Goal: Task Accomplishment & Management: Use online tool/utility

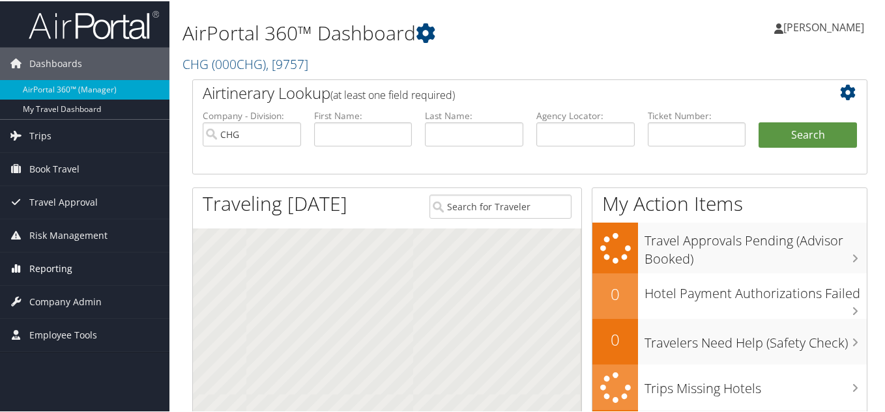
click at [50, 267] on span "Reporting" at bounding box center [50, 267] width 43 height 33
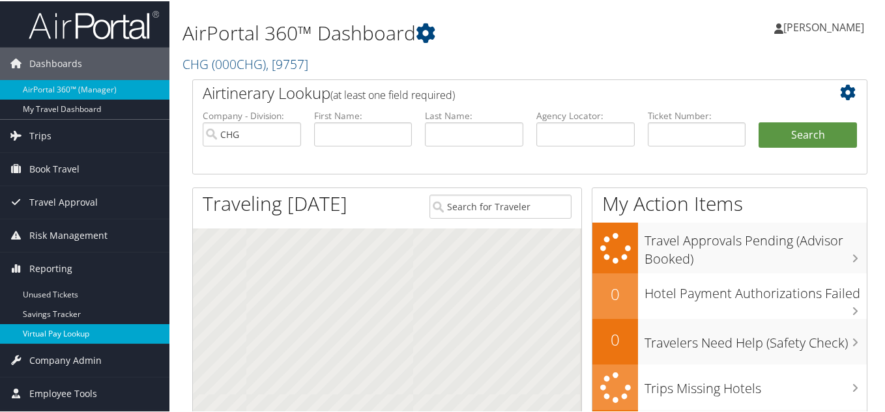
click at [67, 335] on link "Virtual Pay Lookup" at bounding box center [84, 333] width 169 height 20
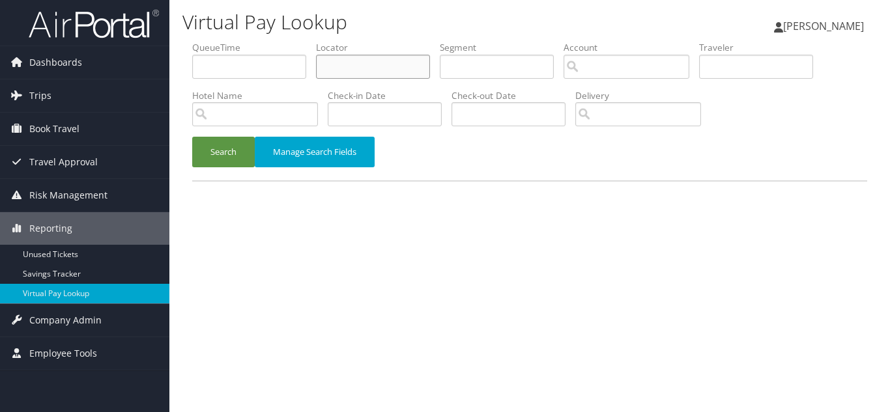
click at [384, 72] on input "text" at bounding box center [373, 67] width 114 height 24
paste input "QOVRBS"
click at [192, 137] on button "Search" at bounding box center [223, 152] width 63 height 31
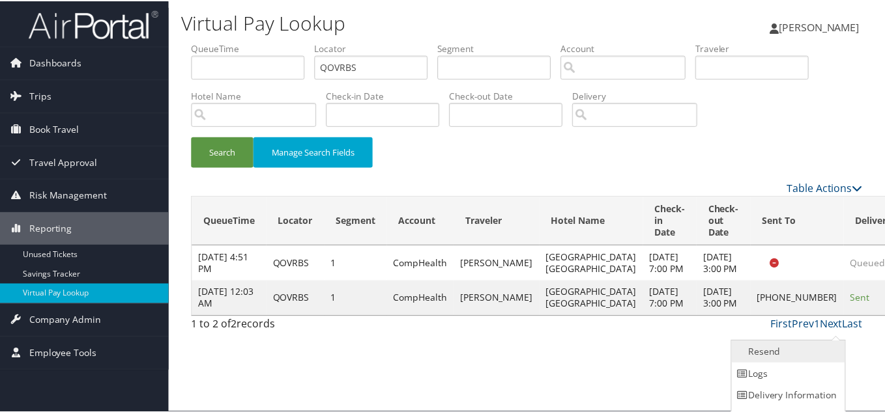
scroll to position [18, 0]
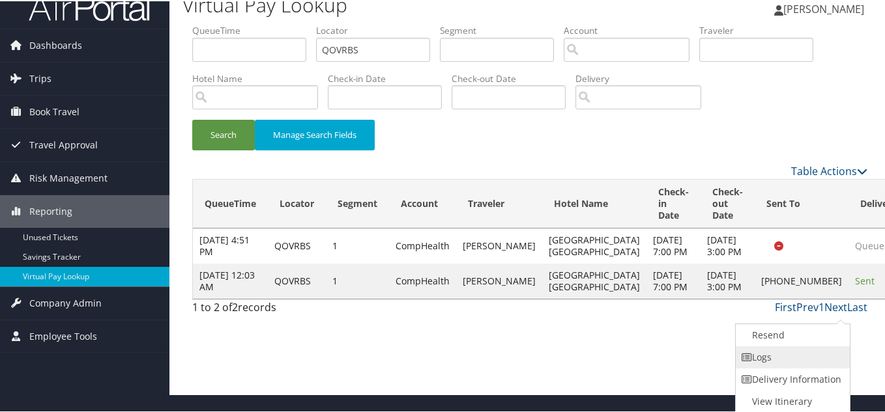
click at [791, 358] on link "Logs" at bounding box center [790, 356] width 111 height 22
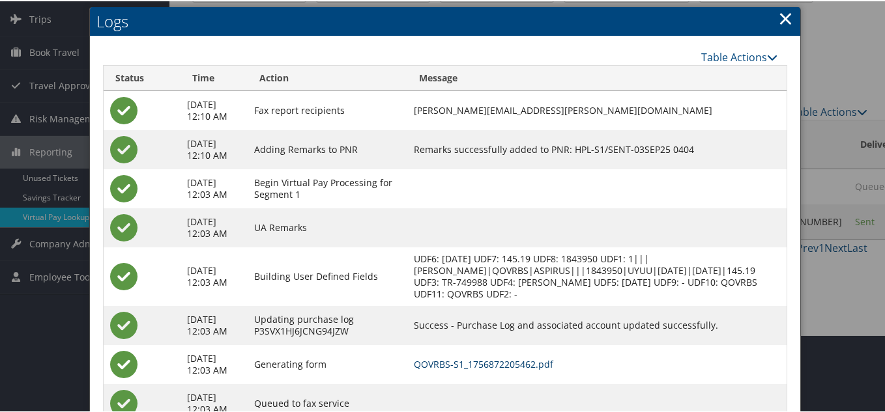
scroll to position [0, 0]
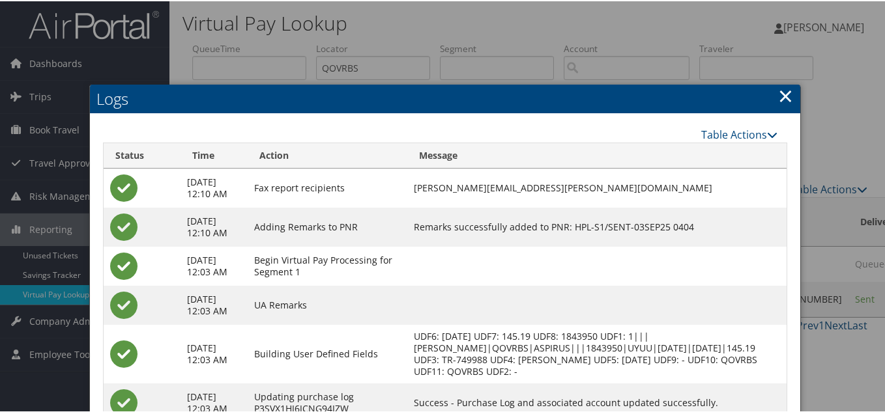
click at [780, 99] on link "×" at bounding box center [785, 94] width 15 height 26
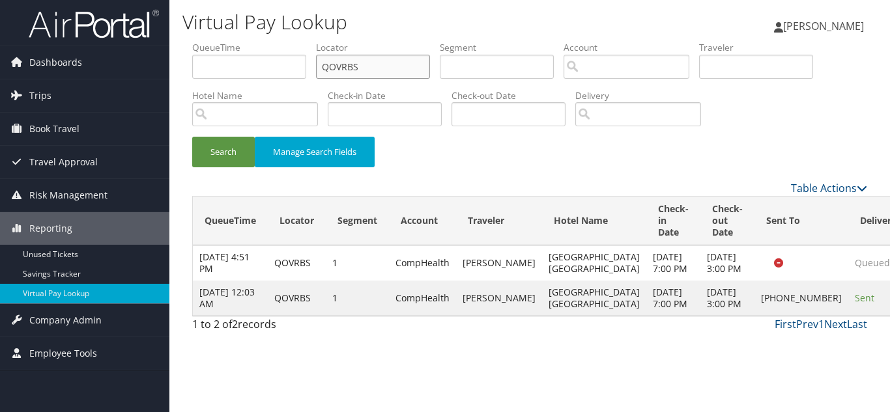
drag, startPoint x: 317, startPoint y: 73, endPoint x: 219, endPoint y: 73, distance: 97.7
click at [219, 41] on ul "QueueTime Locator QOVRBS Segment Account Traveler Hotel Name Check-in Date Chec…" at bounding box center [529, 41] width 675 height 0
paste input "PBLNU"
click at [192, 137] on button "Search" at bounding box center [223, 152] width 63 height 31
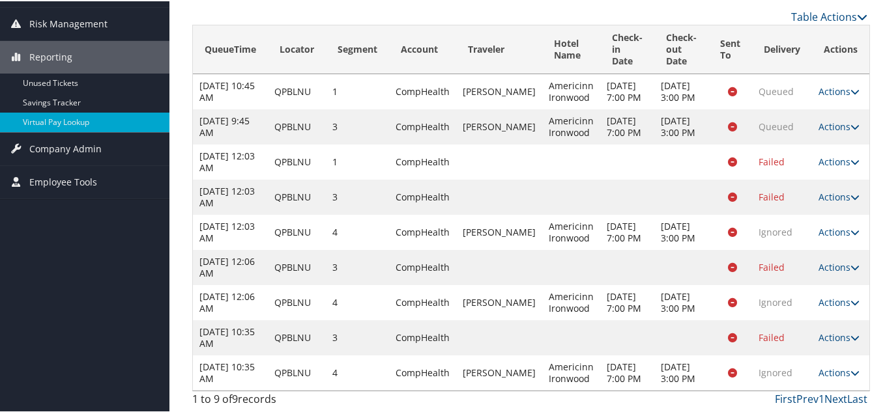
scroll to position [231, 0]
click at [851, 367] on icon at bounding box center [854, 371] width 9 height 9
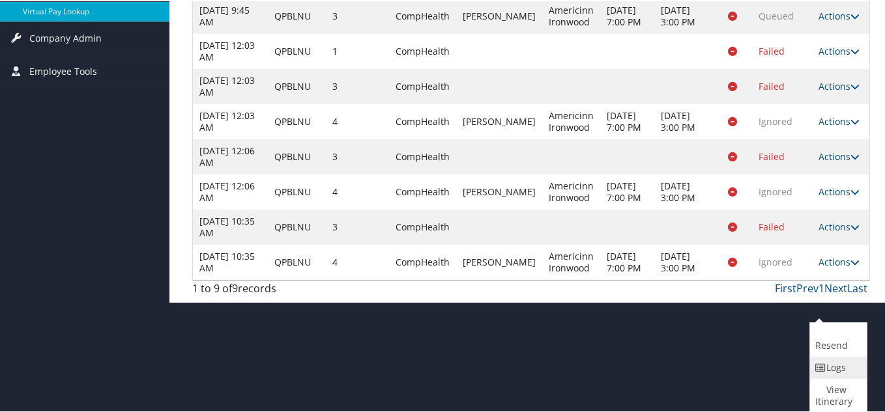
click at [839, 365] on link "Logs" at bounding box center [836, 367] width 53 height 22
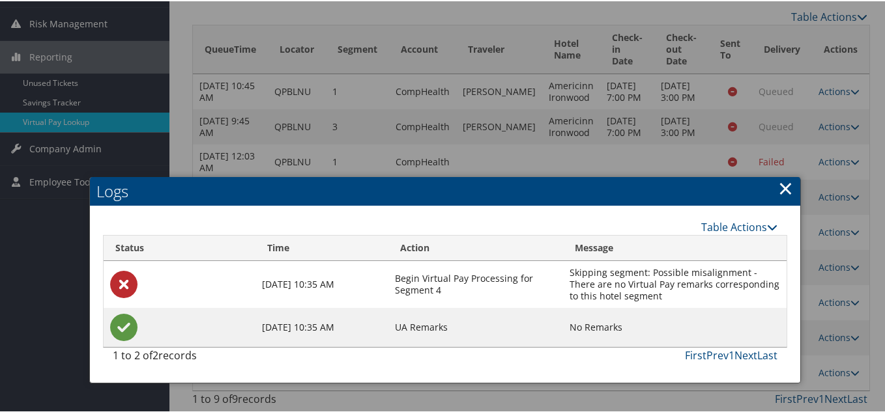
click at [780, 174] on link "×" at bounding box center [785, 187] width 15 height 26
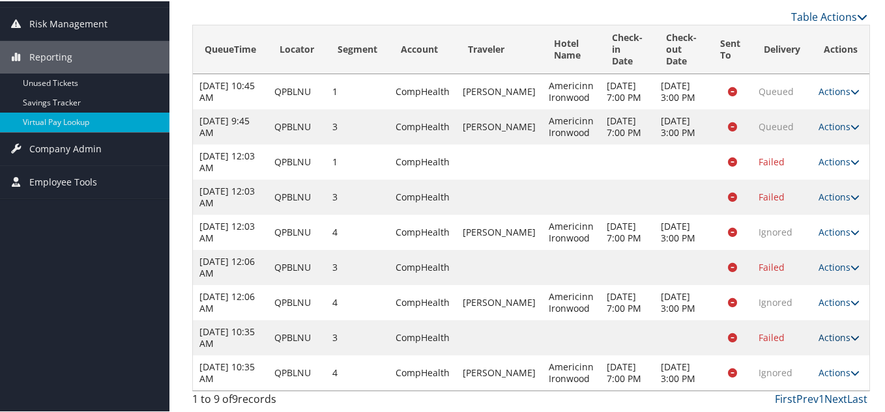
click at [850, 332] on icon at bounding box center [854, 336] width 9 height 9
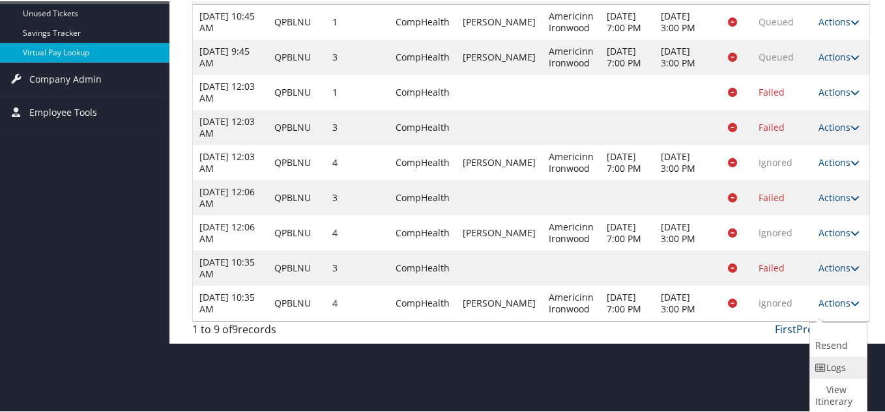
click at [839, 366] on link "Logs" at bounding box center [836, 367] width 53 height 22
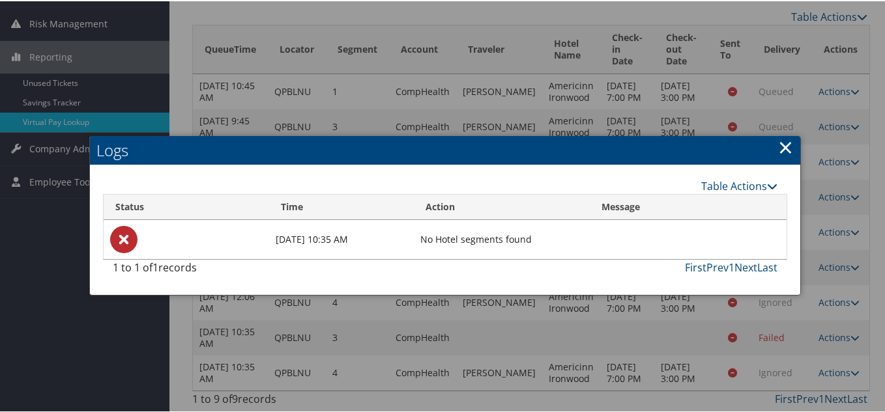
click at [778, 133] on link "×" at bounding box center [785, 146] width 15 height 26
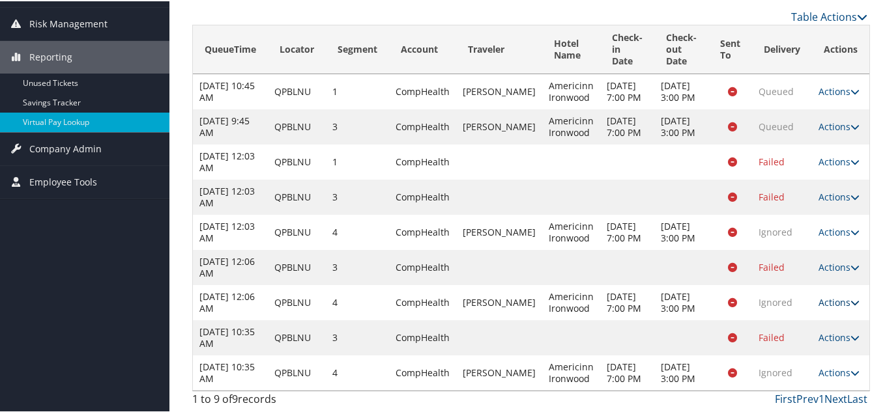
click at [850, 297] on icon at bounding box center [854, 301] width 9 height 9
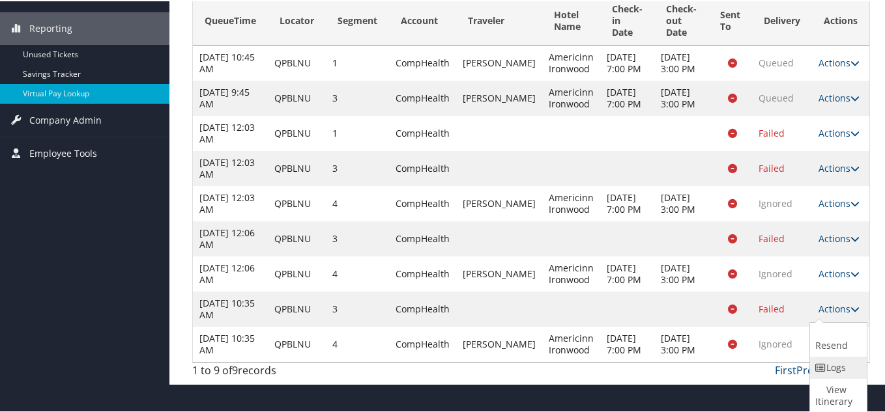
click at [847, 356] on link "Logs" at bounding box center [836, 367] width 53 height 22
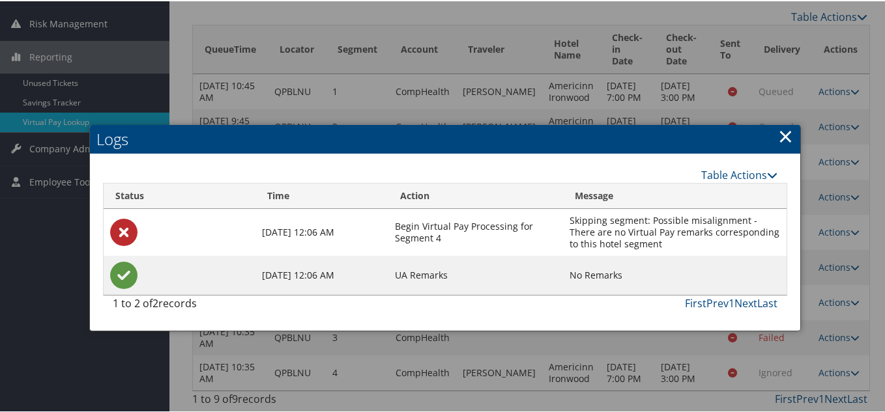
click at [784, 122] on link "×" at bounding box center [785, 135] width 15 height 26
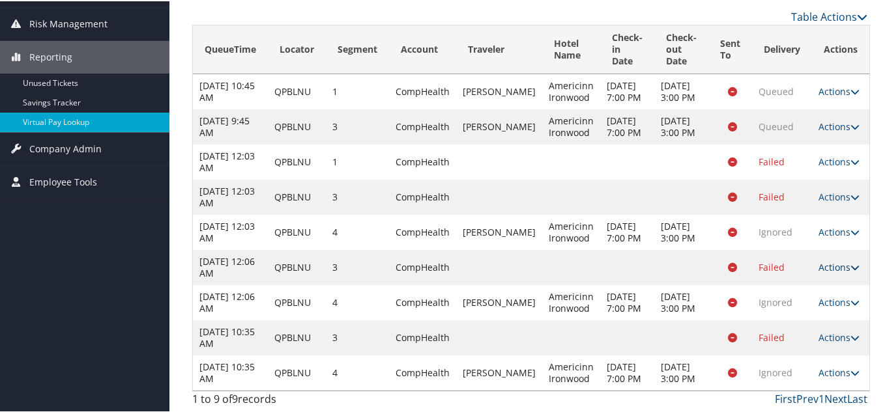
click at [850, 262] on icon at bounding box center [854, 266] width 9 height 9
click at [831, 343] on link "Logs" at bounding box center [836, 354] width 53 height 22
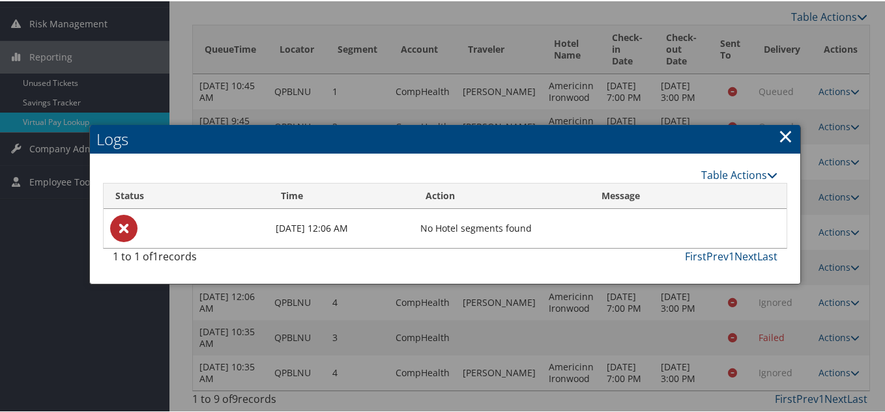
click at [784, 122] on link "×" at bounding box center [785, 135] width 15 height 26
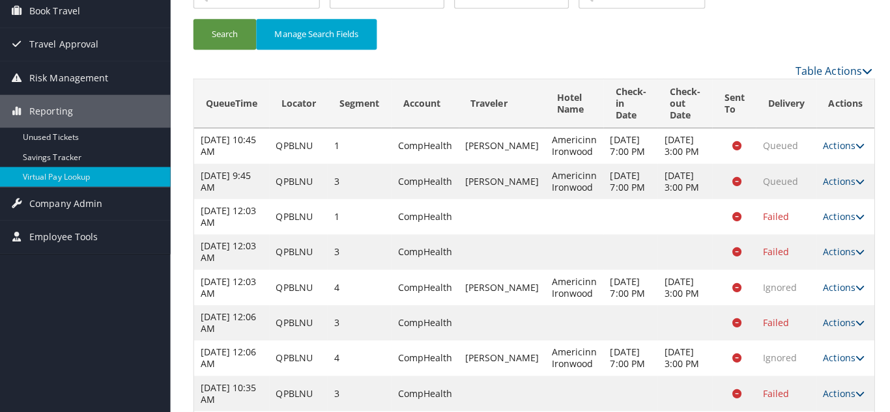
scroll to position [0, 0]
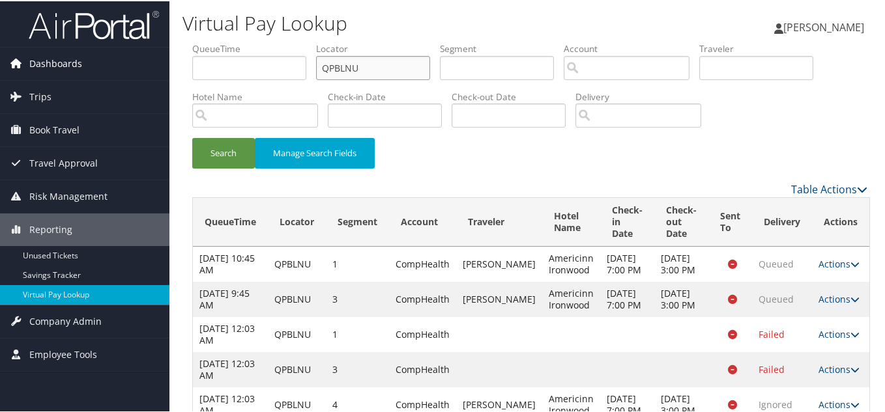
drag, startPoint x: 389, startPoint y: 78, endPoint x: 117, endPoint y: 74, distance: 272.3
click at [122, 77] on div "Dashboards AirPortal 360™ (Manager) My Travel Dashboard Trips Airtinerary® Look…" at bounding box center [445, 292] width 890 height 585
paste input "JXFXNG"
click at [192, 137] on button "Search" at bounding box center [223, 152] width 63 height 31
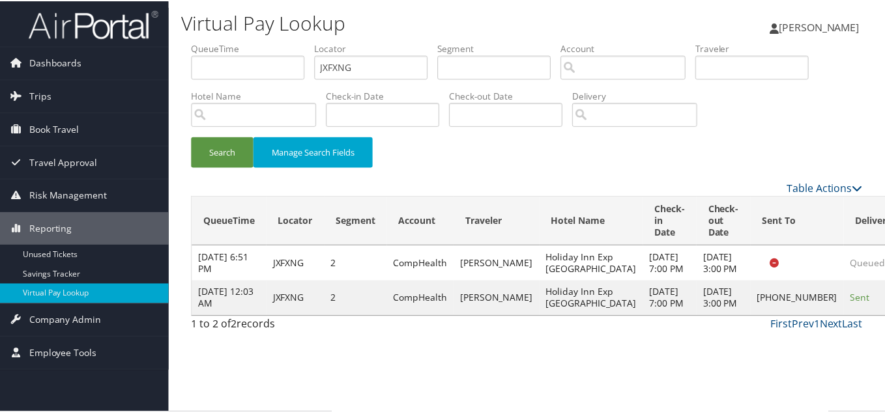
scroll to position [18, 0]
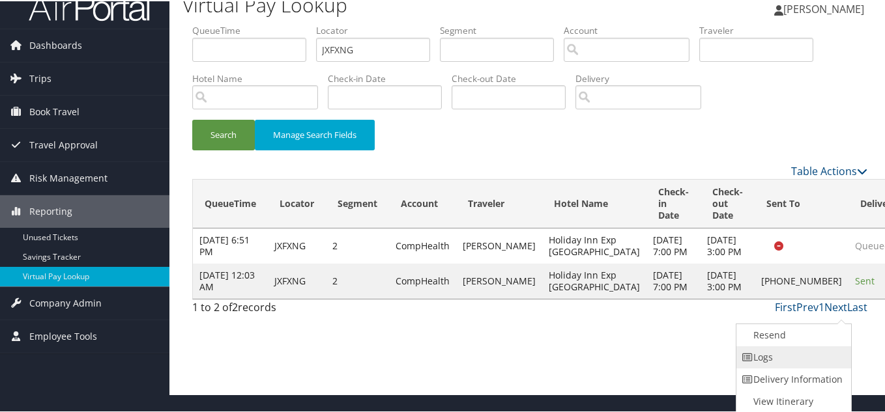
click at [787, 361] on link "Logs" at bounding box center [791, 356] width 111 height 22
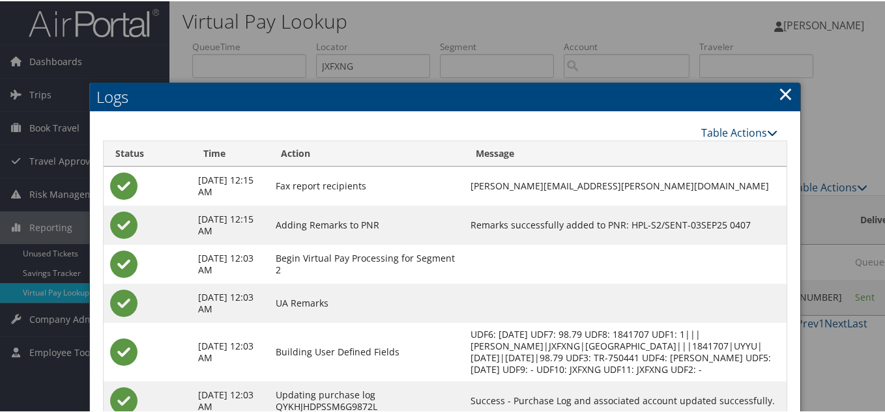
scroll to position [0, 0]
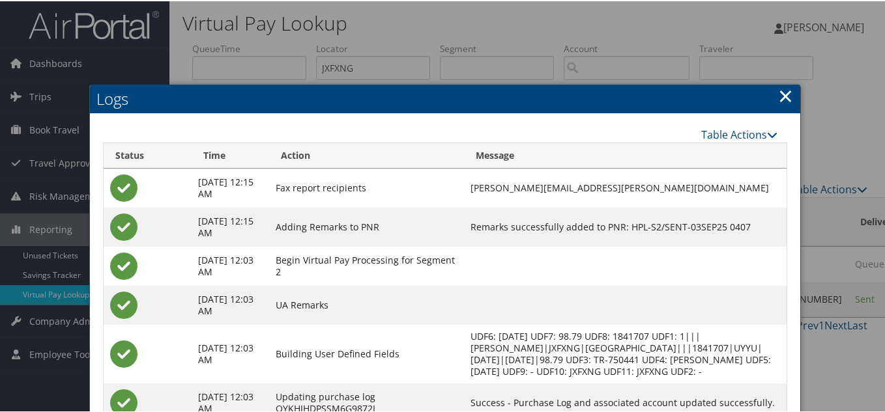
click at [778, 97] on link "×" at bounding box center [785, 94] width 15 height 26
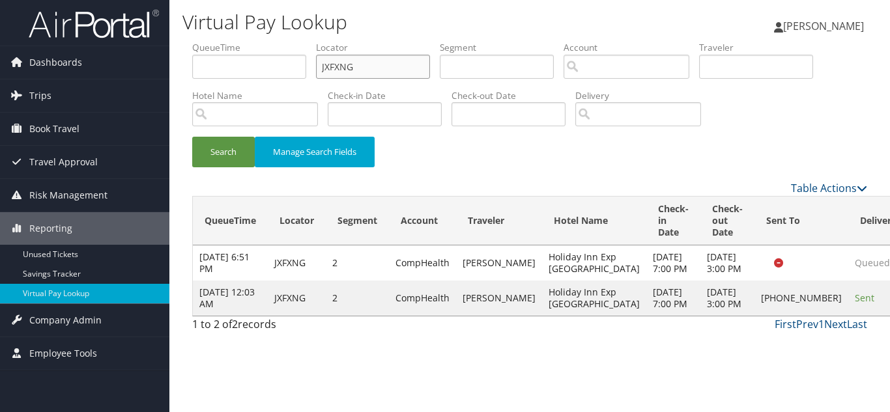
drag, startPoint x: 327, startPoint y: 73, endPoint x: 233, endPoint y: 78, distance: 93.9
click at [239, 41] on ul "QueueTime Locator JXFXNG Segment Account Traveler Hotel Name Check-in Date Chec…" at bounding box center [529, 41] width 675 height 0
paste input "GBUHUV"
click at [192, 137] on button "Search" at bounding box center [223, 152] width 63 height 31
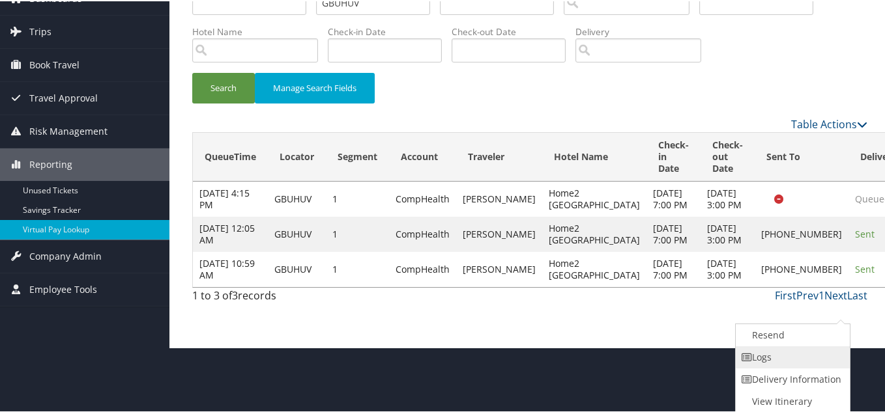
click at [791, 359] on link "Logs" at bounding box center [790, 356] width 111 height 22
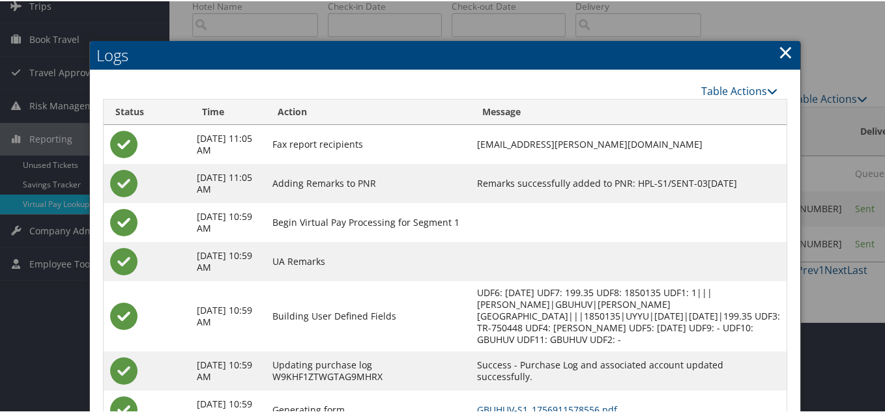
scroll to position [182, 0]
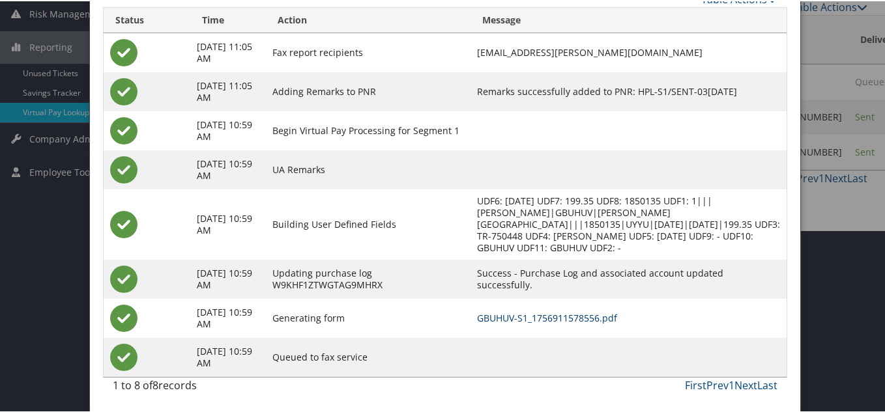
drag, startPoint x: 578, startPoint y: 318, endPoint x: 566, endPoint y: 305, distance: 17.5
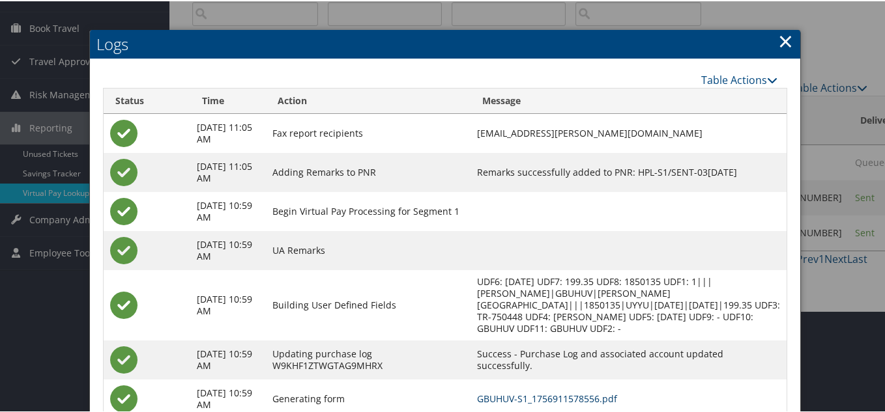
scroll to position [0, 0]
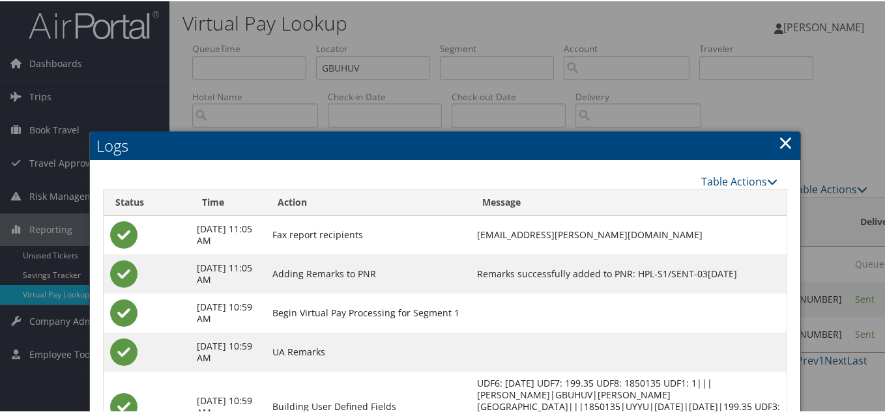
click at [780, 141] on link "×" at bounding box center [785, 141] width 15 height 26
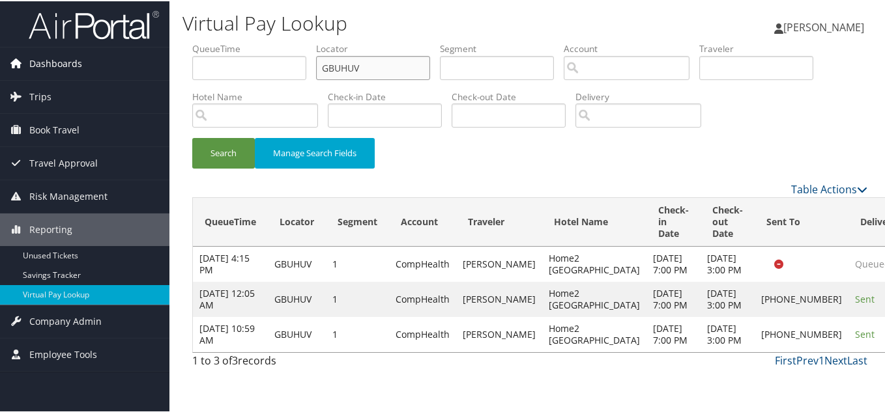
drag, startPoint x: 372, startPoint y: 63, endPoint x: 98, endPoint y: 57, distance: 273.6
click at [114, 57] on div "Dashboards AirPortal 360™ (Manager) My Travel Dashboard Trips Airtinerary® Look…" at bounding box center [445, 206] width 890 height 412
paste input "OJONII"
click at [192, 137] on button "Search" at bounding box center [223, 152] width 63 height 31
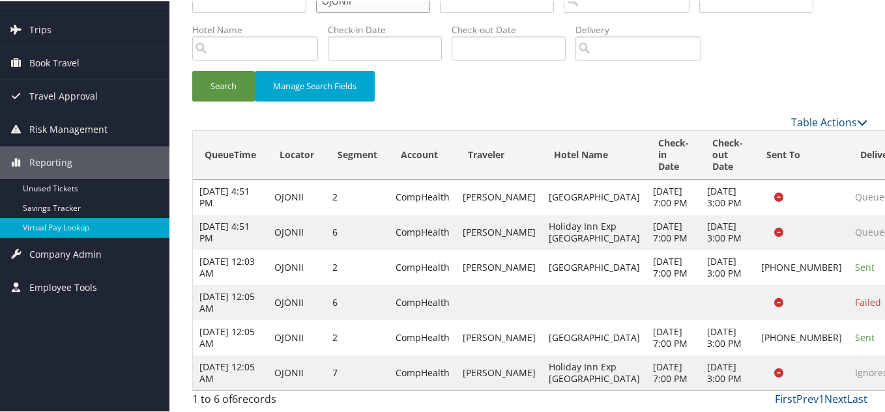
scroll to position [149, 0]
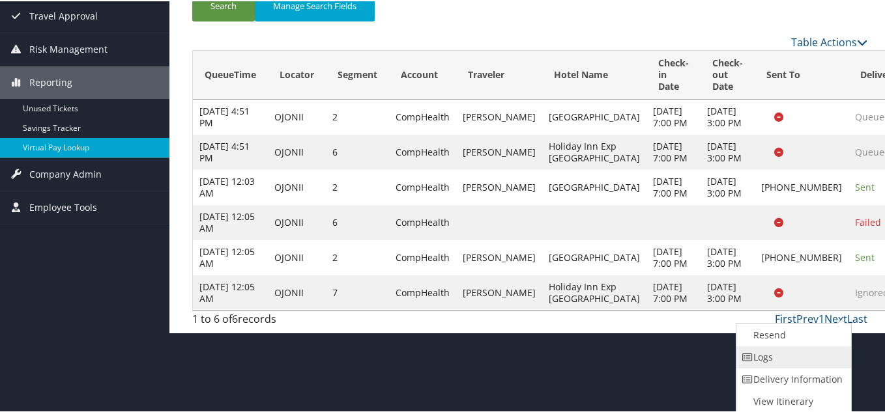
click at [797, 355] on link "Logs" at bounding box center [791, 356] width 111 height 22
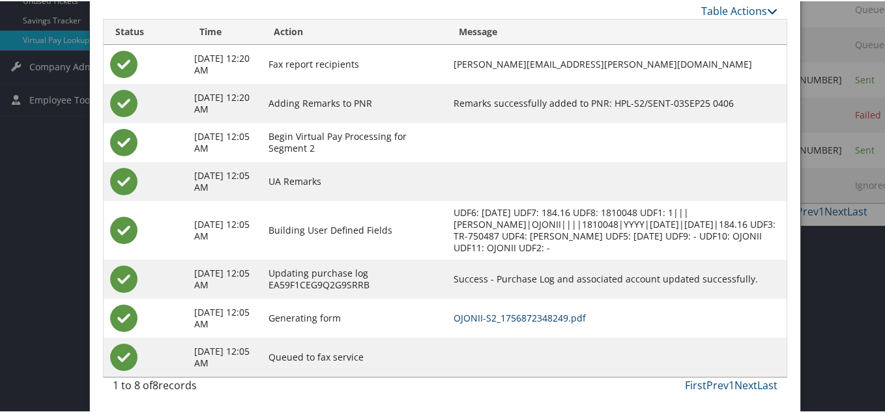
scroll to position [59, 0]
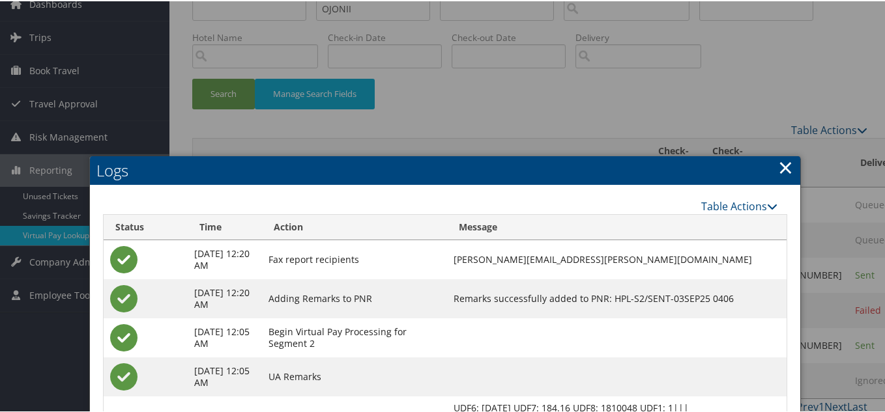
click at [780, 166] on link "×" at bounding box center [785, 166] width 15 height 26
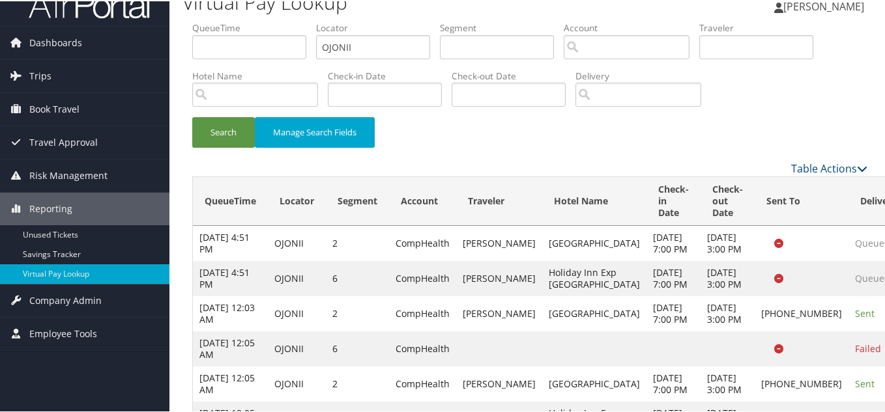
scroll to position [0, 0]
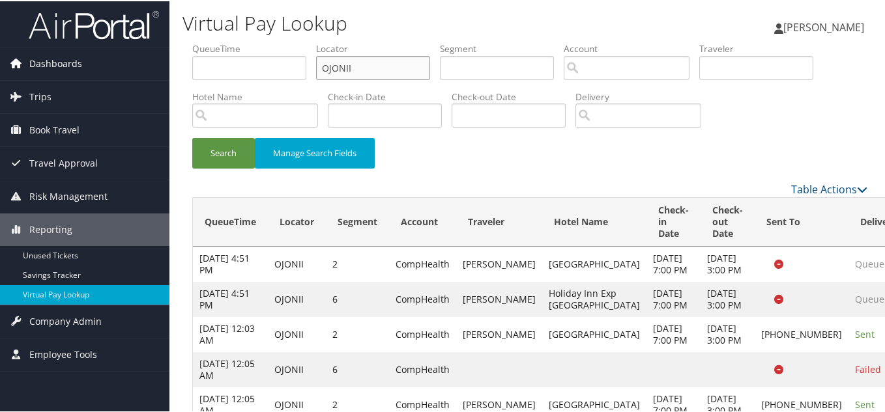
drag, startPoint x: 371, startPoint y: 68, endPoint x: 80, endPoint y: 62, distance: 291.2
click at [80, 62] on div "Dashboards AirPortal 360™ (Manager) My Travel Dashboard Trips Airtinerary® Look…" at bounding box center [445, 239] width 890 height 479
paste input "DWLEMO"
click at [192, 137] on button "Search" at bounding box center [223, 152] width 63 height 31
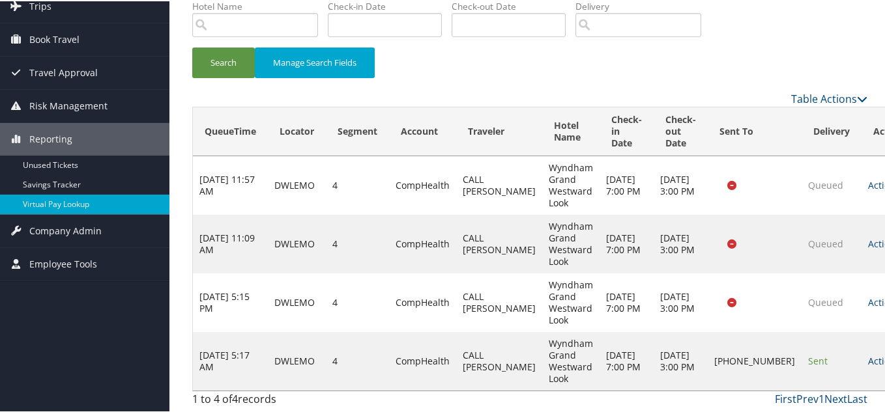
click at [868, 361] on link "Actions" at bounding box center [888, 360] width 41 height 12
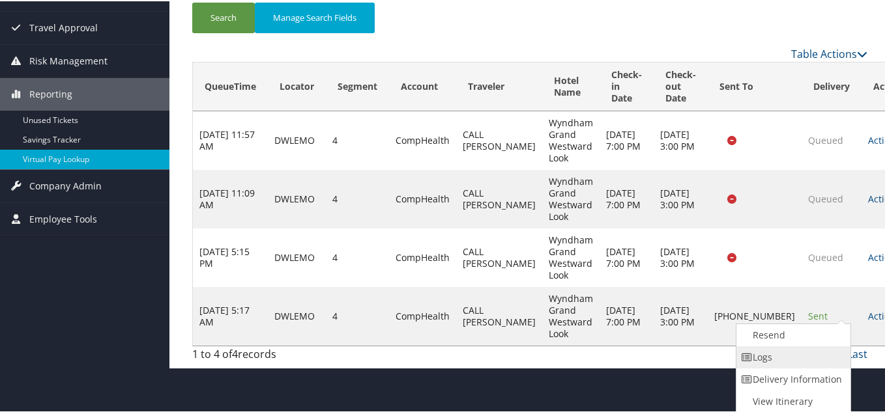
click at [780, 354] on link "Logs" at bounding box center [791, 356] width 111 height 22
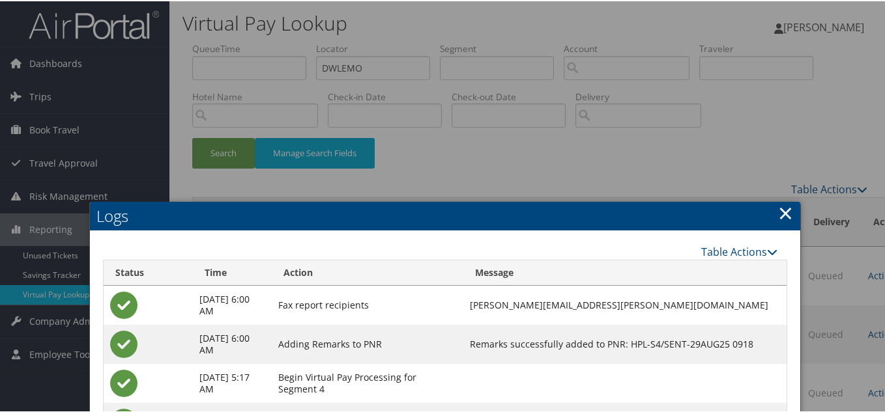
click at [779, 216] on link "×" at bounding box center [785, 212] width 15 height 26
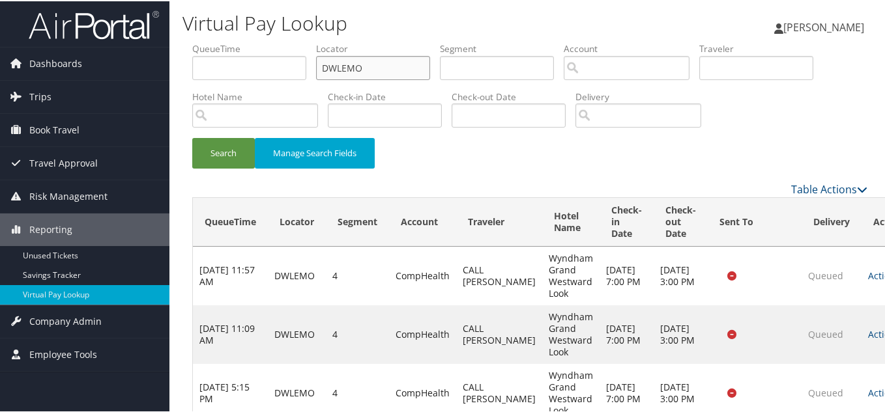
drag, startPoint x: 229, startPoint y: 79, endPoint x: 218, endPoint y: 80, distance: 11.1
click at [223, 41] on ul "QueueTime Locator DWLEMO Segment Account Traveler Hotel Name Check-in Date Chec…" at bounding box center [529, 41] width 675 height 0
paste input "OACKYT"
click at [192, 137] on button "Search" at bounding box center [223, 152] width 63 height 31
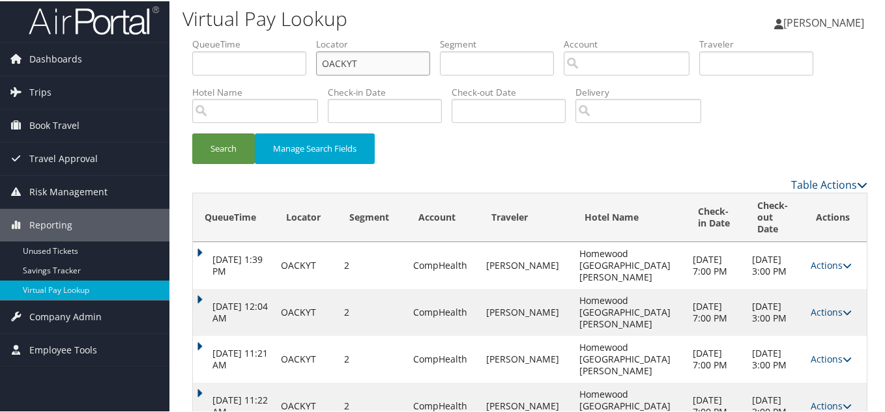
scroll to position [32, 0]
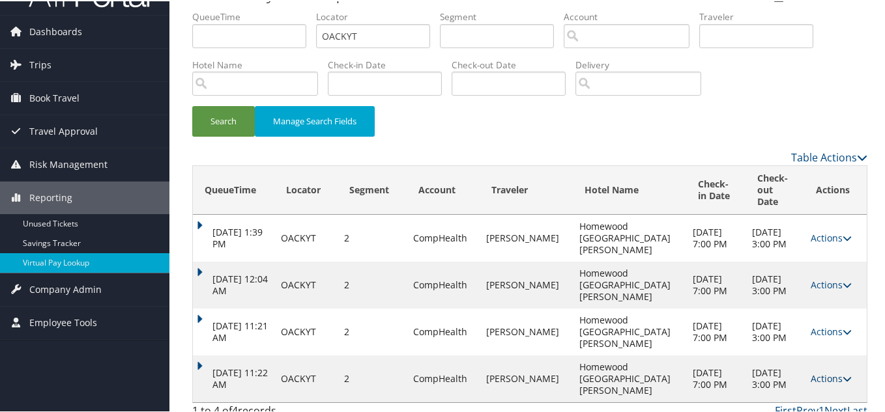
click at [842, 373] on icon at bounding box center [846, 377] width 9 height 9
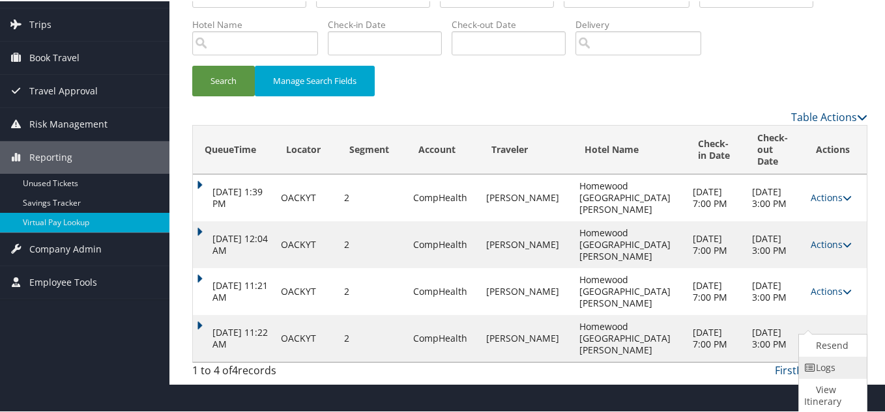
click at [830, 369] on link "Logs" at bounding box center [831, 367] width 64 height 22
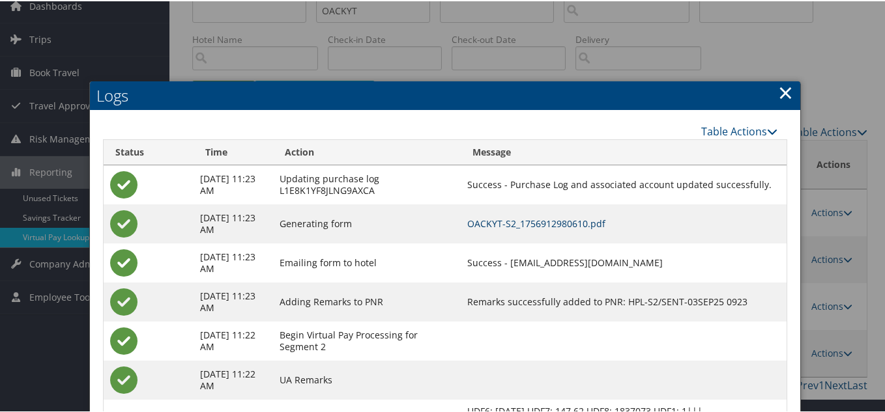
scroll to position [0, 0]
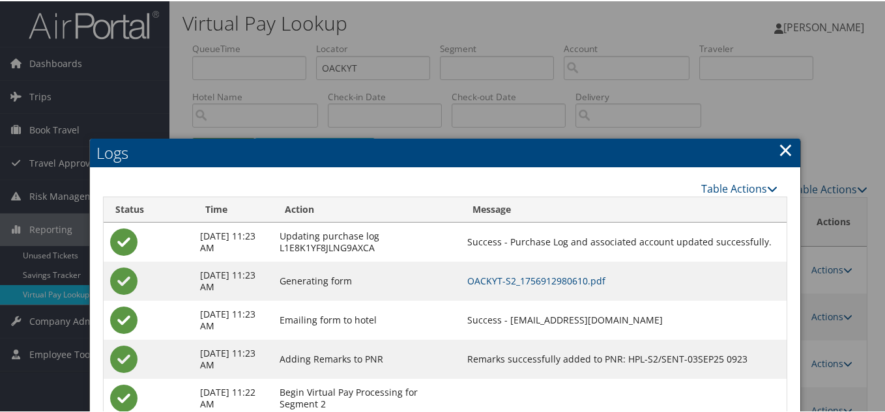
click at [782, 151] on link "×" at bounding box center [785, 148] width 15 height 26
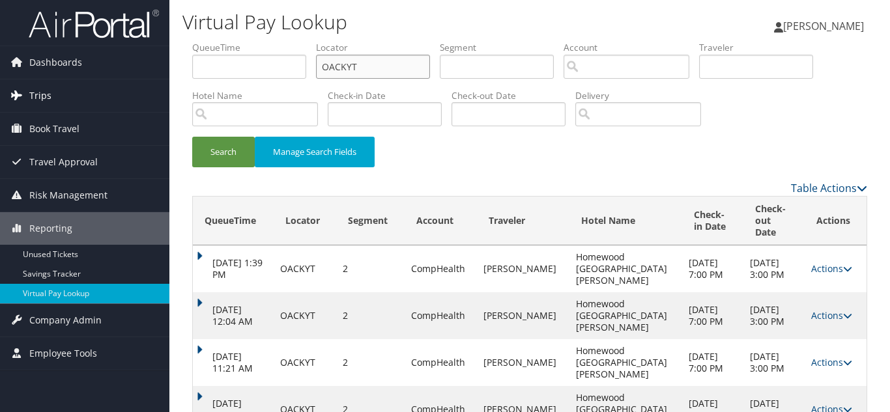
drag, startPoint x: 357, startPoint y: 72, endPoint x: 149, endPoint y: 90, distance: 208.6
click at [154, 89] on div "Dashboards AirPortal 360™ (Manager) My Travel Dashboard Trips Airtinerary® Look…" at bounding box center [445, 228] width 890 height 456
paste input "IYOECR"
click at [192, 137] on button "Search" at bounding box center [223, 152] width 63 height 31
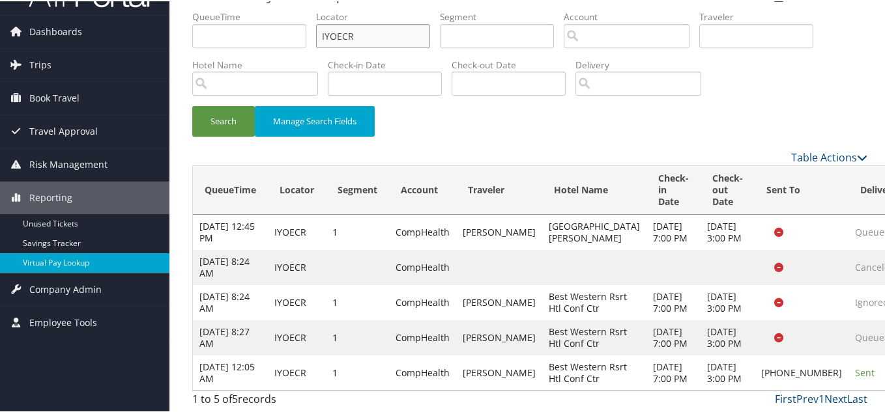
scroll to position [91, 0]
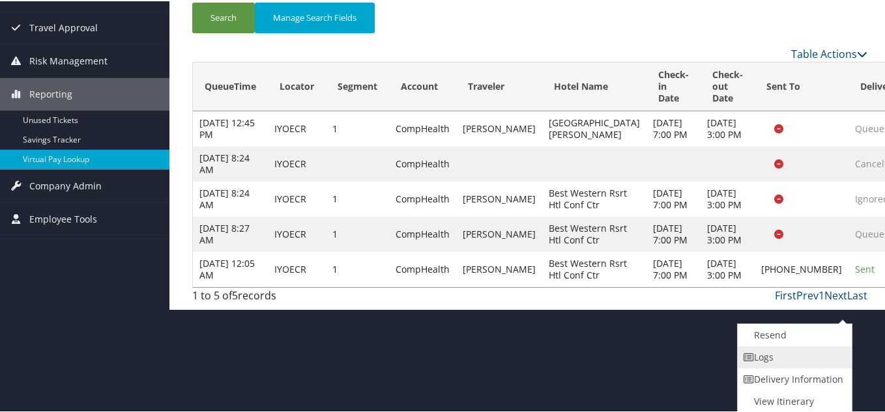
click at [773, 348] on link "Logs" at bounding box center [792, 356] width 111 height 22
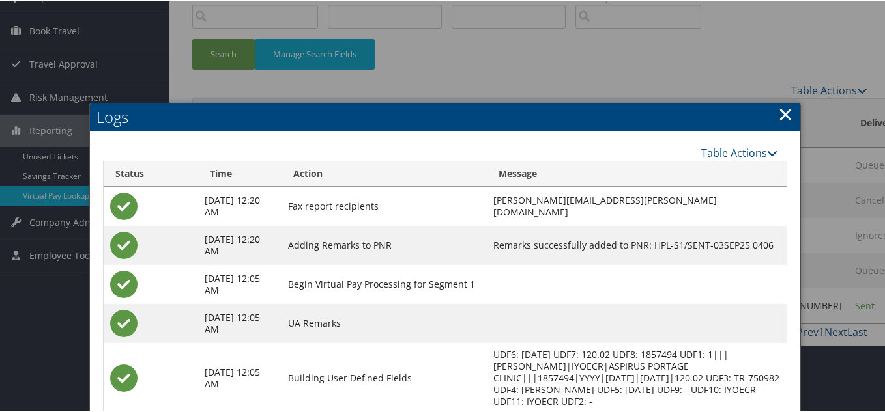
scroll to position [0, 0]
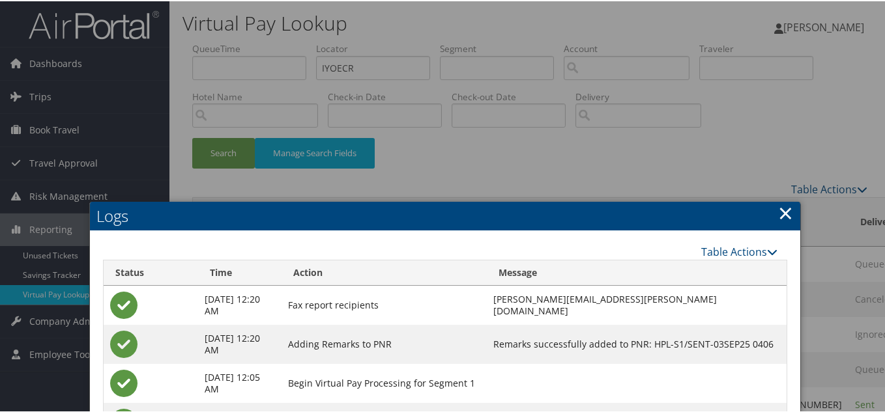
click at [785, 212] on link "×" at bounding box center [785, 212] width 15 height 26
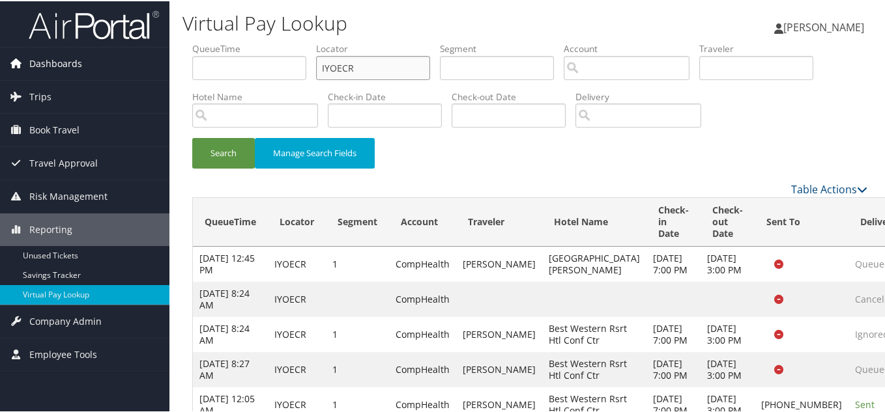
drag, startPoint x: 335, startPoint y: 70, endPoint x: 105, endPoint y: 70, distance: 229.9
click at [132, 70] on div "Dashboards AirPortal 360™ (Manager) My Travel Dashboard Trips Airtinerary® Look…" at bounding box center [445, 222] width 890 height 444
paste input "FOKOTG"
click at [192, 137] on button "Search" at bounding box center [223, 152] width 63 height 31
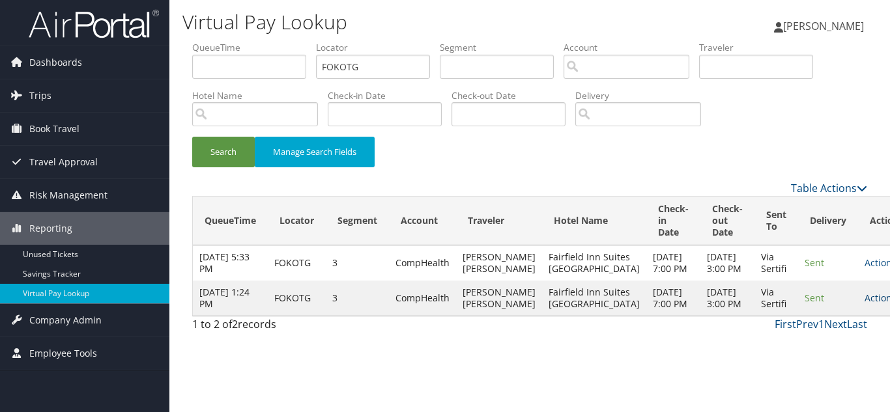
click at [889, 303] on icon at bounding box center [900, 298] width 9 height 9
click at [825, 356] on link "Logs" at bounding box center [813, 357] width 82 height 22
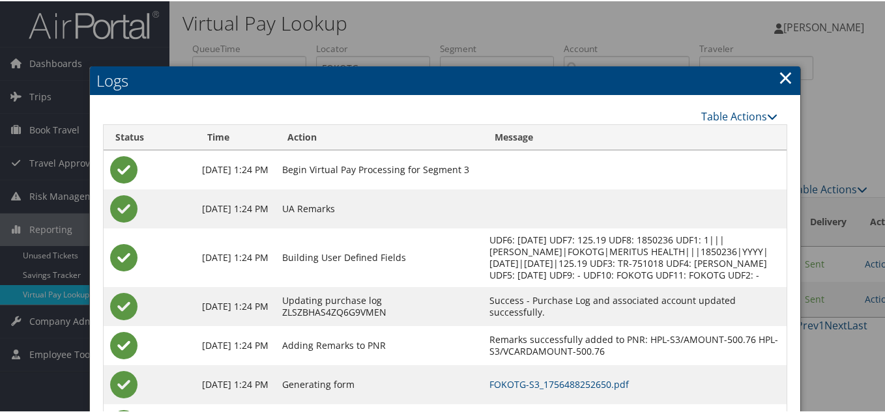
drag, startPoint x: 788, startPoint y: 73, endPoint x: 768, endPoint y: 92, distance: 28.1
click at [788, 74] on link "×" at bounding box center [785, 76] width 15 height 26
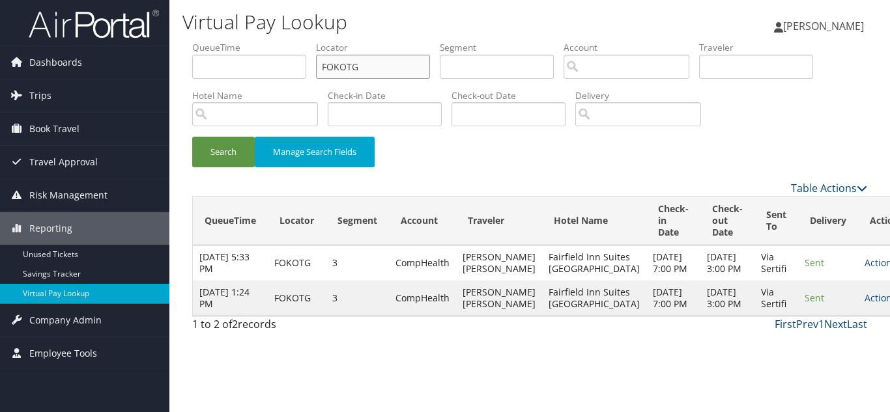
drag, startPoint x: 322, startPoint y: 68, endPoint x: 171, endPoint y: 83, distance: 152.4
click at [177, 81] on div "Virtual Pay Lookup Luke Perry Luke Perry My Settings Travel Agency Contacts Vie…" at bounding box center [529, 206] width 720 height 412
paste input "GQXNEW"
click at [192, 137] on button "Search" at bounding box center [223, 152] width 63 height 31
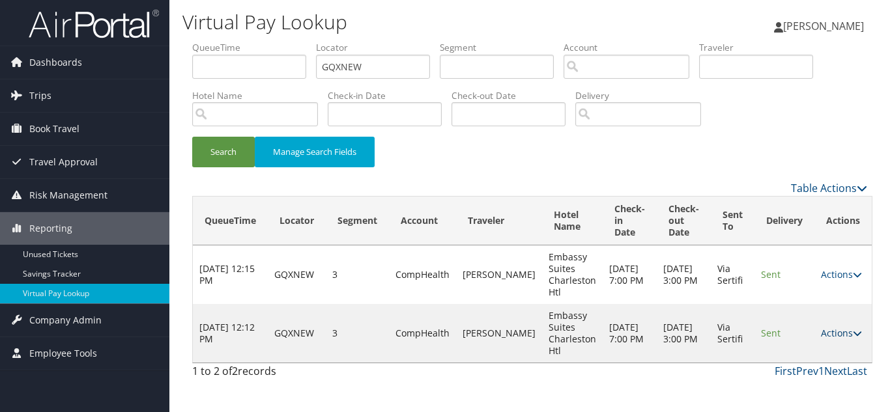
click at [830, 333] on link "Actions" at bounding box center [841, 333] width 41 height 12
click at [820, 368] on link "Logs" at bounding box center [812, 374] width 82 height 22
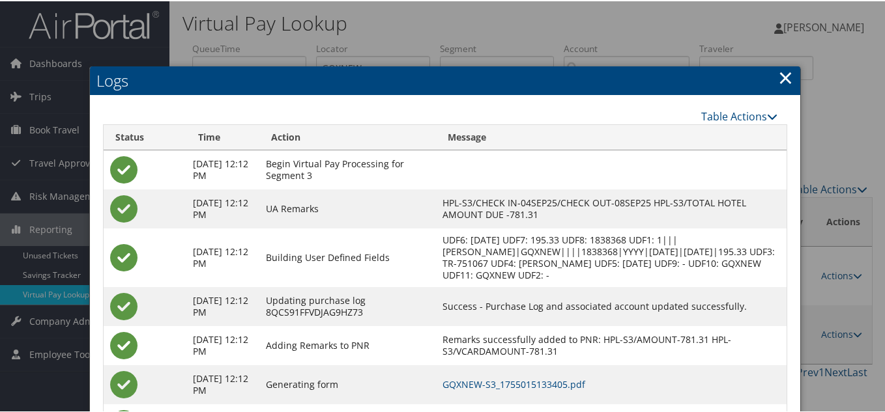
click at [782, 74] on link "×" at bounding box center [785, 76] width 15 height 26
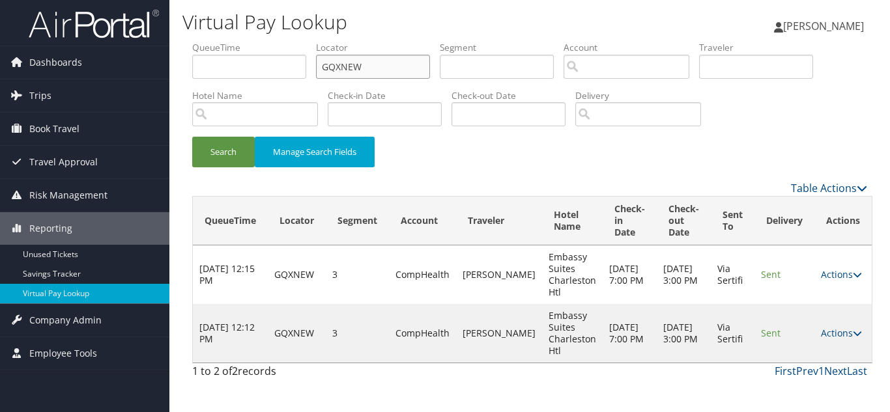
drag, startPoint x: 376, startPoint y: 70, endPoint x: 211, endPoint y: 72, distance: 164.8
click at [231, 41] on ul "QueueTime Locator GQXNEW Segment Account Traveler Hotel Name Check-in Date Chec…" at bounding box center [529, 41] width 675 height 0
paste input "CAHSJJ"
click at [192, 137] on button "Search" at bounding box center [223, 152] width 63 height 31
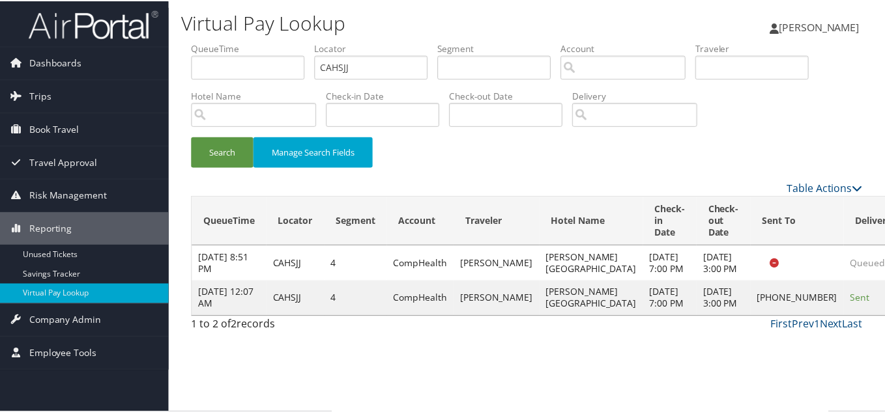
scroll to position [7, 0]
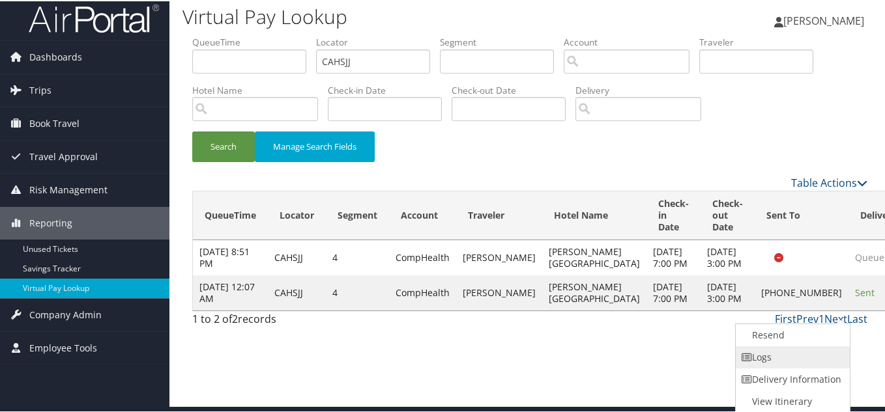
click at [799, 346] on link "Logs" at bounding box center [790, 356] width 111 height 22
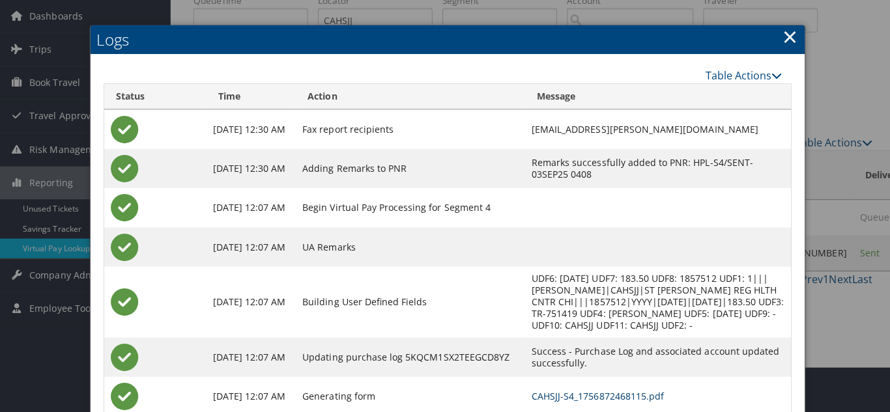
scroll to position [0, 0]
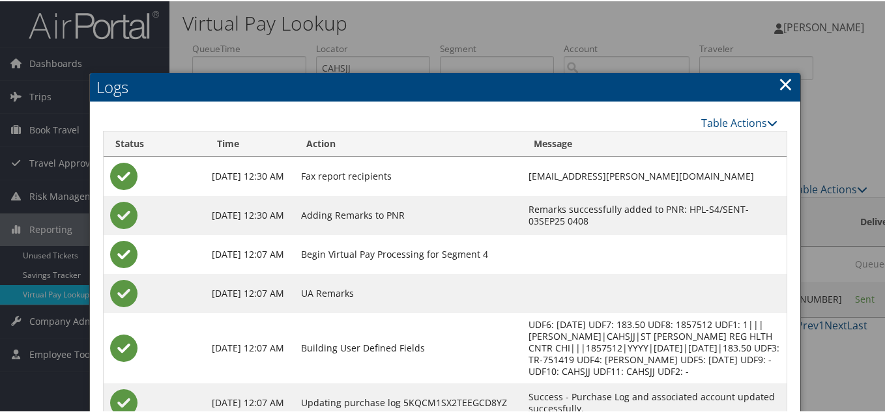
click at [786, 81] on link "×" at bounding box center [785, 83] width 15 height 26
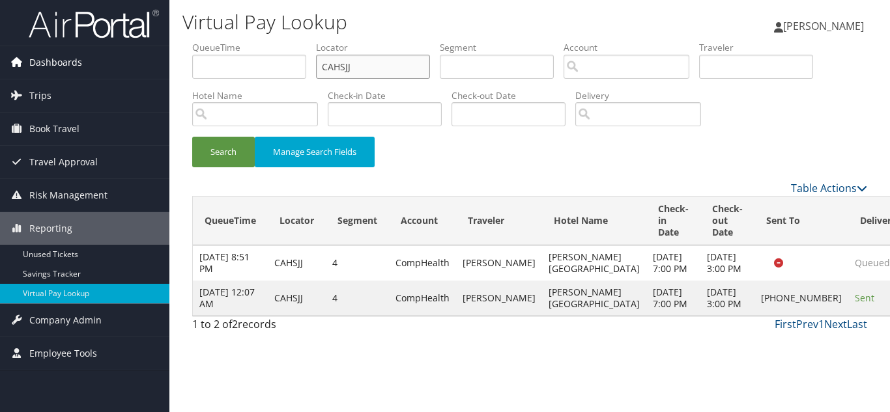
drag, startPoint x: 356, startPoint y: 74, endPoint x: 124, endPoint y: 72, distance: 231.9
click at [126, 72] on div "Dashboards AirPortal 360™ (Manager) My Travel Dashboard Trips Airtinerary® Look…" at bounding box center [445, 206] width 890 height 412
paste input "FRQJYE"
click at [192, 137] on button "Search" at bounding box center [223, 152] width 63 height 31
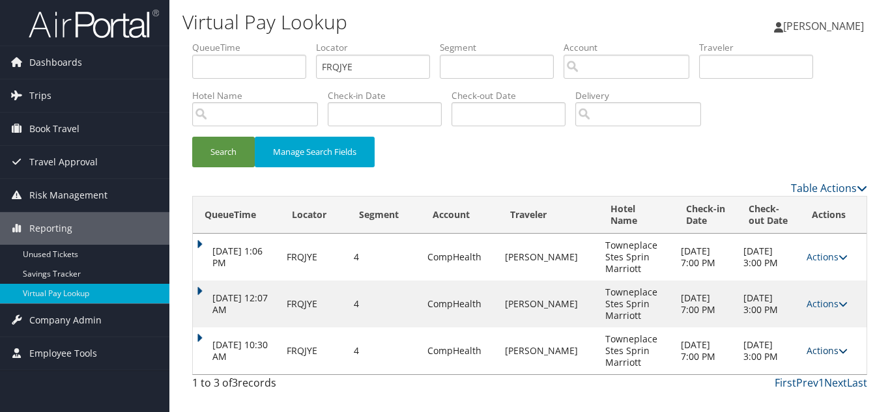
click at [838, 352] on icon at bounding box center [842, 351] width 9 height 9
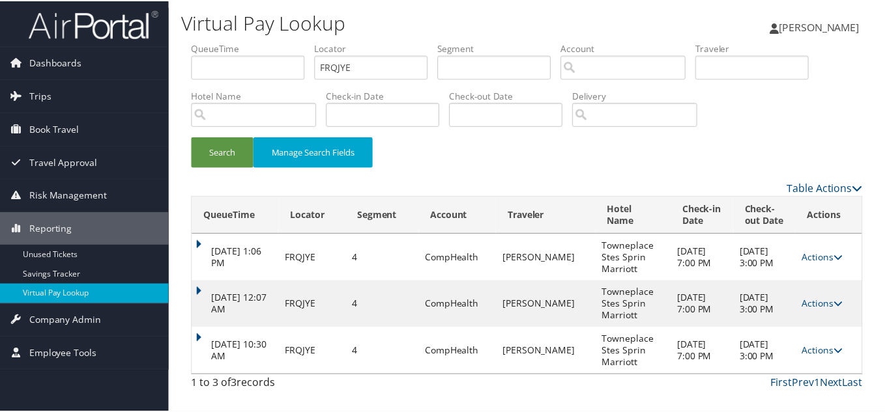
scroll to position [25, 0]
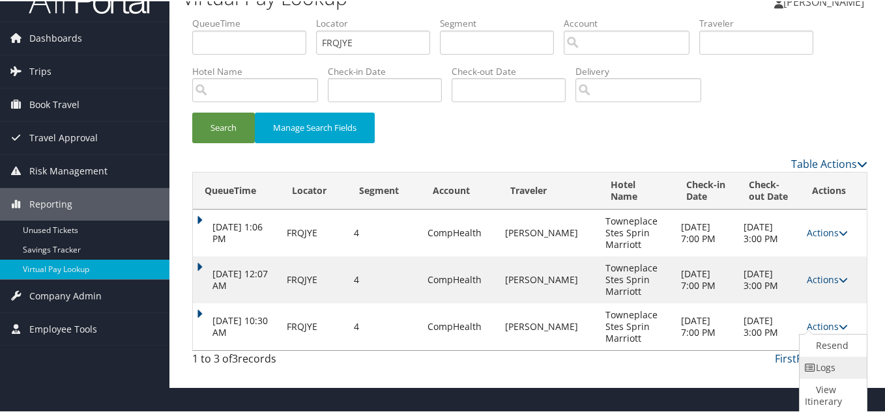
click at [827, 372] on link "Logs" at bounding box center [831, 367] width 64 height 22
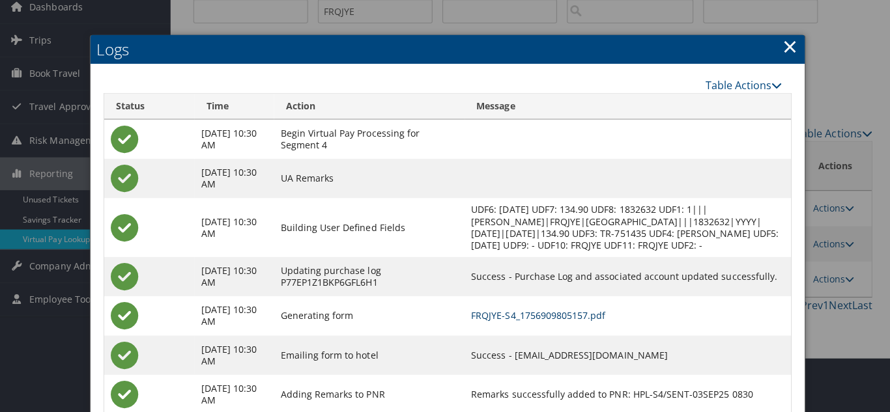
scroll to position [0, 0]
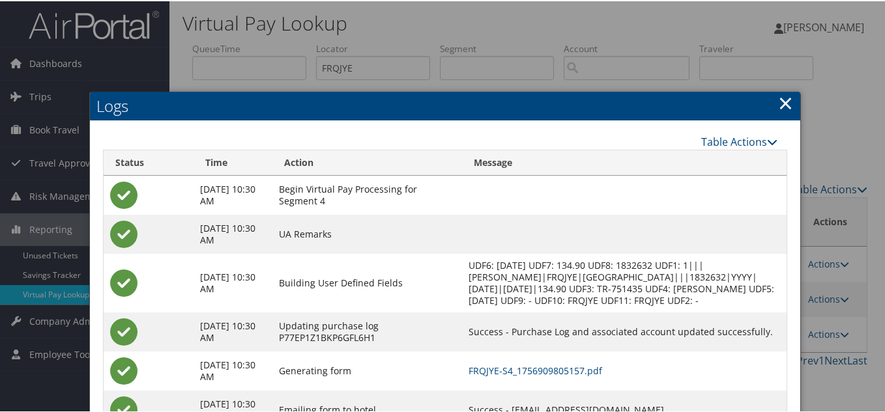
click at [778, 102] on link "×" at bounding box center [785, 102] width 15 height 26
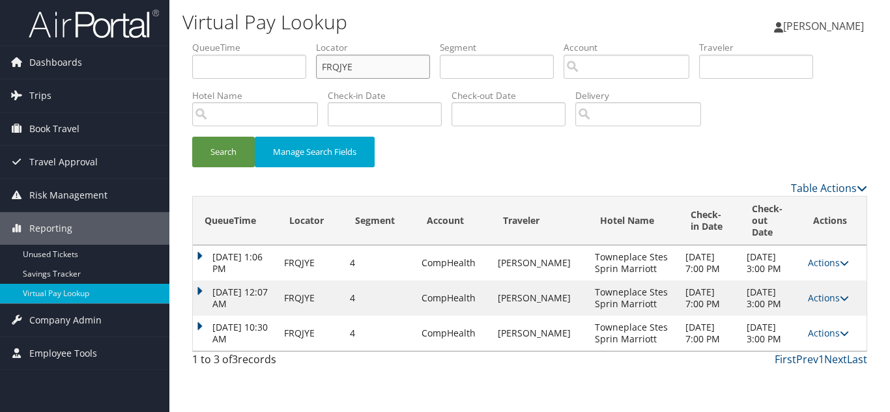
drag, startPoint x: 298, startPoint y: 73, endPoint x: 181, endPoint y: 78, distance: 117.4
click at [199, 41] on ul "QueueTime Locator FRQJYE Segment Account Traveler Hotel Name Check-in Date Chec…" at bounding box center [529, 41] width 675 height 0
paste input "OCUHL"
click at [192, 137] on button "Search" at bounding box center [223, 152] width 63 height 31
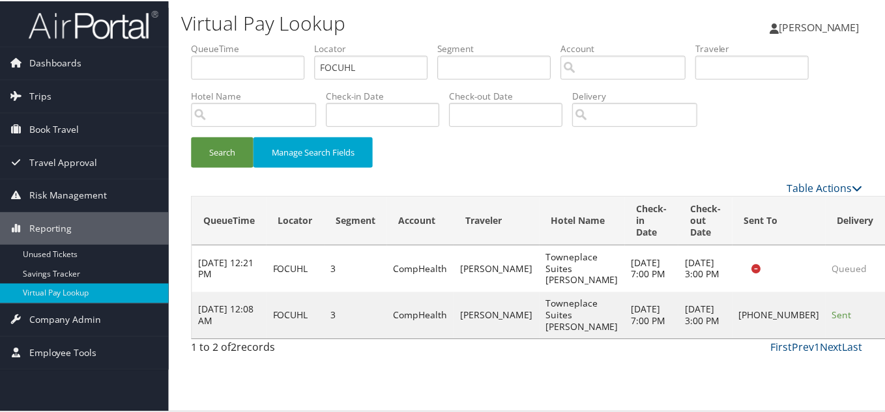
scroll to position [7, 0]
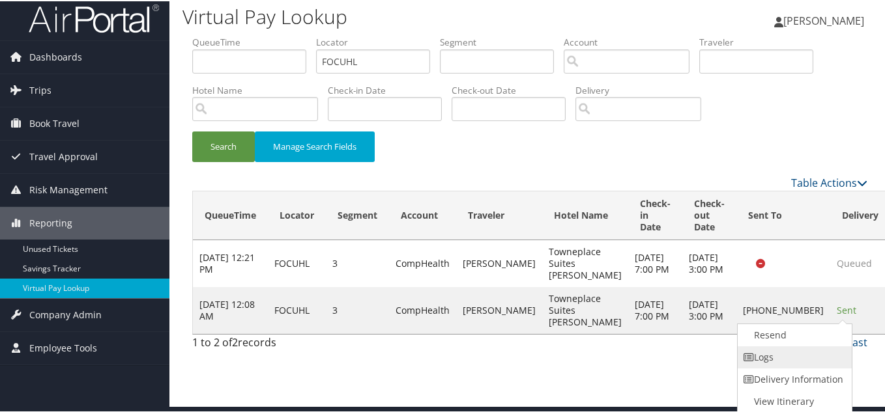
click at [781, 345] on link "Logs" at bounding box center [792, 356] width 111 height 22
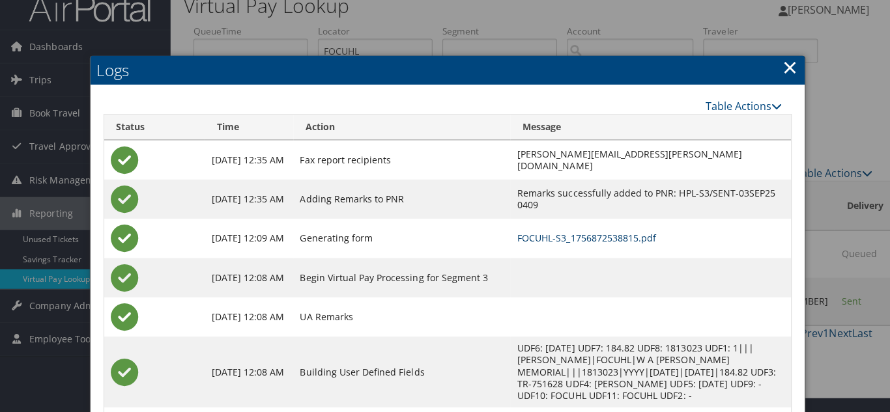
scroll to position [0, 0]
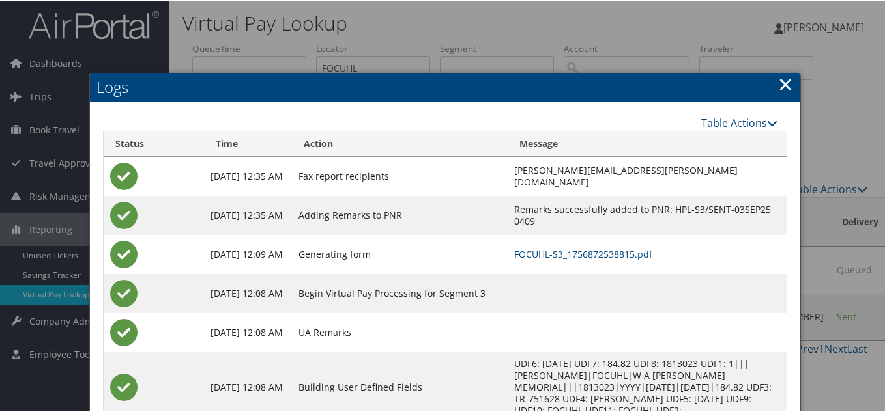
drag, startPoint x: 782, startPoint y: 90, endPoint x: 756, endPoint y: 105, distance: 30.1
click at [782, 90] on link "×" at bounding box center [785, 83] width 15 height 26
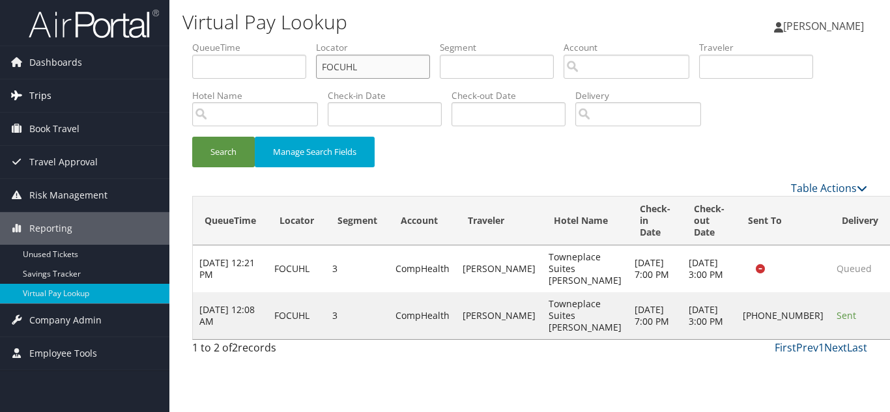
drag, startPoint x: 348, startPoint y: 68, endPoint x: 155, endPoint y: 81, distance: 193.2
click at [171, 79] on div "Virtual Pay Lookup Luke Perry Luke Perry My Settings Travel Agency Contacts Vie…" at bounding box center [529, 206] width 720 height 412
paste input "LLIFE"
click at [192, 137] on button "Search" at bounding box center [223, 152] width 63 height 31
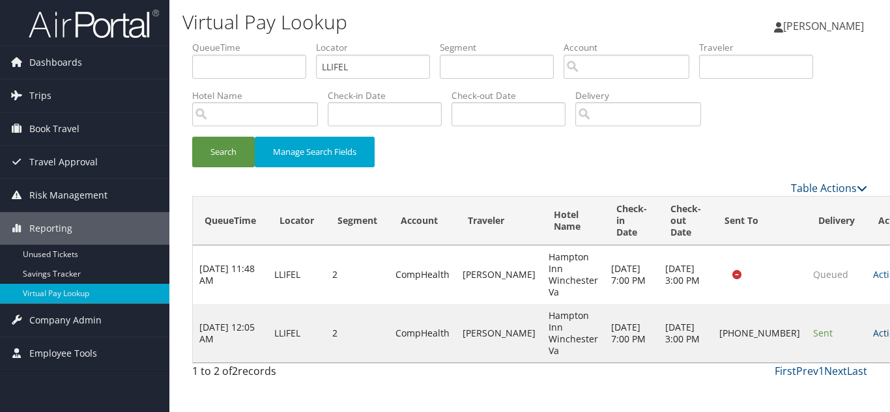
click at [873, 332] on link "Actions" at bounding box center [893, 333] width 41 height 12
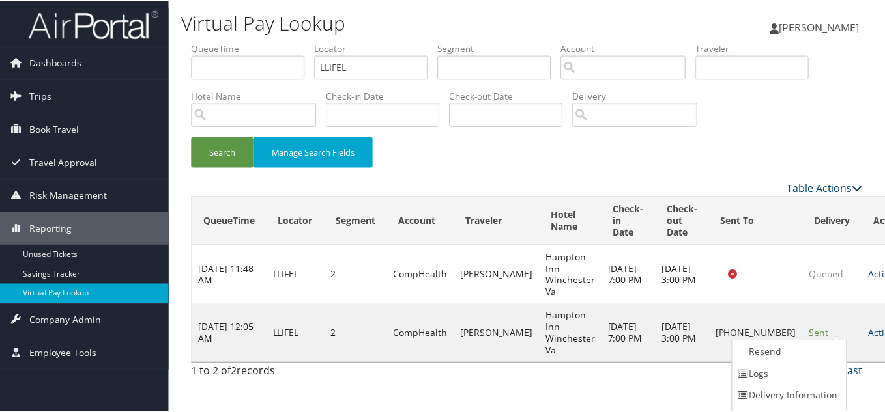
scroll to position [18, 0]
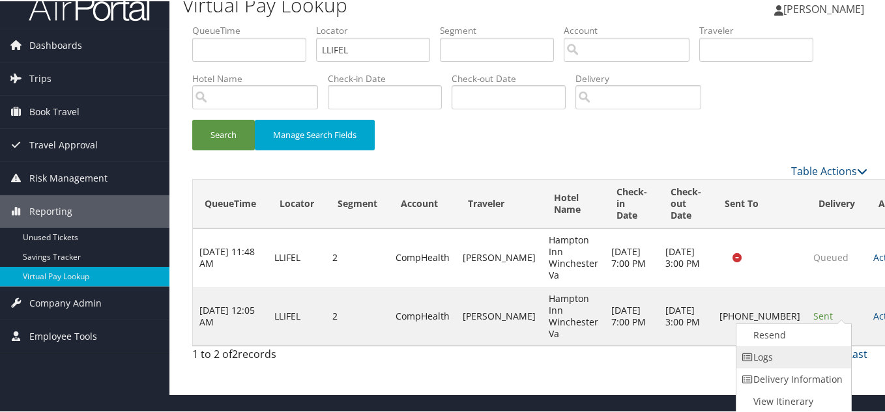
click at [785, 352] on link "Logs" at bounding box center [791, 356] width 111 height 22
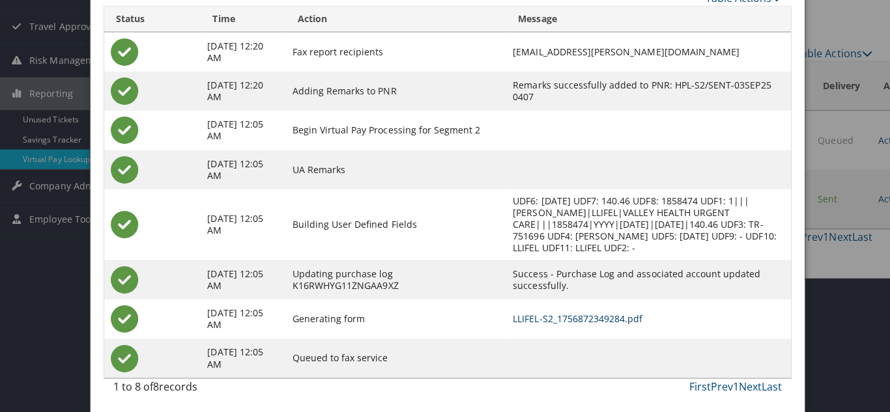
scroll to position [0, 0]
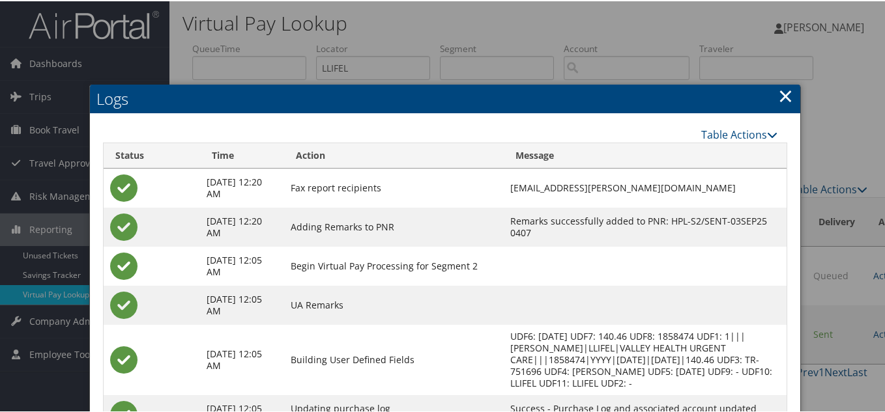
click at [783, 97] on link "×" at bounding box center [785, 94] width 15 height 26
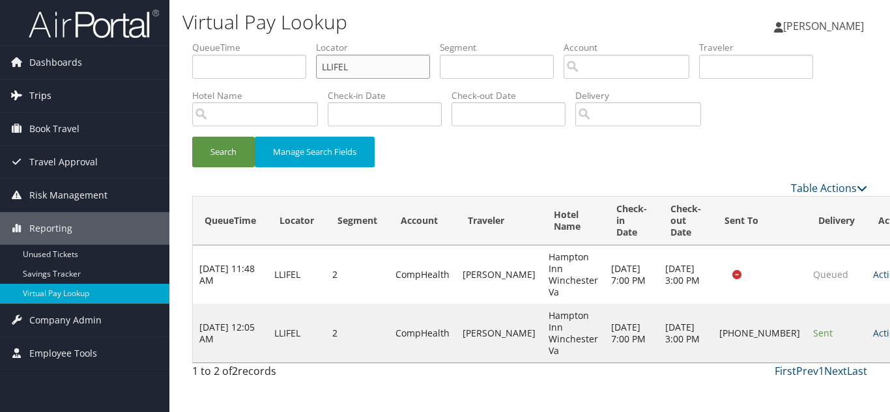
drag, startPoint x: 366, startPoint y: 74, endPoint x: 116, endPoint y: 79, distance: 250.2
click at [126, 77] on div "Dashboards AirPortal 360™ (Manager) My Travel Dashboard Trips Airtinerary® Look…" at bounding box center [445, 206] width 890 height 412
paste input "MGFGPU"
click at [192, 137] on button "Search" at bounding box center [223, 152] width 63 height 31
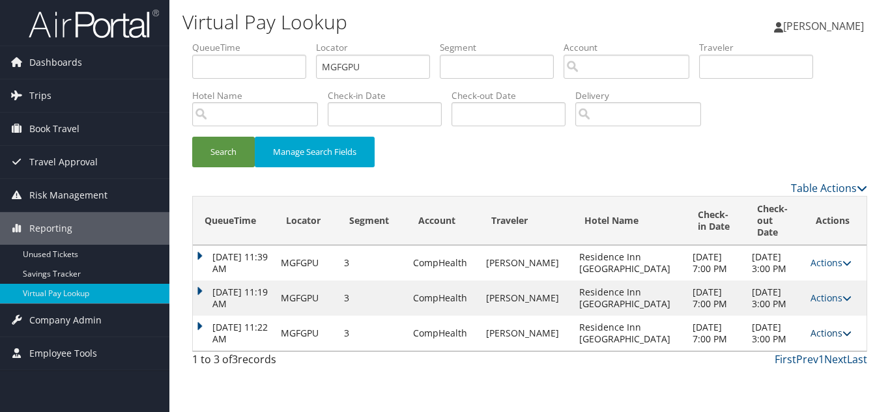
click at [842, 338] on icon at bounding box center [846, 333] width 9 height 9
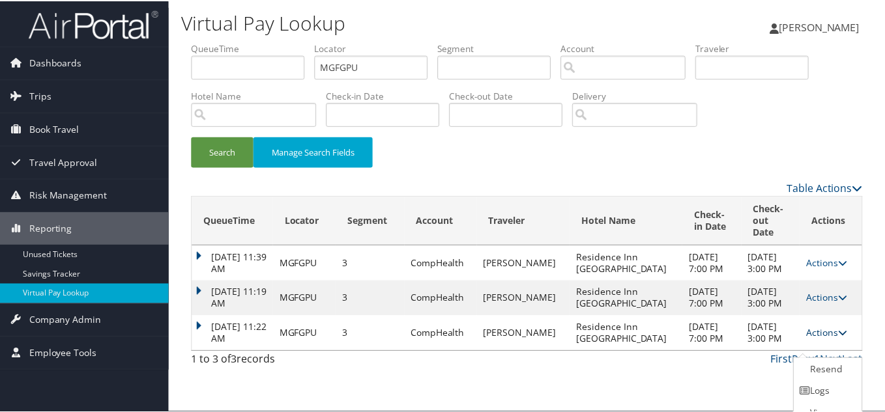
scroll to position [25, 0]
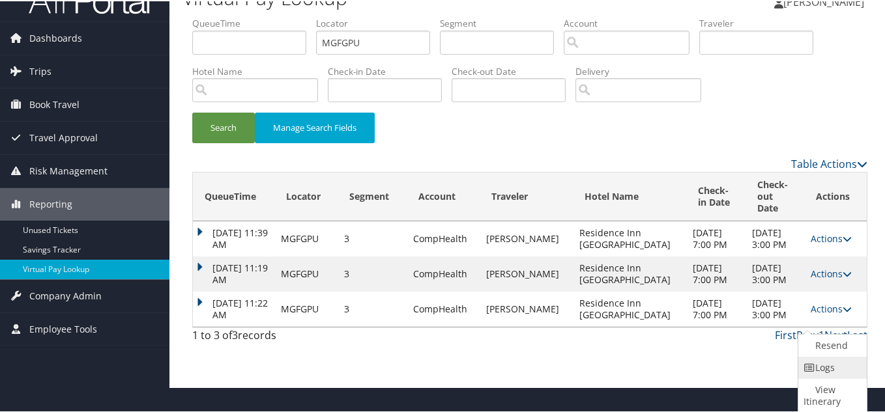
click at [828, 369] on link "Logs" at bounding box center [830, 367] width 65 height 22
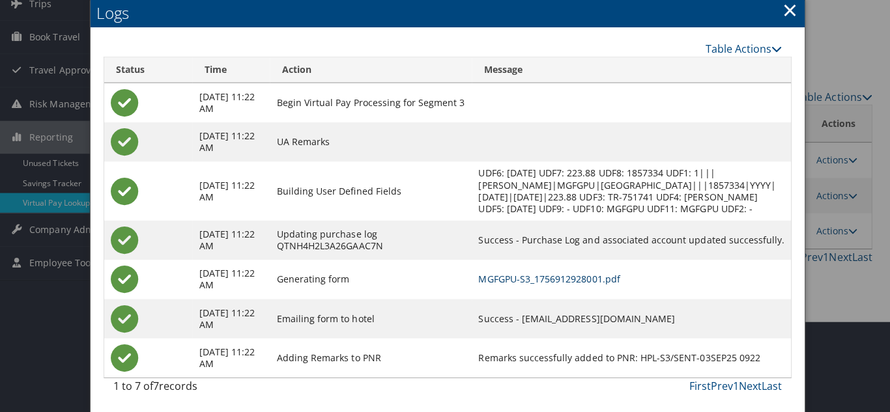
scroll to position [0, 0]
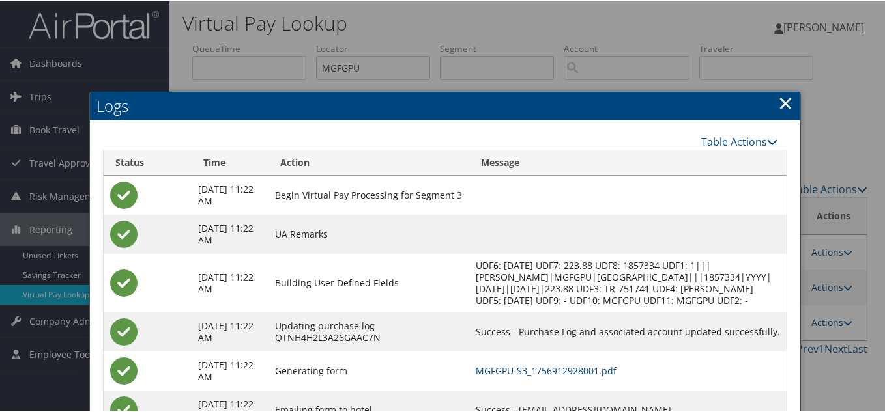
click at [778, 106] on link "×" at bounding box center [785, 102] width 15 height 26
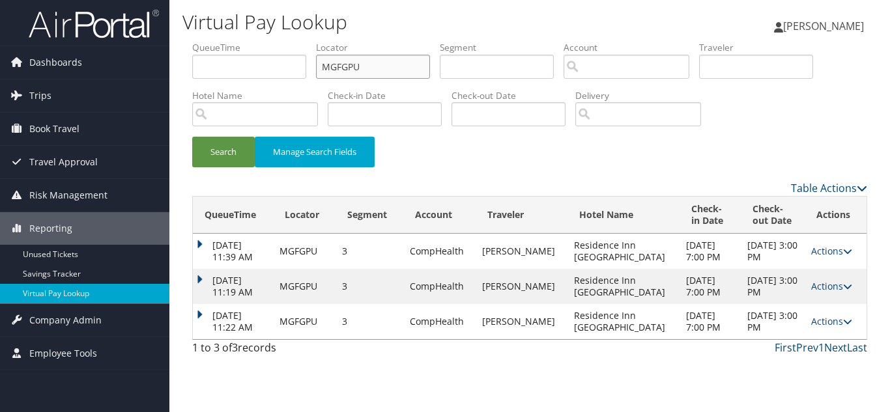
drag, startPoint x: 403, startPoint y: 70, endPoint x: 182, endPoint y: 78, distance: 220.3
click at [207, 41] on ul "QueueTime Locator MGFGPU Segment Account Traveler Hotel Name Check-in Date Chec…" at bounding box center [529, 41] width 675 height 0
paste input "CIFRMD"
click at [192, 137] on button "Search" at bounding box center [223, 152] width 63 height 31
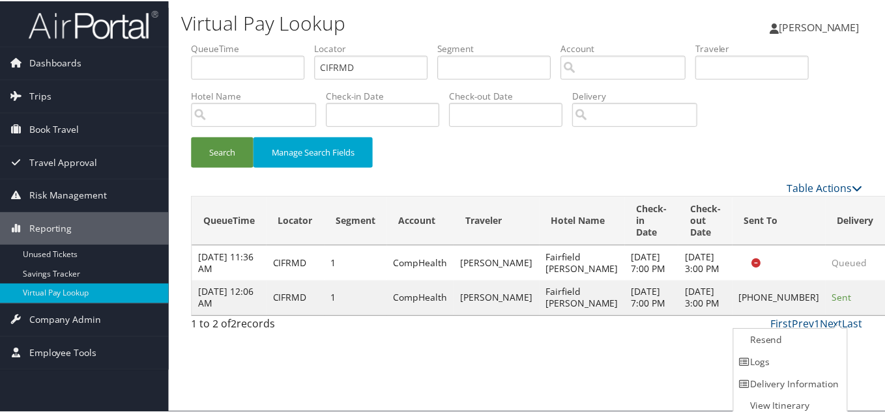
scroll to position [7, 0]
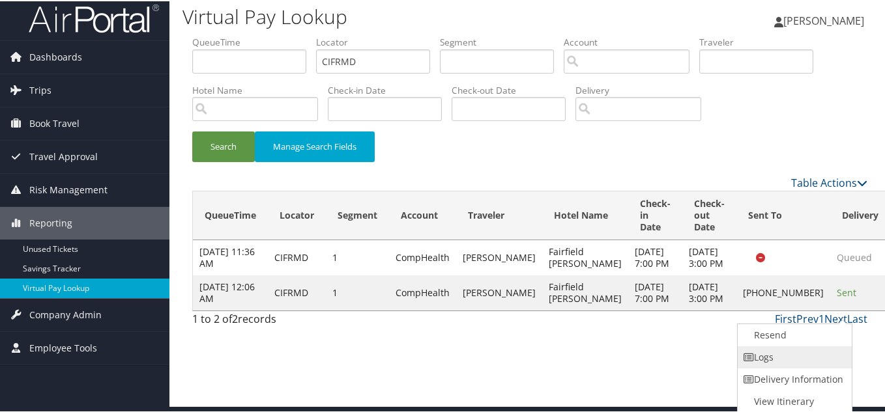
click at [793, 360] on link "Logs" at bounding box center [792, 356] width 111 height 22
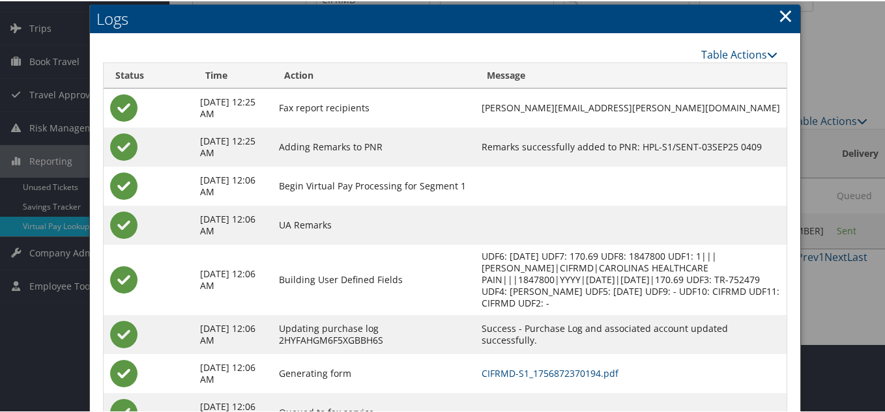
scroll to position [124, 0]
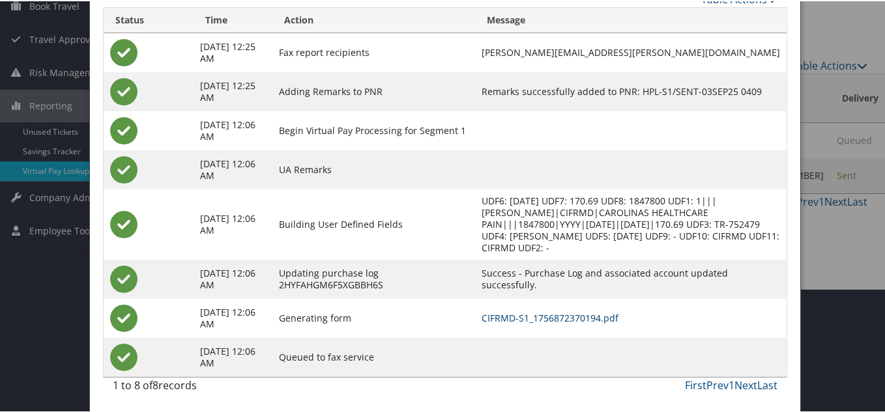
drag, startPoint x: 578, startPoint y: 315, endPoint x: 565, endPoint y: 307, distance: 15.4
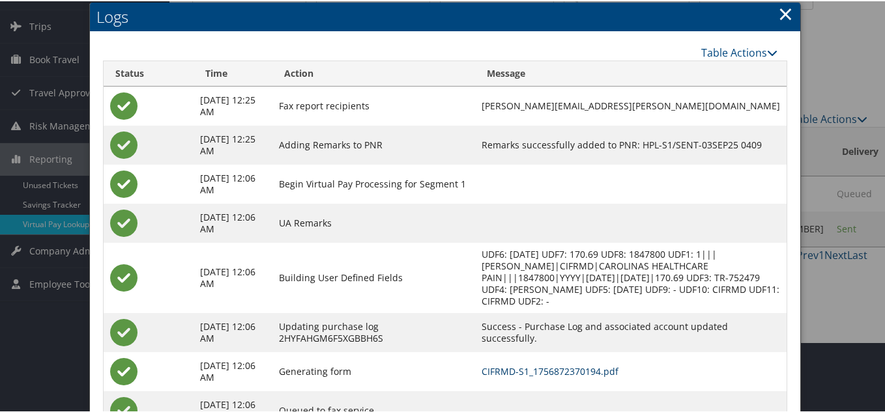
scroll to position [0, 0]
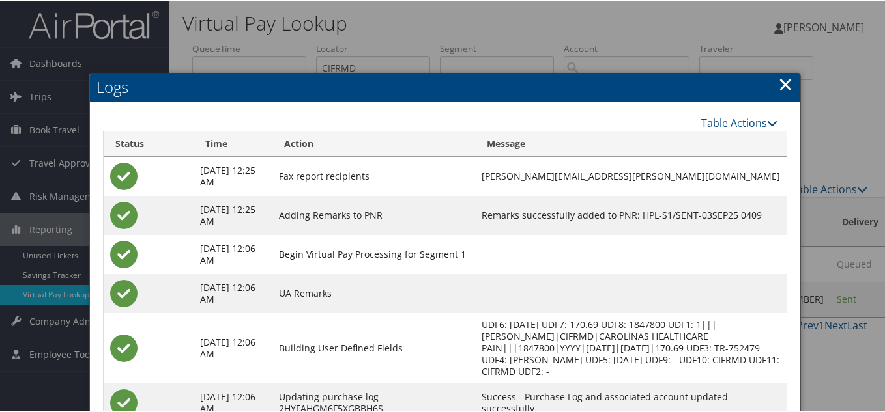
click at [778, 88] on link "×" at bounding box center [785, 83] width 15 height 26
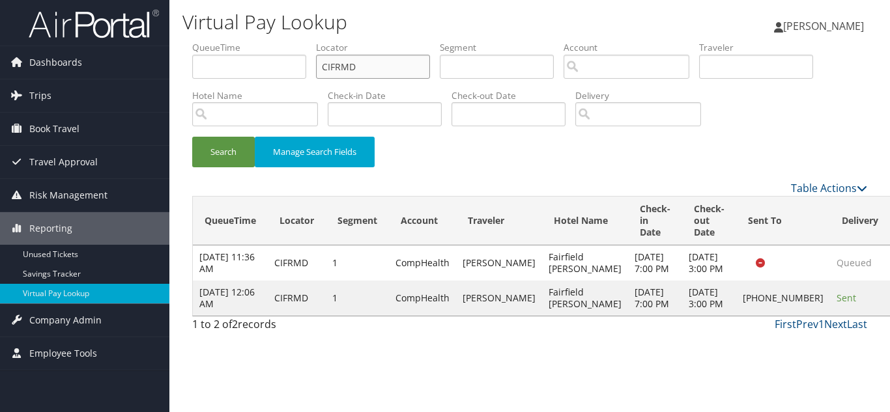
drag, startPoint x: 367, startPoint y: 61, endPoint x: 235, endPoint y: 63, distance: 131.6
click at [238, 41] on ul "QueueTime Locator CIFRMD Segment Account Traveler Hotel Name Check-in Date Chec…" at bounding box center [529, 41] width 675 height 0
paste input "JJZASF"
click at [192, 137] on button "Search" at bounding box center [223, 152] width 63 height 31
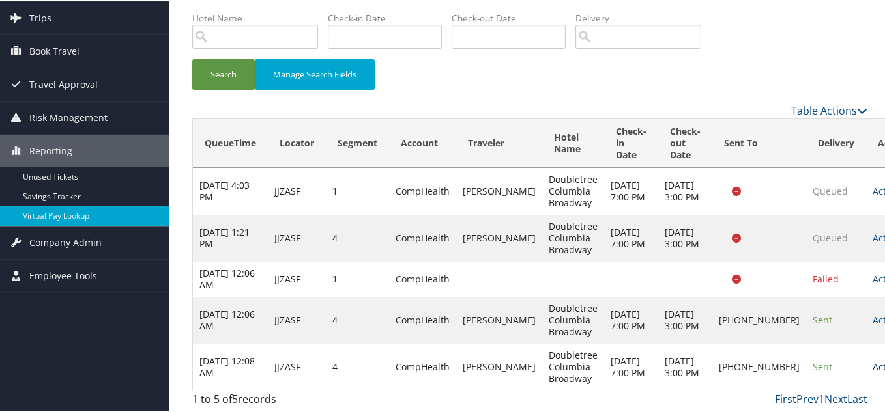
click at [872, 360] on link "Actions" at bounding box center [892, 366] width 41 height 12
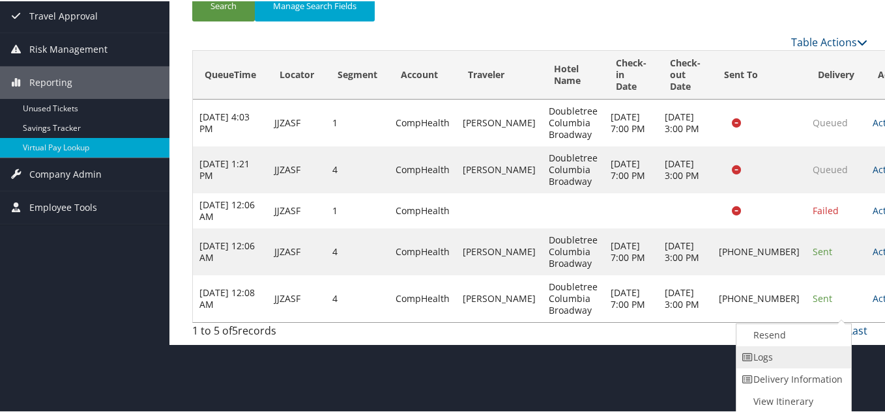
click at [770, 352] on link "Logs" at bounding box center [791, 356] width 111 height 22
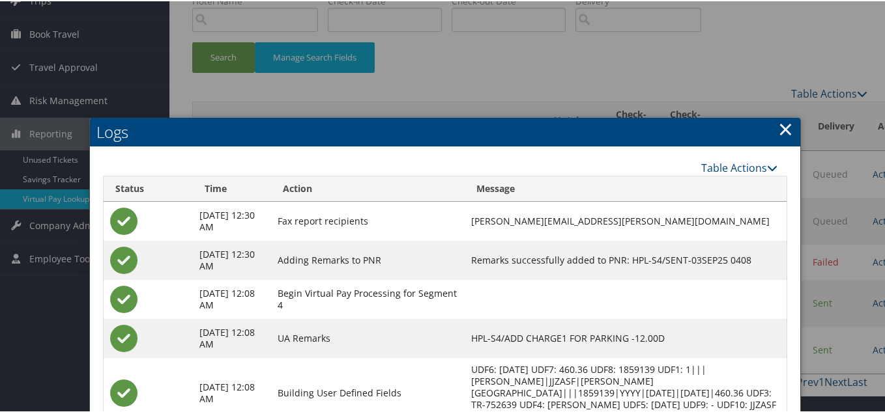
scroll to position [57, 0]
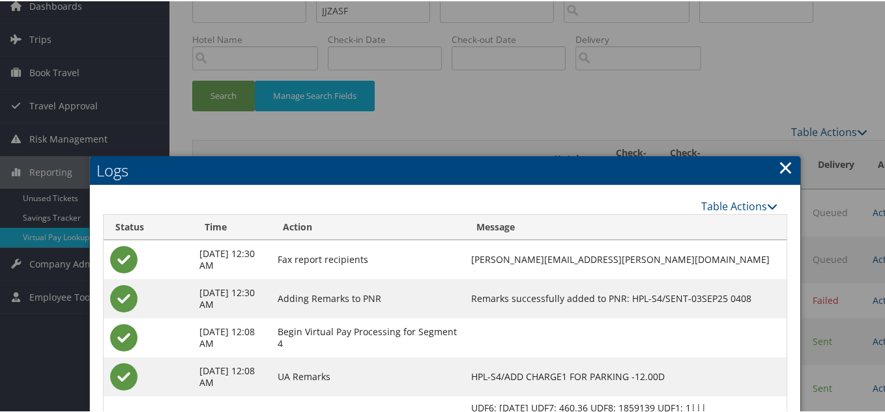
click at [778, 169] on link "×" at bounding box center [785, 166] width 15 height 26
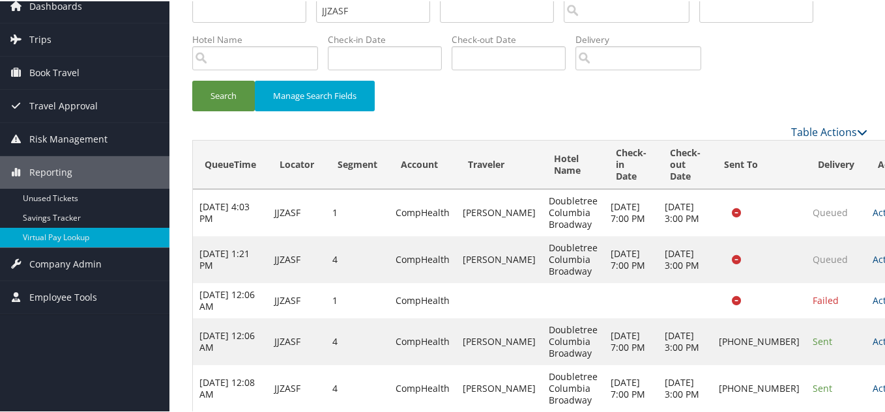
scroll to position [0, 0]
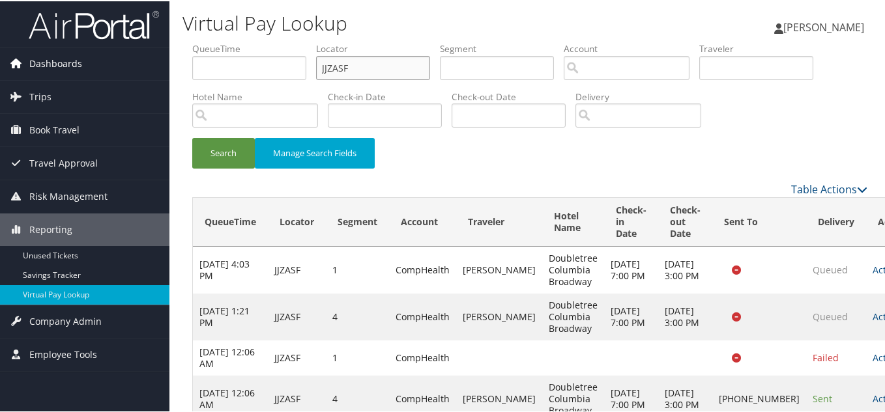
drag, startPoint x: 373, startPoint y: 66, endPoint x: 98, endPoint y: 69, distance: 274.9
click at [111, 70] on div "Dashboards AirPortal 360™ (Manager) My Travel Dashboard Trips Airtinerary® Look…" at bounding box center [445, 245] width 890 height 491
paste input "LQJXCR"
click at [192, 137] on button "Search" at bounding box center [223, 152] width 63 height 31
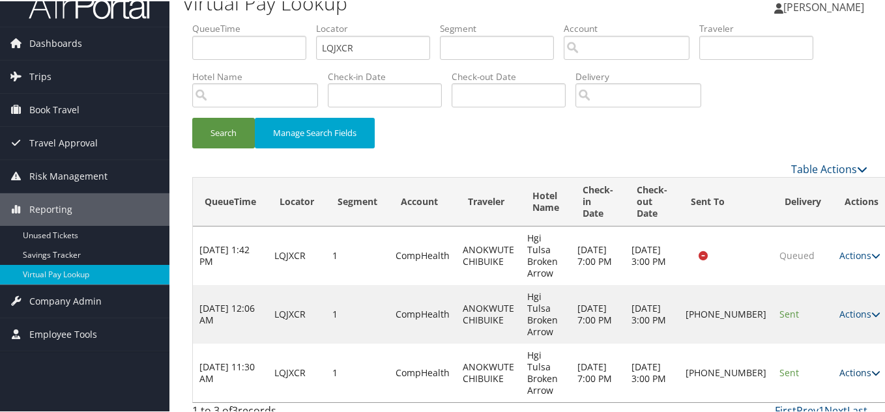
click at [841, 365] on link "Actions" at bounding box center [859, 371] width 41 height 12
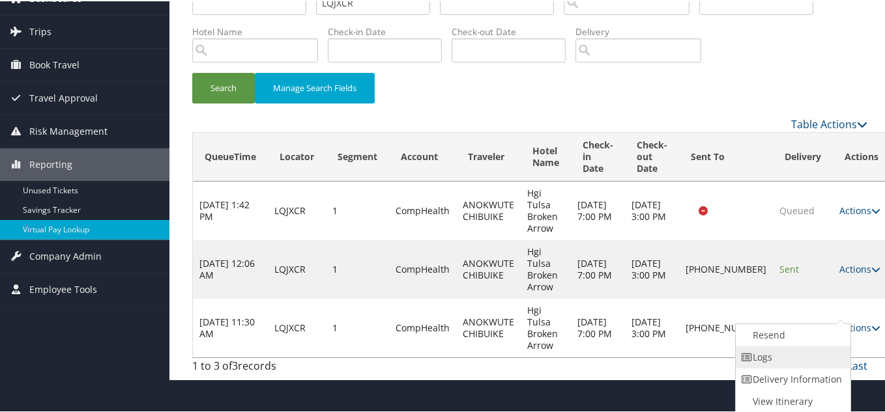
click at [769, 354] on link "Logs" at bounding box center [790, 356] width 111 height 22
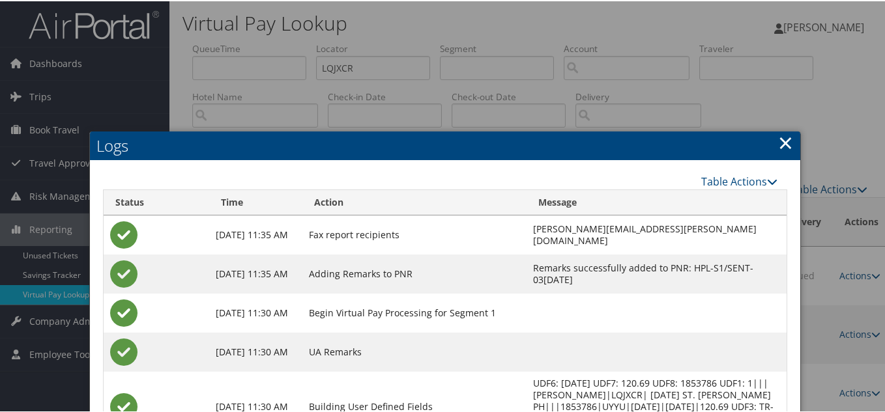
click at [781, 139] on link "×" at bounding box center [785, 141] width 15 height 26
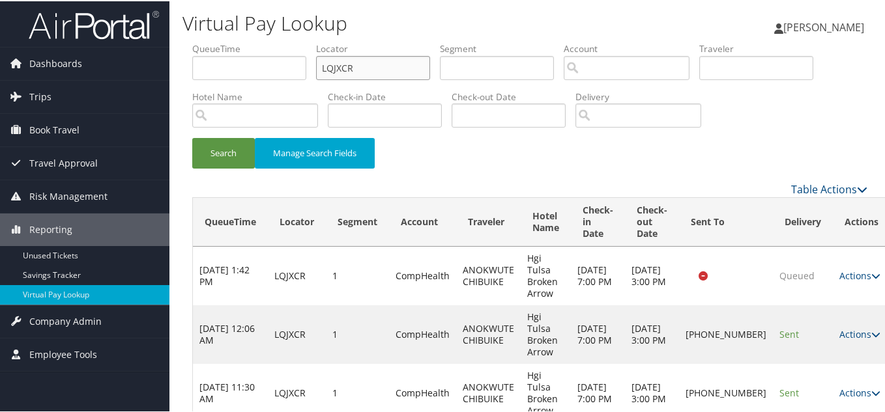
drag, startPoint x: 376, startPoint y: 70, endPoint x: 163, endPoint y: 79, distance: 213.2
click at [169, 76] on div "Virtual Pay Lookup Luke Perry Luke Perry My Settings Travel Agency Contacts Vie…" at bounding box center [529, 222] width 720 height 444
paste input "IKISZ"
click at [192, 137] on button "Search" at bounding box center [223, 152] width 63 height 31
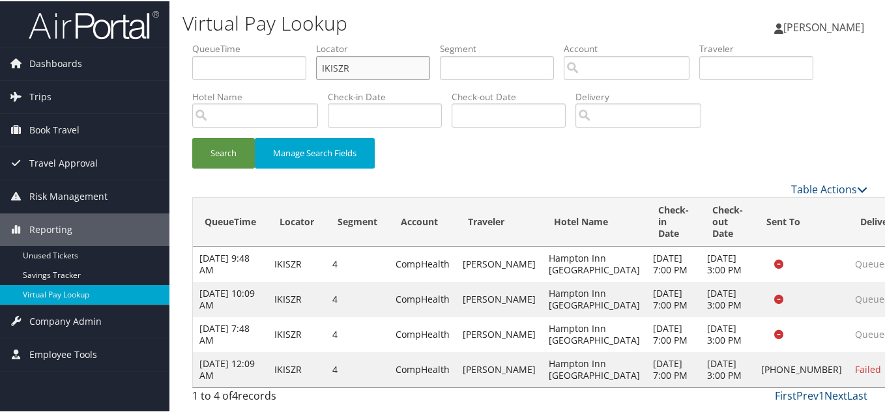
scroll to position [55, 0]
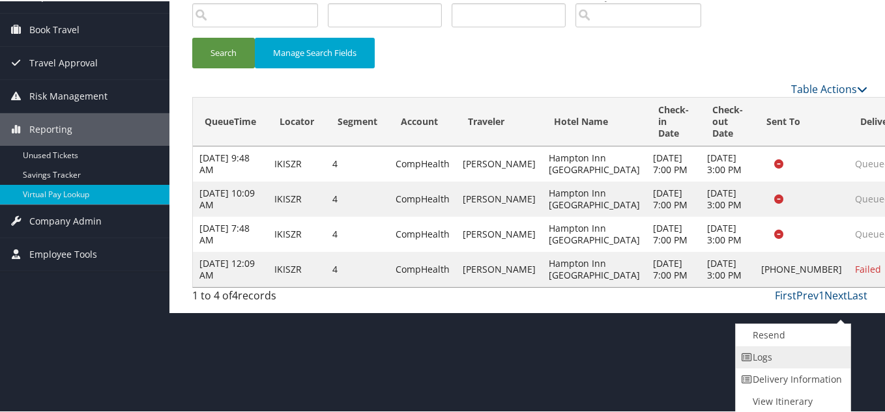
click at [782, 358] on link "Logs" at bounding box center [790, 356] width 111 height 22
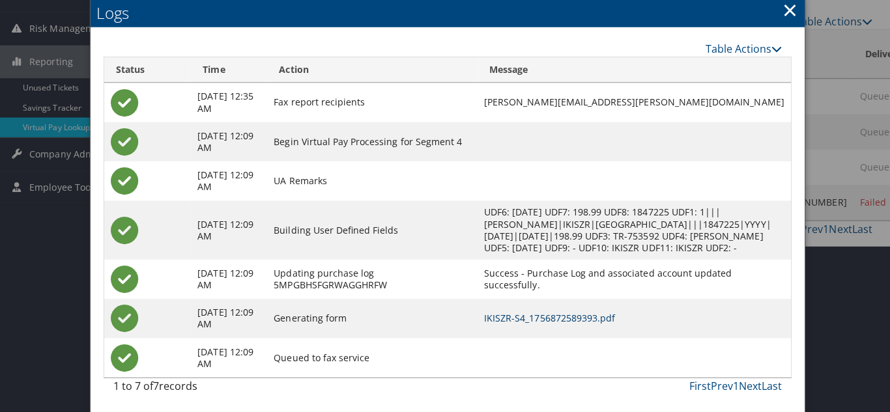
scroll to position [0, 0]
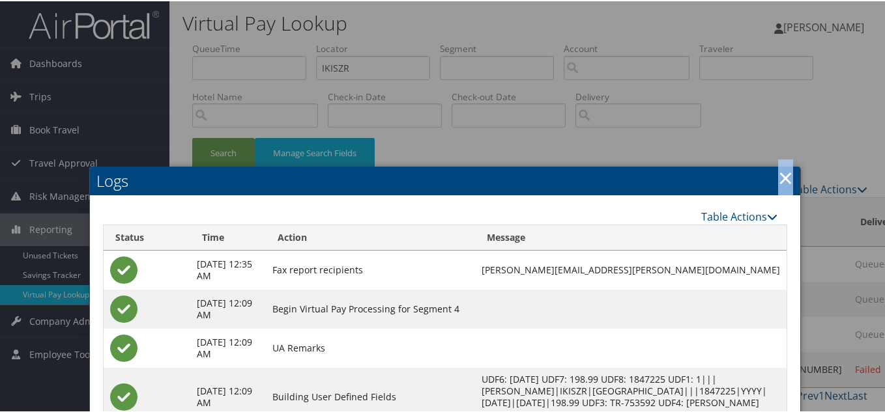
click at [781, 178] on link "×" at bounding box center [785, 176] width 15 height 26
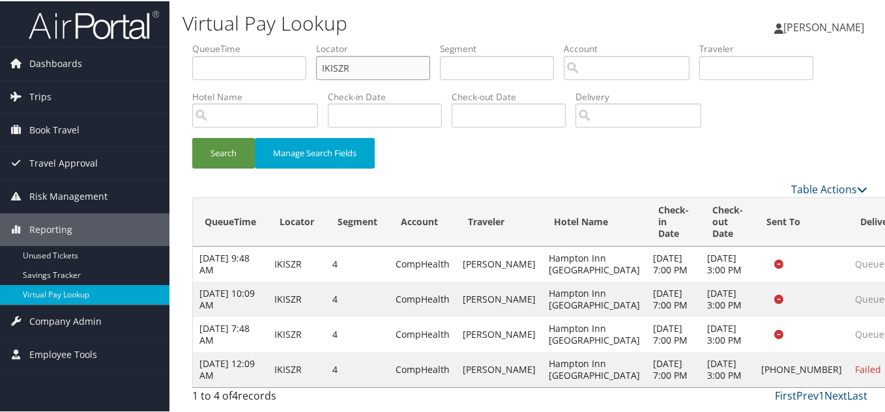
drag, startPoint x: 298, startPoint y: 68, endPoint x: 175, endPoint y: 68, distance: 122.5
click at [181, 68] on div "Virtual Pay Lookup [PERSON_NAME] [PERSON_NAME] My Settings Travel Agency Contac…" at bounding box center [529, 206] width 720 height 412
paste input "CZTJBC"
click at [192, 137] on button "Search" at bounding box center [223, 152] width 63 height 31
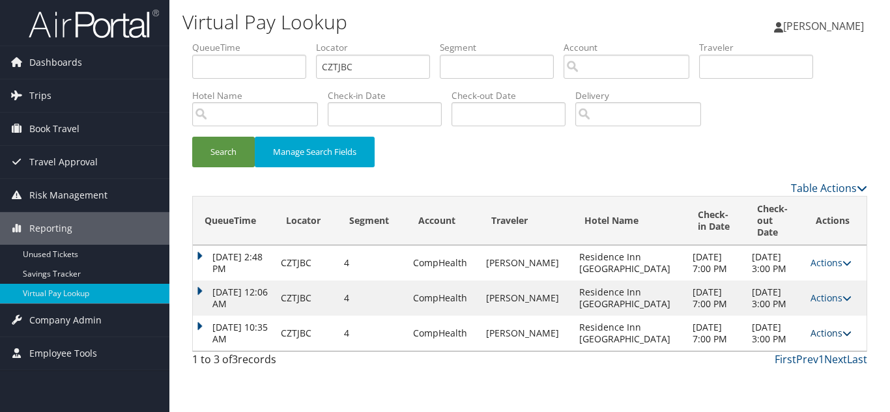
click at [842, 338] on icon at bounding box center [846, 333] width 9 height 9
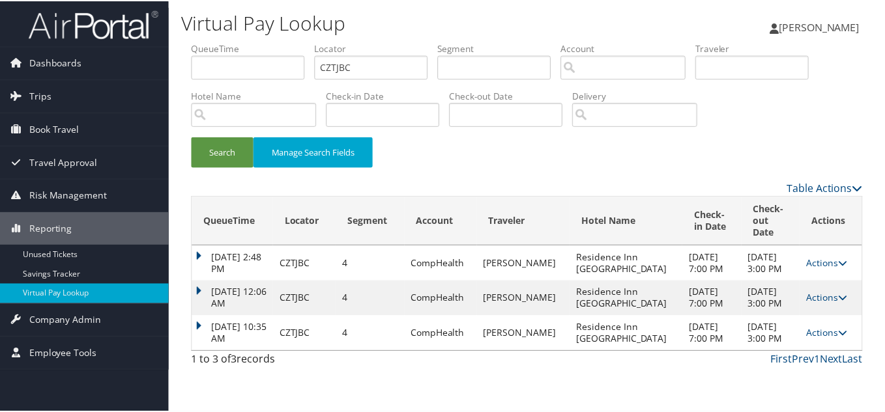
scroll to position [25, 0]
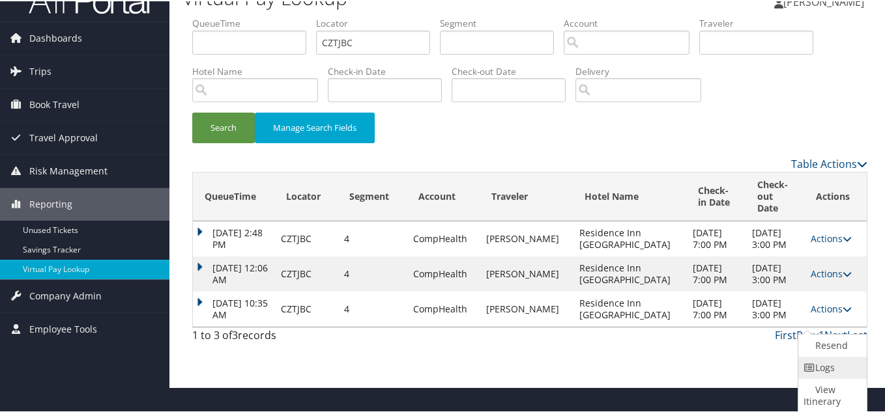
click at [827, 373] on link "Logs" at bounding box center [830, 367] width 65 height 22
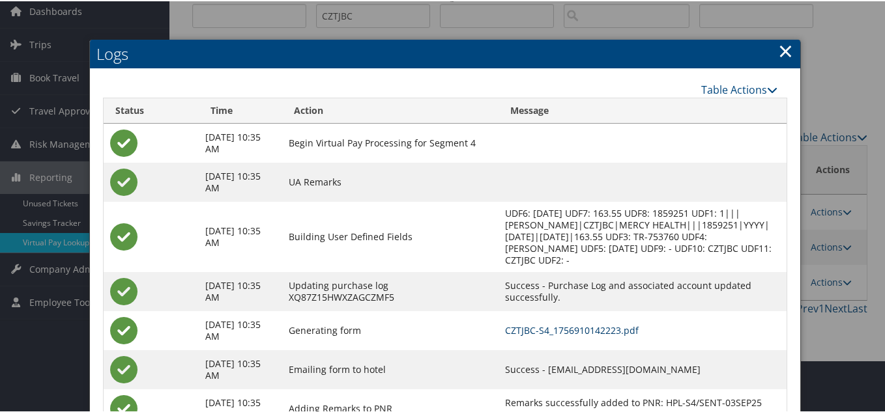
scroll to position [0, 0]
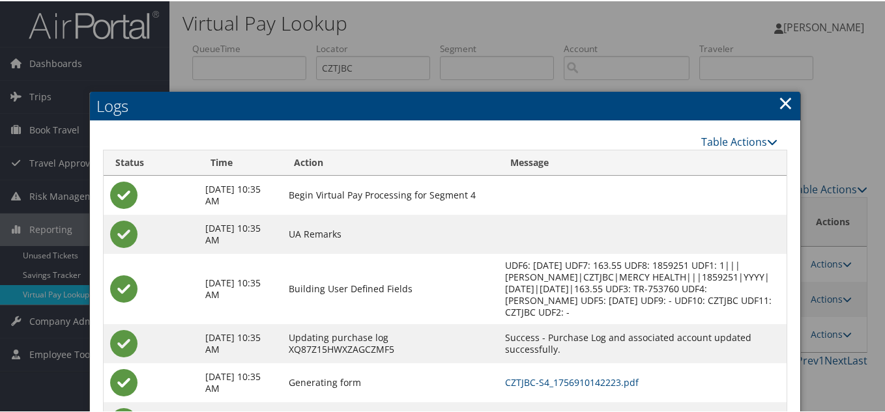
click at [786, 107] on link "×" at bounding box center [785, 102] width 15 height 26
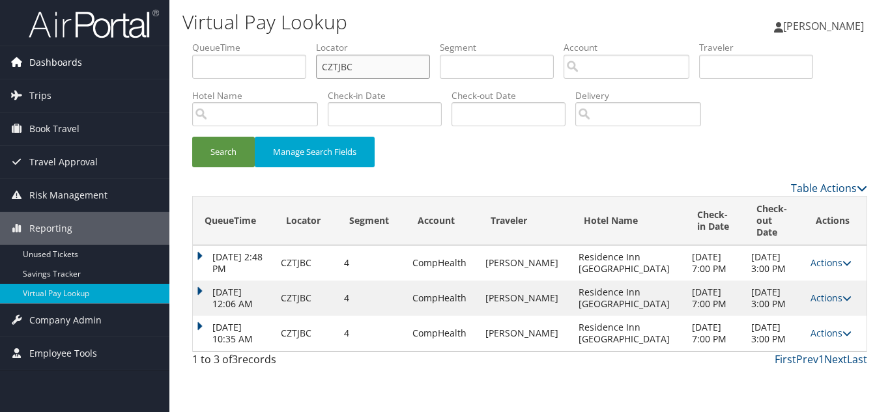
drag, startPoint x: 369, startPoint y: 67, endPoint x: 3, endPoint y: 66, distance: 366.0
click at [4, 66] on div "Dashboards AirPortal 360™ (Manager) My Travel Dashboard Trips Airtinerary® Look…" at bounding box center [445, 206] width 890 height 412
paste input "OKNTSD"
click at [192, 137] on button "Search" at bounding box center [223, 152] width 63 height 31
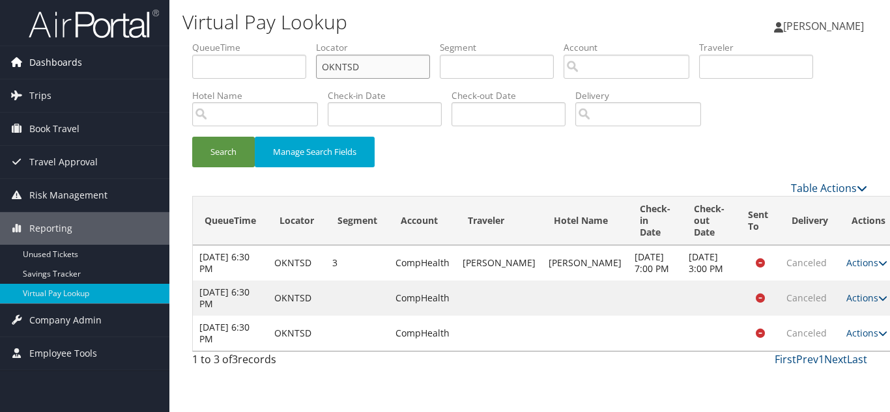
drag, startPoint x: 392, startPoint y: 66, endPoint x: 157, endPoint y: 72, distance: 235.2
click at [160, 72] on div "Dashboards AirPortal 360™ (Manager) My Travel Dashboard Trips Airtinerary® Look…" at bounding box center [445, 206] width 890 height 412
paste input "AMJHIL"
click at [192, 137] on button "Search" at bounding box center [223, 152] width 63 height 31
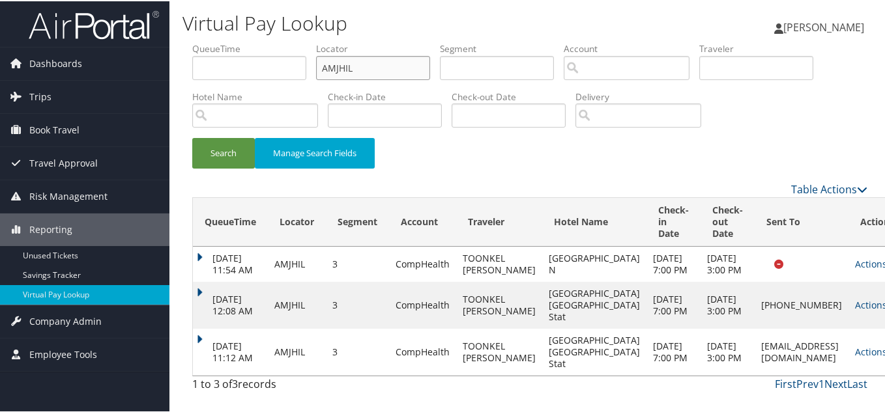
scroll to position [20, 0]
click at [855, 357] on link "Actions" at bounding box center [875, 351] width 41 height 12
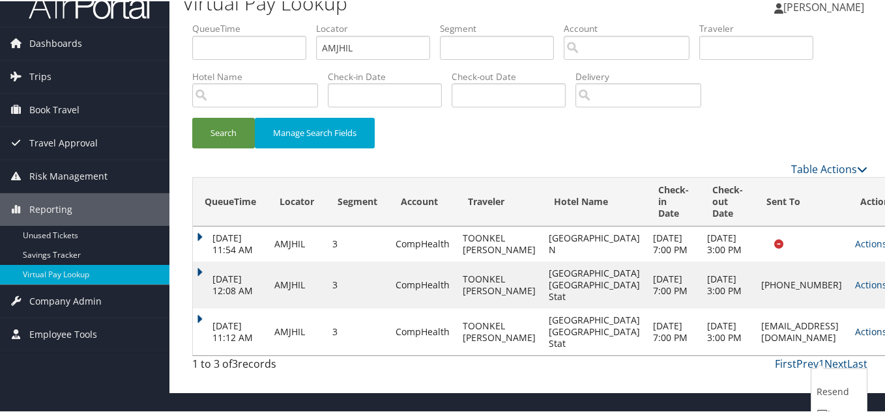
scroll to position [66, 0]
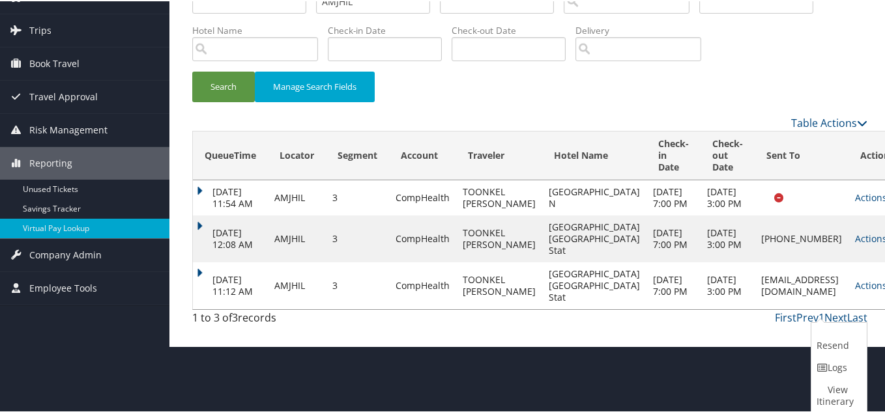
click at [829, 366] on link "Logs" at bounding box center [837, 367] width 52 height 22
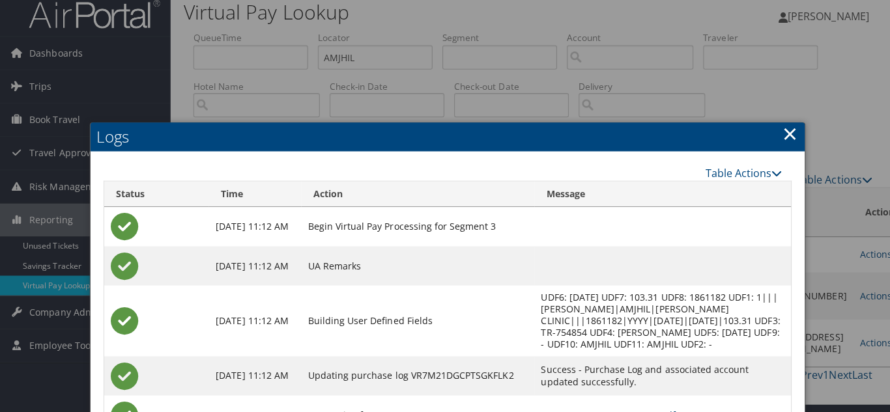
scroll to position [0, 0]
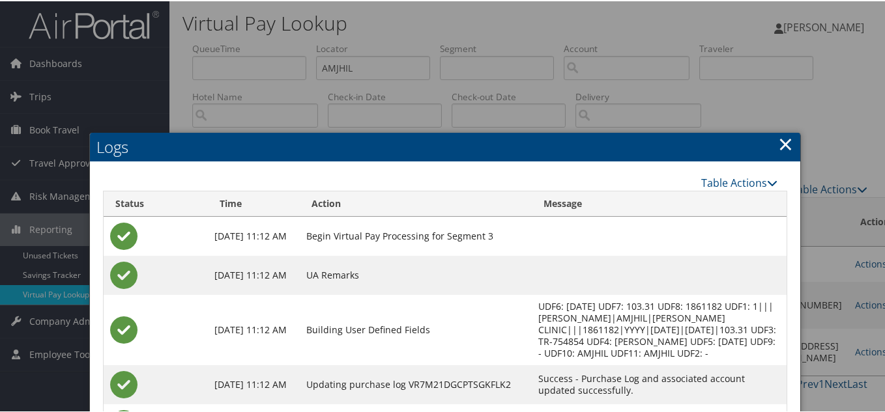
click at [778, 142] on link "×" at bounding box center [785, 143] width 15 height 26
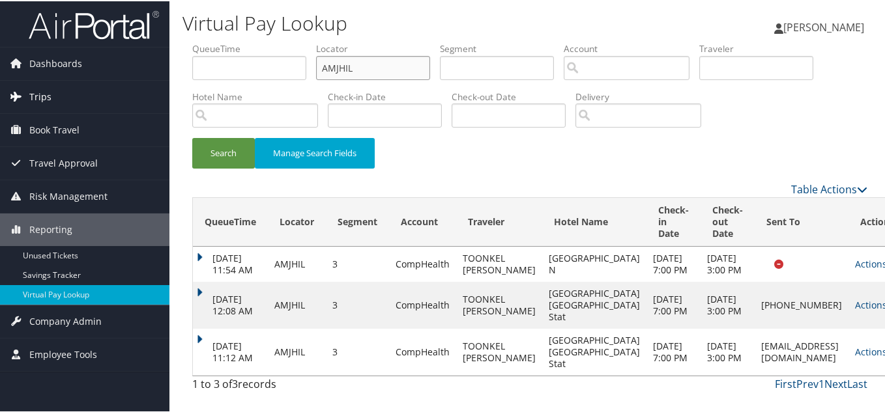
drag, startPoint x: 386, startPoint y: 66, endPoint x: 25, endPoint y: 81, distance: 361.1
click at [25, 81] on div "Dashboards AirPortal 360™ (Manager) My Travel Dashboard Trips Airtinerary® Look…" at bounding box center [445, 206] width 890 height 412
paste input "GWWEDT"
click at [192, 137] on button "Search" at bounding box center [223, 152] width 63 height 31
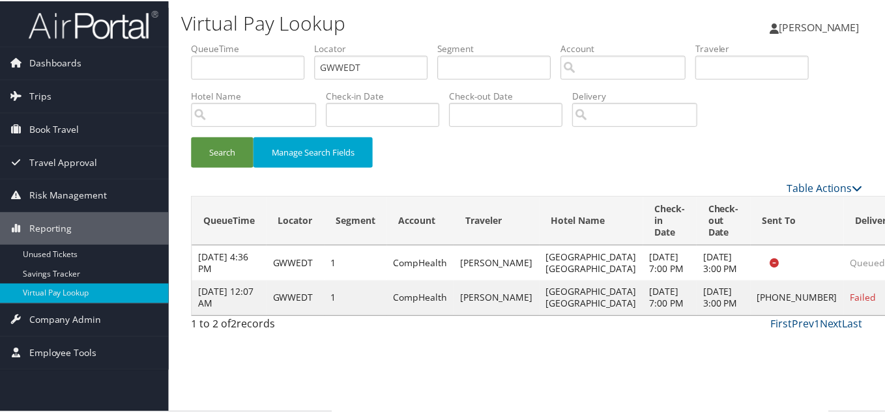
scroll to position [18, 0]
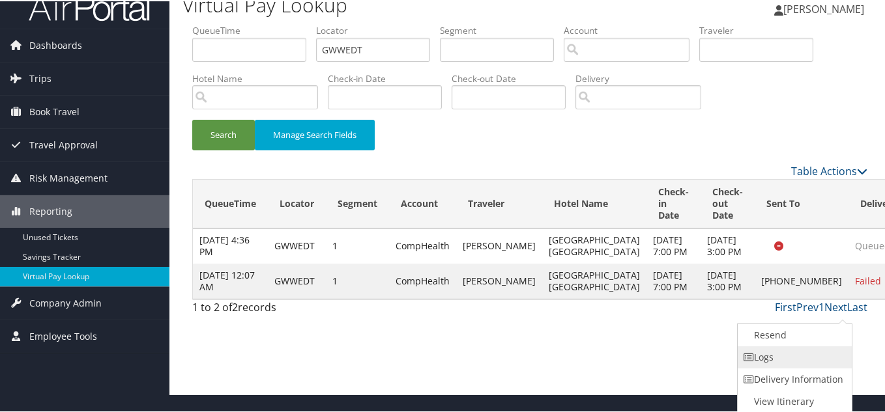
click at [782, 356] on link "Logs" at bounding box center [792, 356] width 111 height 22
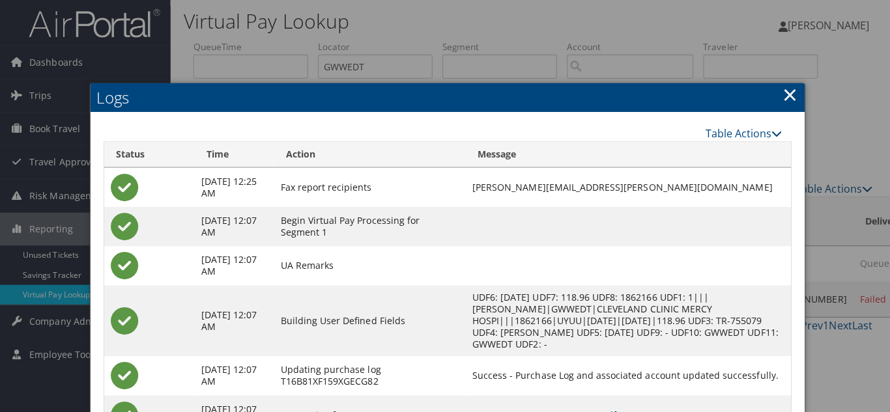
scroll to position [0, 0]
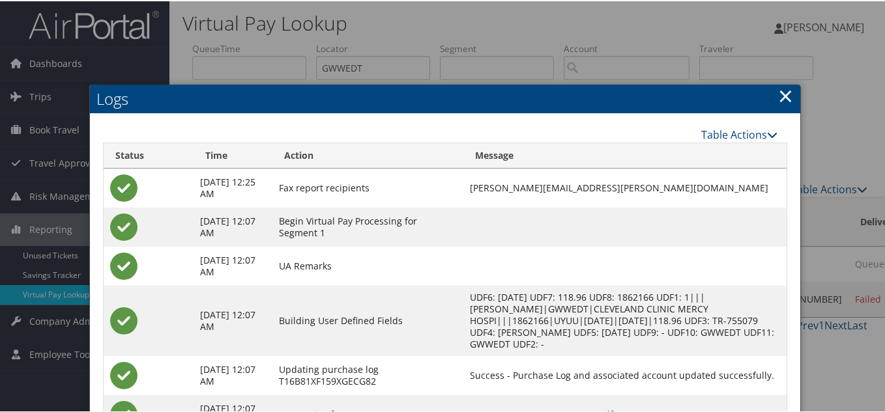
click at [784, 97] on link "×" at bounding box center [785, 94] width 15 height 26
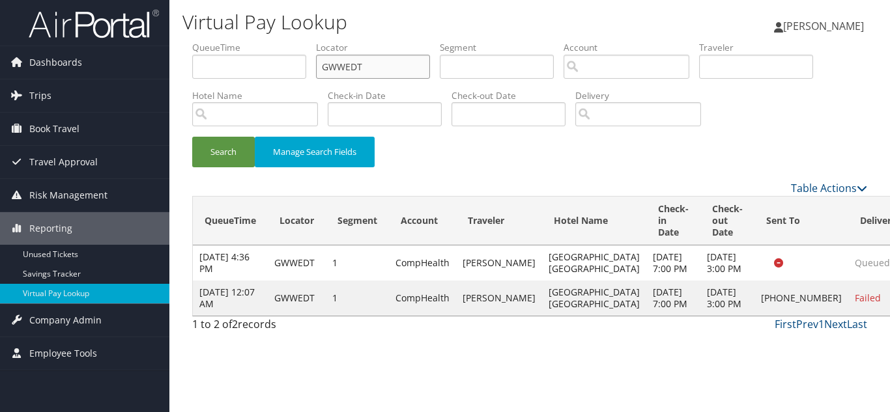
drag, startPoint x: 377, startPoint y: 58, endPoint x: 212, endPoint y: 61, distance: 165.5
click at [218, 41] on ul "QueueTime Locator GWWEDT Segment Account Traveler Hotel Name Check-in Date Chec…" at bounding box center [529, 41] width 675 height 0
paste input "UIJGXN"
click at [192, 137] on button "Search" at bounding box center [223, 152] width 63 height 31
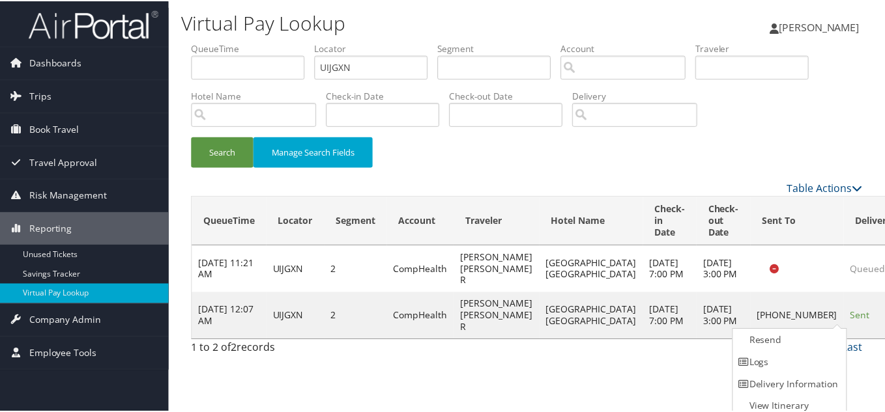
scroll to position [7, 0]
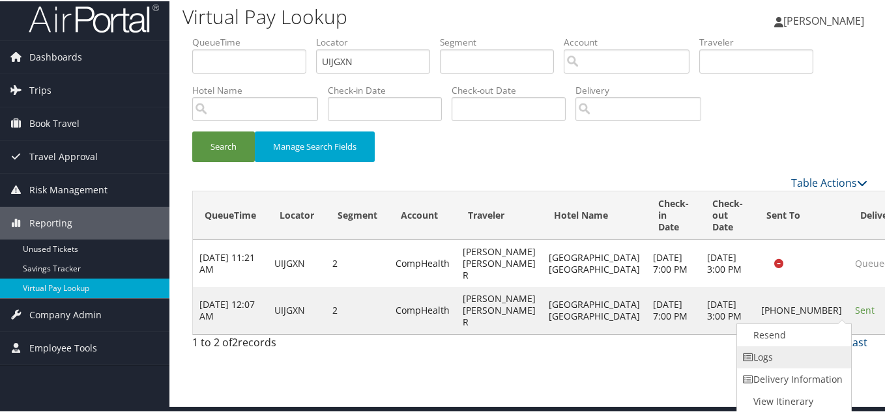
click at [784, 354] on link "Logs" at bounding box center [792, 356] width 111 height 22
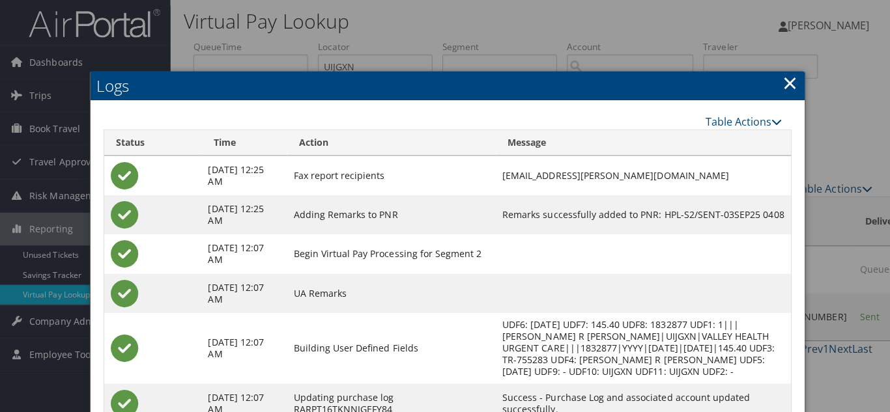
scroll to position [0, 0]
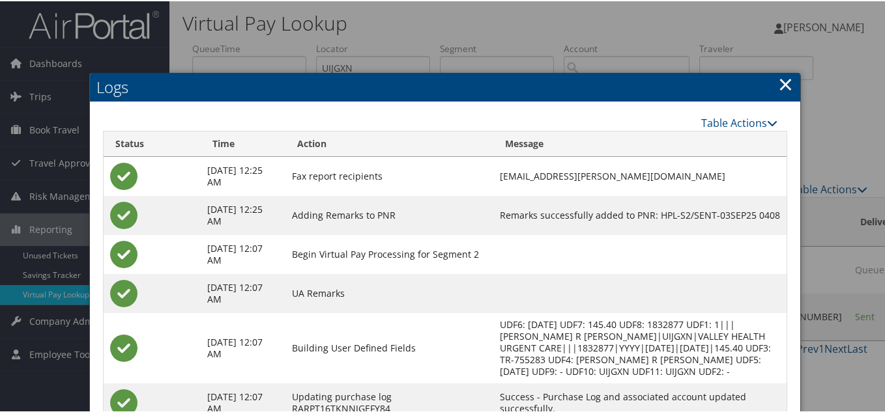
click at [780, 87] on link "×" at bounding box center [785, 83] width 15 height 26
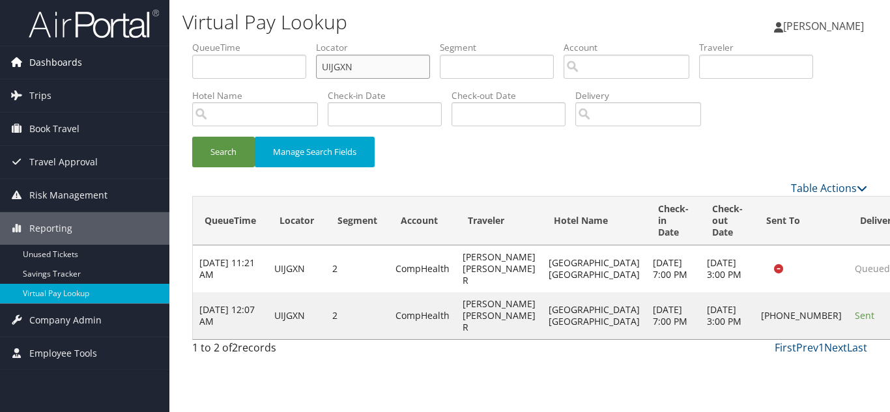
drag, startPoint x: 366, startPoint y: 68, endPoint x: 109, endPoint y: 68, distance: 257.3
click at [113, 68] on div "Dashboards AirPortal 360™ (Manager) My Travel Dashboard Trips Airtinerary® Look…" at bounding box center [445, 206] width 890 height 412
paste input "FCZETY"
click at [192, 137] on button "Search" at bounding box center [223, 152] width 63 height 31
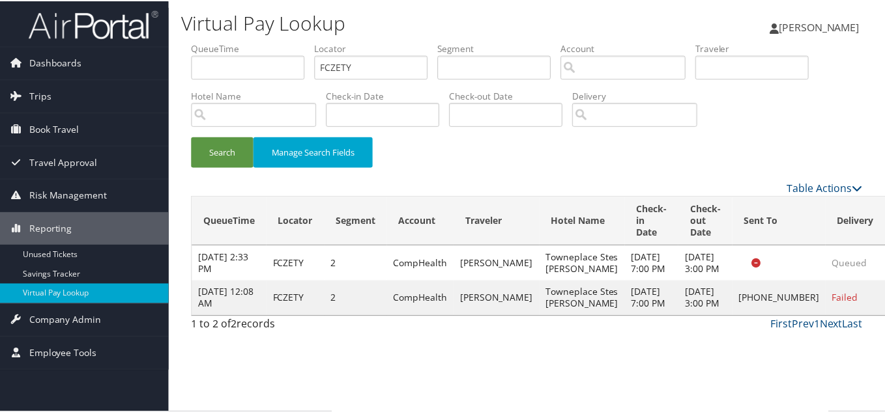
scroll to position [7, 0]
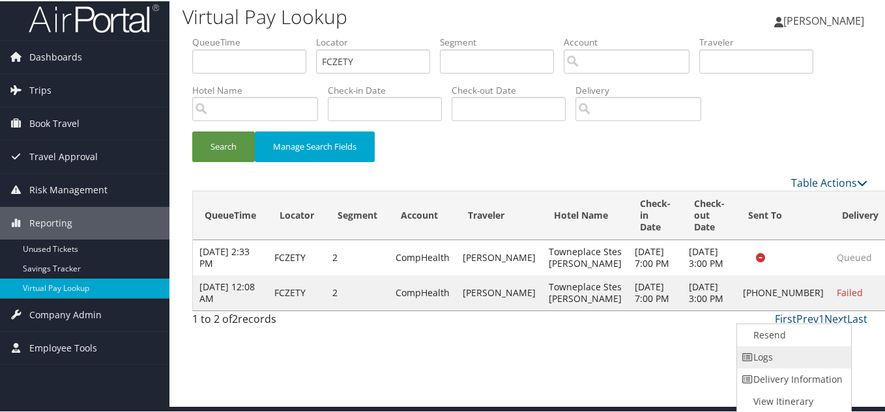
click at [795, 353] on link "Logs" at bounding box center [792, 356] width 111 height 22
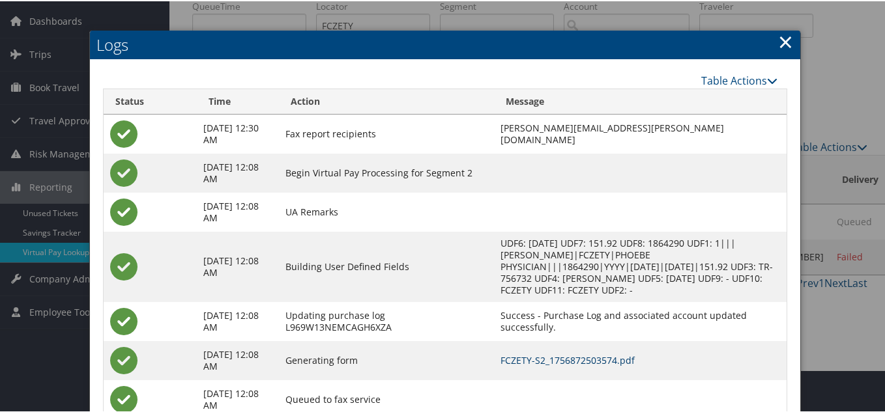
scroll to position [0, 0]
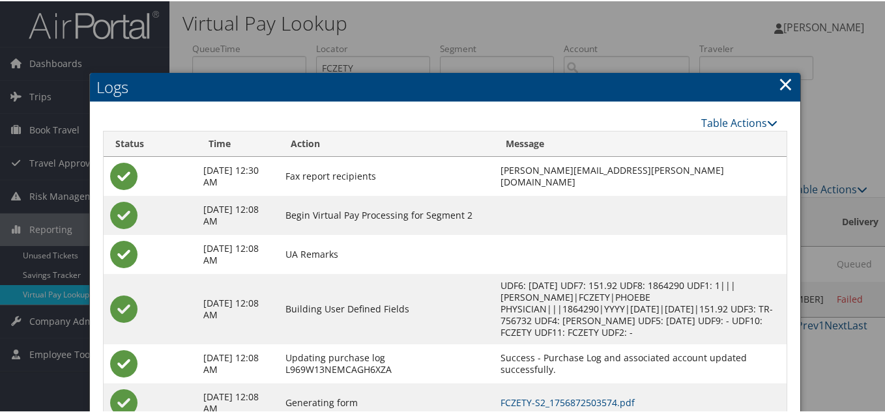
click at [787, 80] on link "×" at bounding box center [785, 83] width 15 height 26
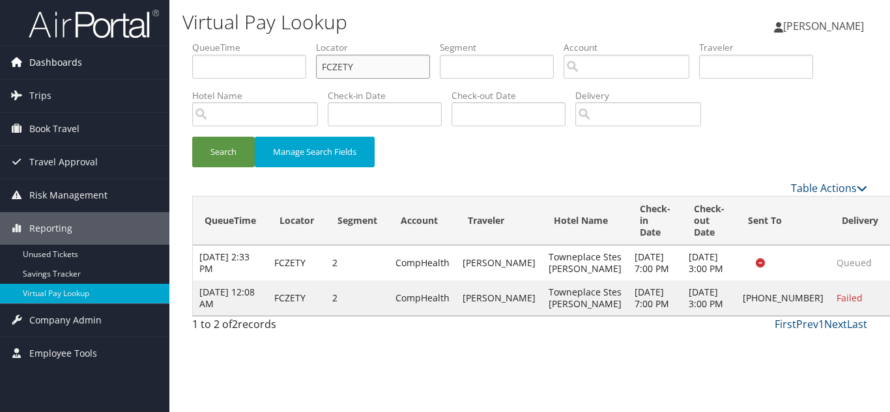
drag, startPoint x: 373, startPoint y: 72, endPoint x: 66, endPoint y: 57, distance: 306.5
click at [66, 57] on div "Dashboards AirPortal 360™ (Manager) My Travel Dashboard Trips Airtinerary® Look…" at bounding box center [445, 206] width 890 height 412
paste input "JSZZHW"
click at [192, 137] on button "Search" at bounding box center [223, 152] width 63 height 31
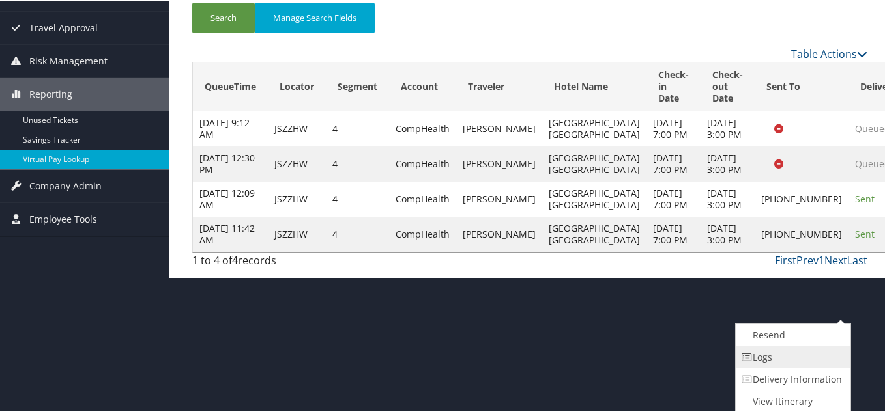
click at [767, 353] on link "Logs" at bounding box center [790, 356] width 111 height 22
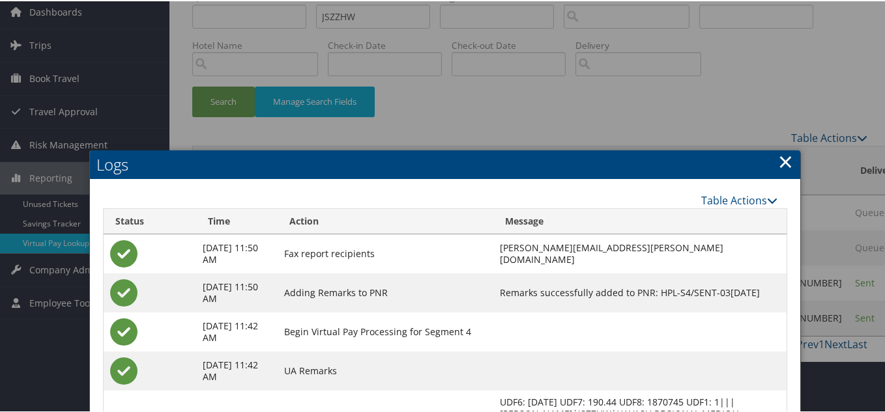
scroll to position [46, 0]
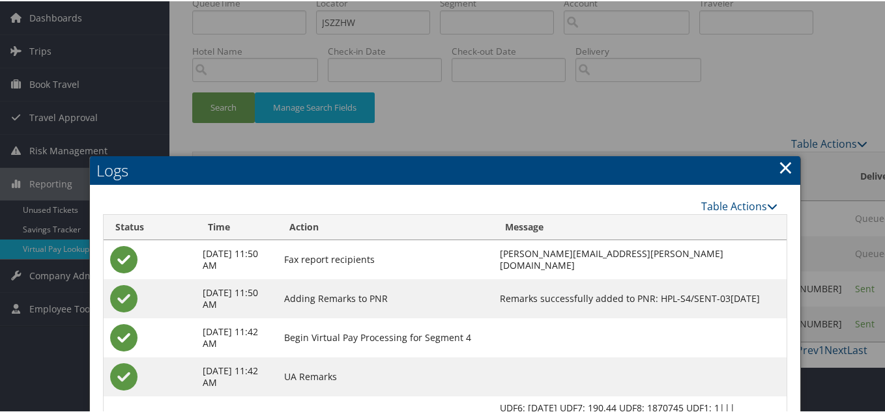
drag, startPoint x: 778, startPoint y: 160, endPoint x: 749, endPoint y: 165, distance: 29.0
click at [778, 160] on link "×" at bounding box center [785, 166] width 15 height 26
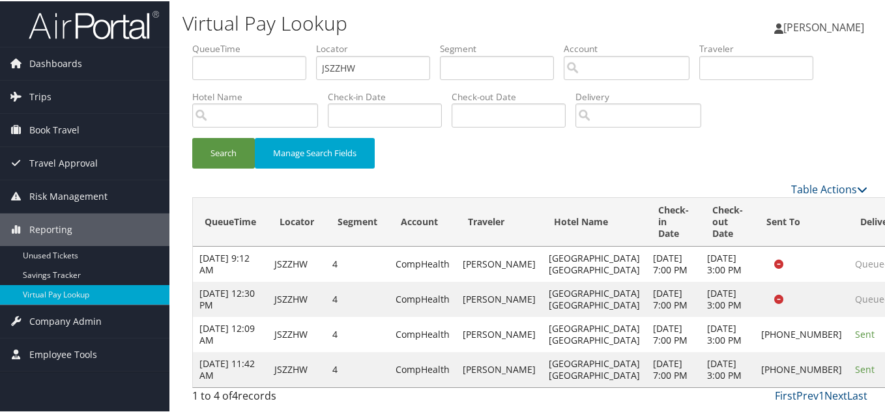
scroll to position [0, 0]
drag, startPoint x: 356, startPoint y: 70, endPoint x: 181, endPoint y: 68, distance: 174.6
click at [192, 68] on form "QueueTime Locator JSZZHW Segment Account Traveler Hotel Name Check-in Date Chec…" at bounding box center [529, 110] width 675 height 139
paste input "NFEKFJ"
type input "NFEKFJ"
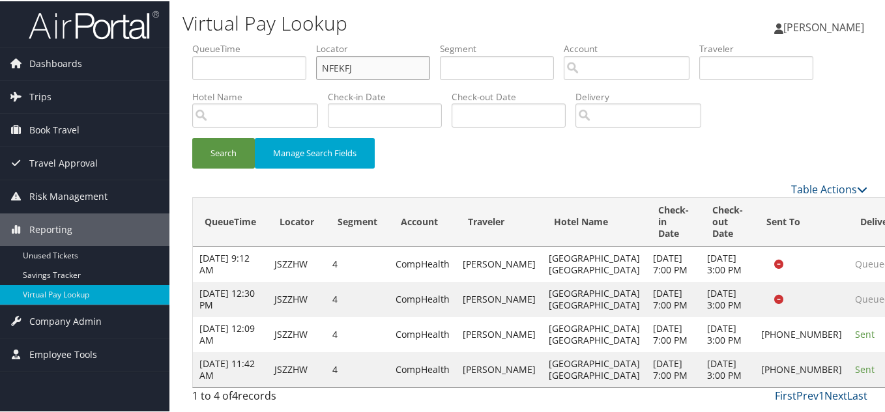
click at [192, 137] on button "Search" at bounding box center [223, 152] width 63 height 31
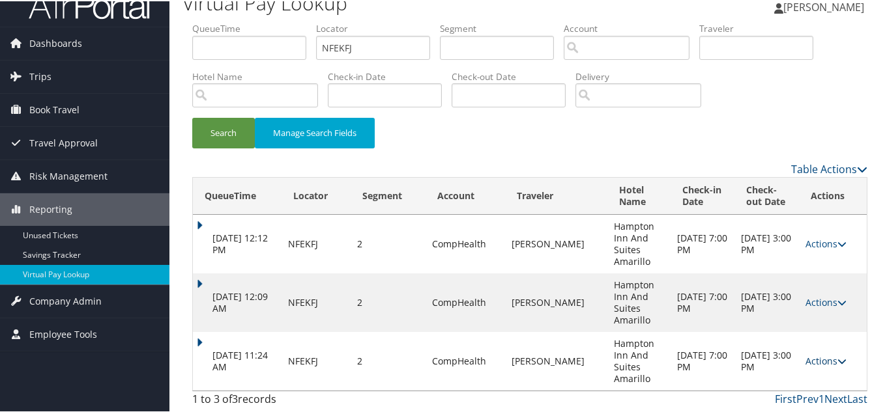
click at [823, 358] on link "Actions" at bounding box center [825, 360] width 41 height 12
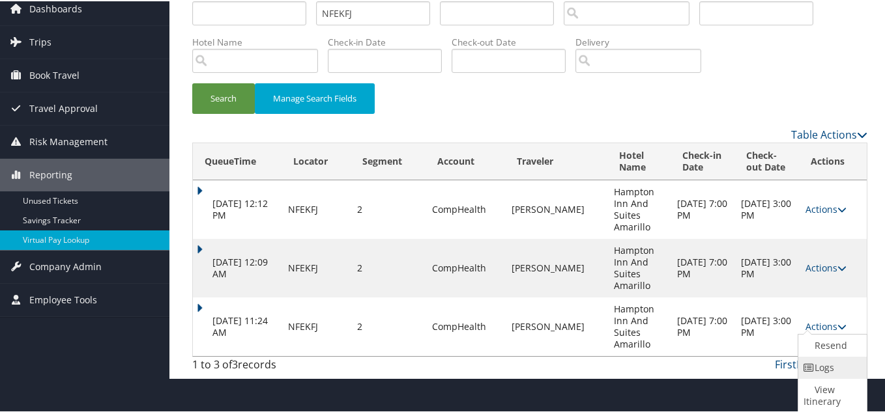
click at [813, 364] on icon at bounding box center [809, 366] width 12 height 9
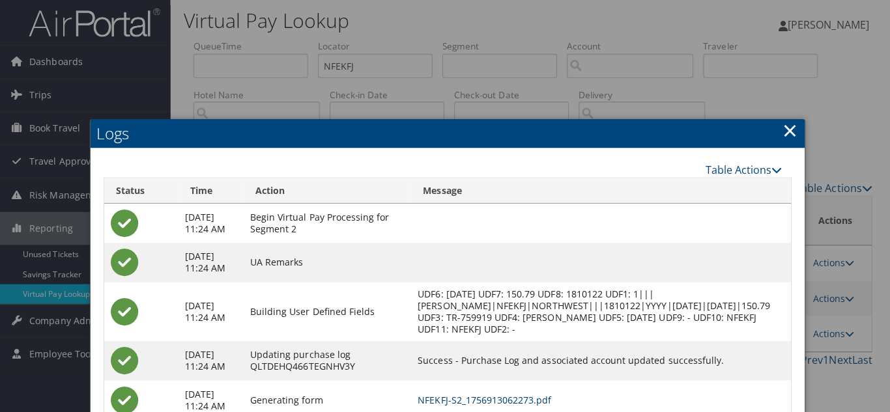
scroll to position [0, 0]
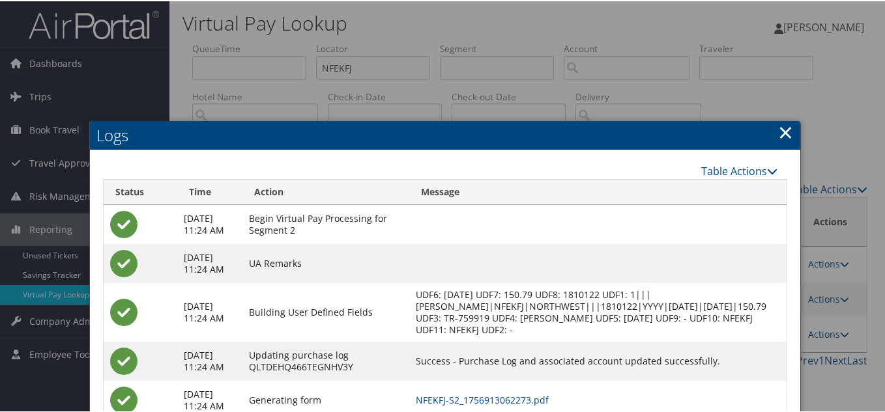
click at [782, 127] on link "×" at bounding box center [785, 131] width 15 height 26
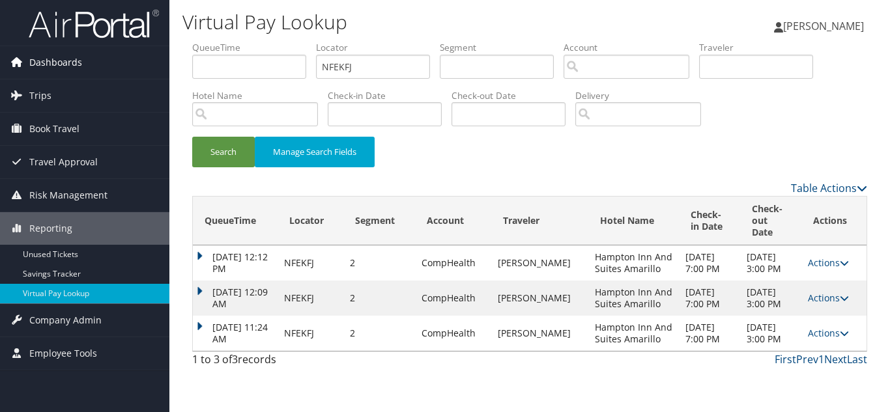
click at [46, 64] on span "Dashboards" at bounding box center [55, 62] width 53 height 33
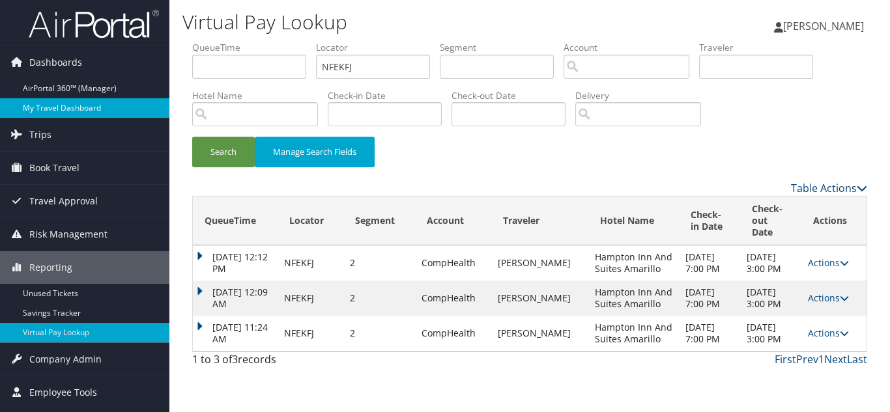
click at [71, 106] on link "My Travel Dashboard" at bounding box center [84, 108] width 169 height 20
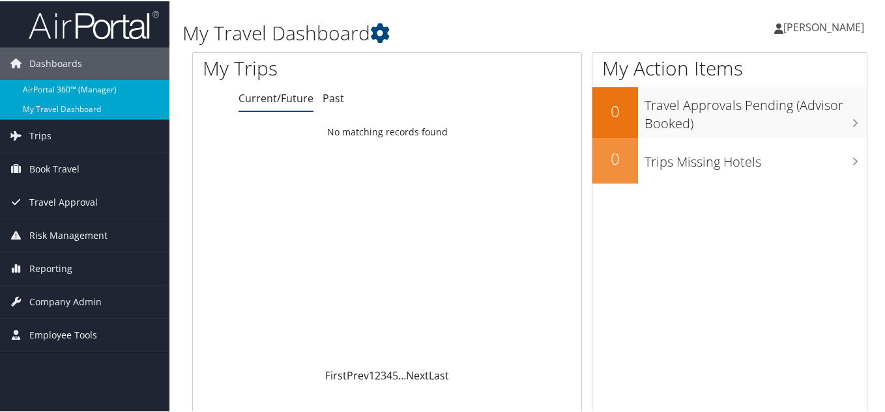
click at [76, 91] on link "AirPortal 360™ (Manager)" at bounding box center [84, 89] width 169 height 20
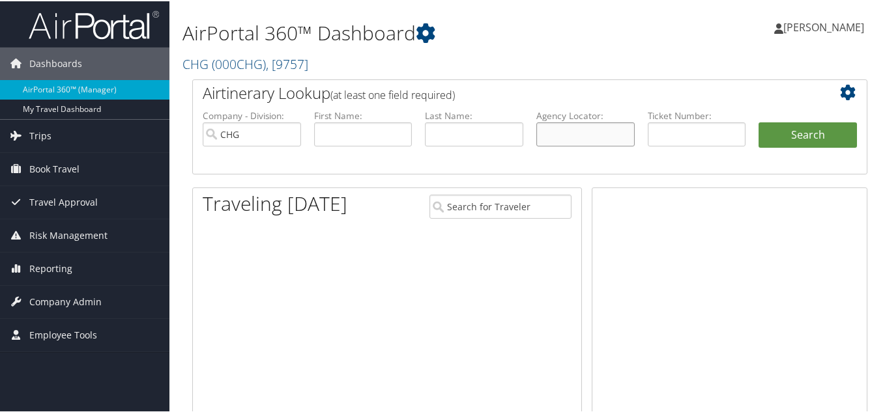
click at [582, 136] on input "text" at bounding box center [585, 133] width 98 height 24
paste input "MHRFBR"
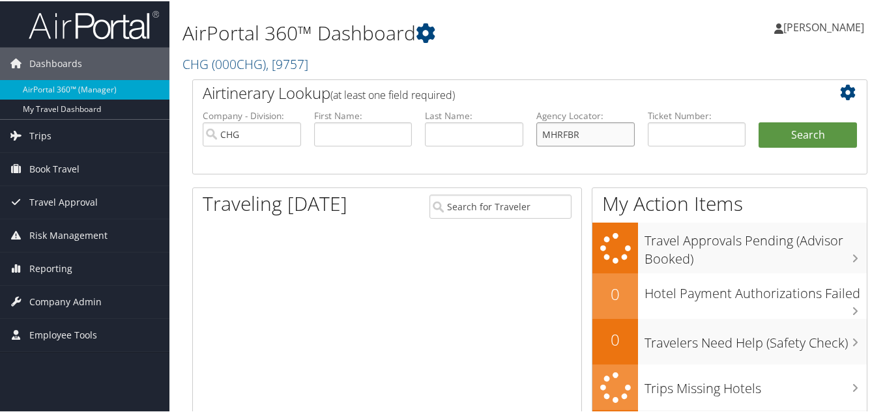
type input "MHRFBR"
click at [758, 121] on button "Search" at bounding box center [807, 134] width 98 height 26
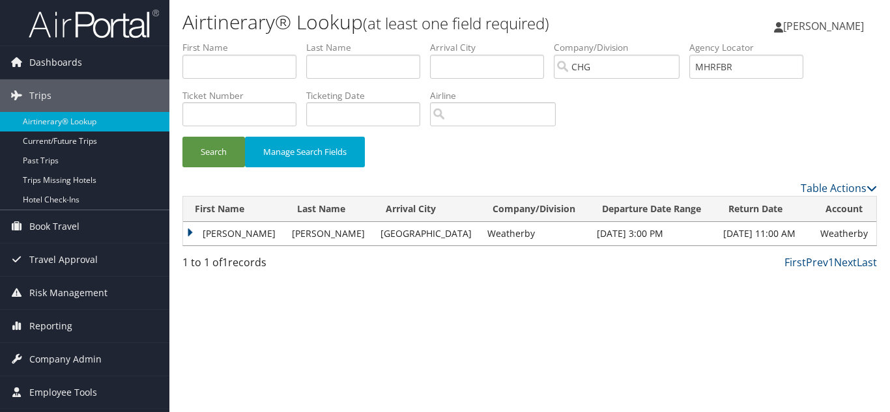
click at [186, 235] on td "Jessica" at bounding box center [234, 233] width 102 height 23
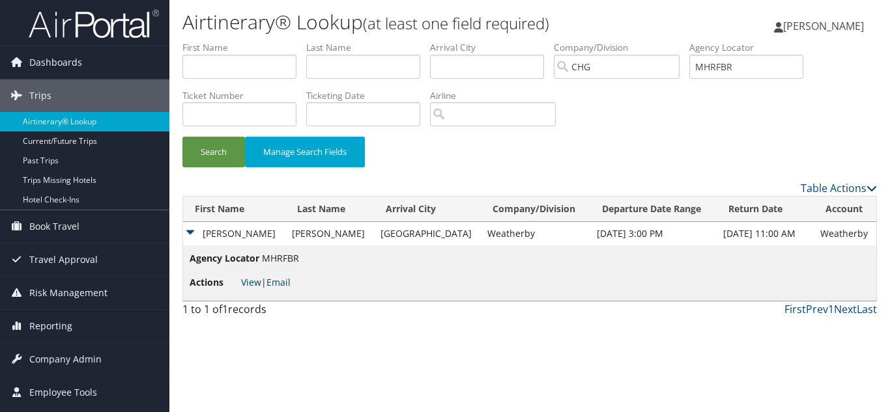
click at [255, 281] on link "View" at bounding box center [251, 282] width 20 height 12
click at [351, 68] on input "text" at bounding box center [363, 67] width 114 height 24
click at [52, 324] on span "Reporting" at bounding box center [50, 326] width 43 height 33
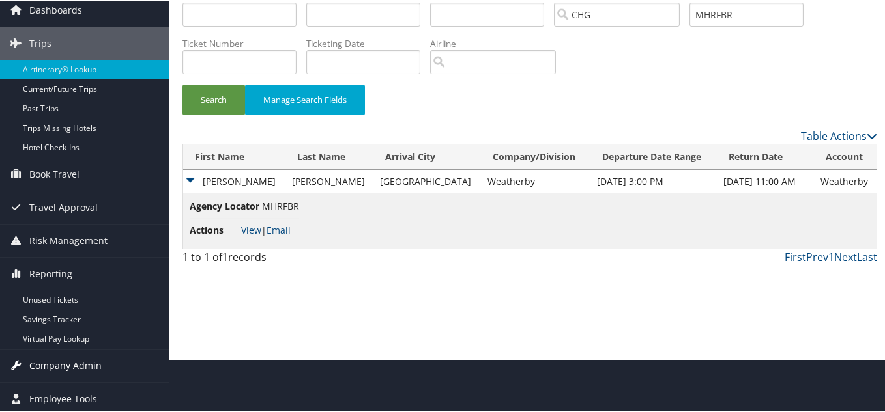
scroll to position [56, 0]
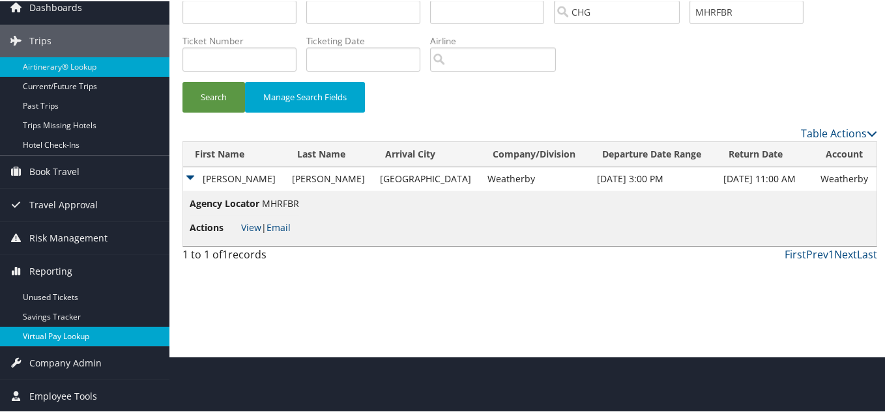
click at [67, 335] on link "Virtual Pay Lookup" at bounding box center [84, 336] width 169 height 20
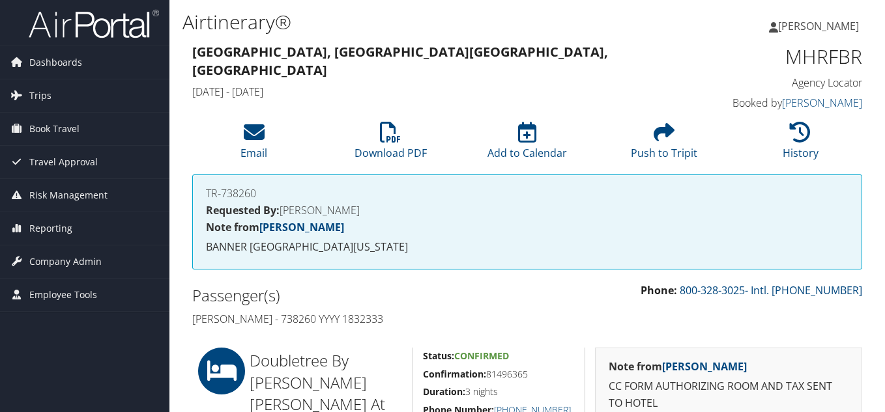
scroll to position [261, 0]
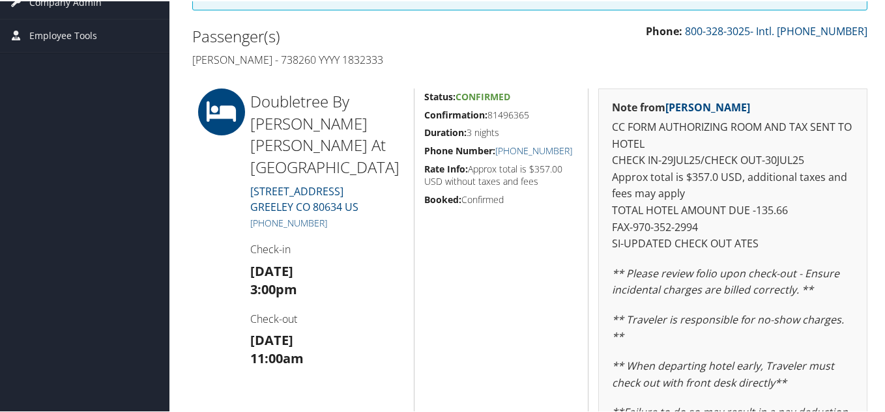
click at [546, 126] on h5 "Duration: 3 nights" at bounding box center [501, 131] width 154 height 13
drag, startPoint x: 193, startPoint y: 55, endPoint x: 280, endPoint y: 66, distance: 87.3
click at [280, 66] on h4 "Jessica Kenerson - 738260 YYYY 1832333" at bounding box center [356, 58] width 328 height 14
click at [440, 61] on h4 "Jessica Kenerson - 738260 YYYY 1832333" at bounding box center [356, 58] width 328 height 14
click at [507, 117] on h5 "Confirmation: 81496365" at bounding box center [501, 113] width 154 height 13
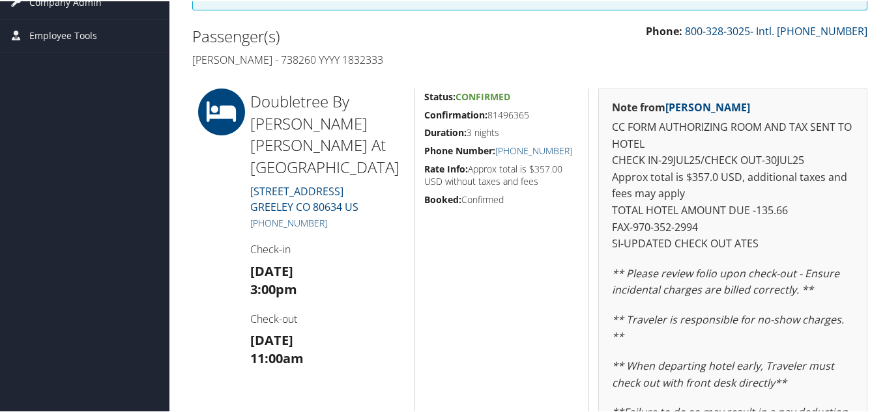
click at [507, 117] on h5 "Confirmation: 81496365" at bounding box center [501, 113] width 154 height 13
copy h5 "81496365"
click at [541, 121] on div "Status: Confirmed Confirmation: 81496365 Duration: 3 nights Phone Number: +1 (9…" at bounding box center [501, 353] width 174 height 532
drag, startPoint x: 535, startPoint y: 111, endPoint x: 421, endPoint y: 113, distance: 114.7
click at [421, 113] on div "Status: Confirmed Confirmation: 81496365 Duration: 3 nights Phone Number: +1 (9…" at bounding box center [501, 353] width 174 height 532
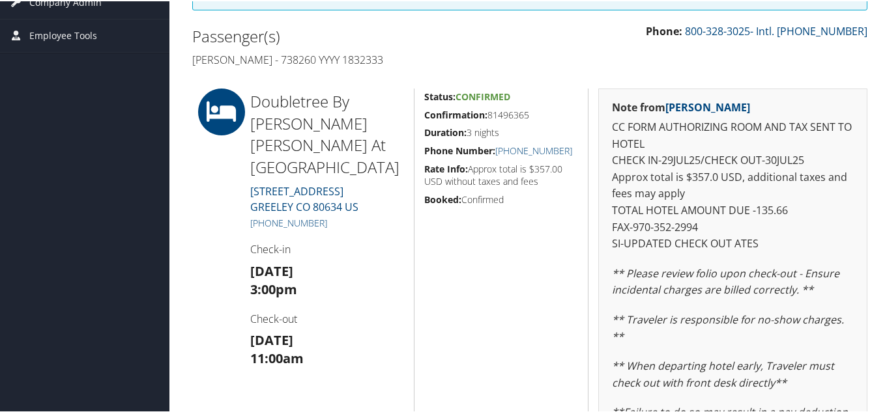
copy h5 "Confirmation: 81496365"
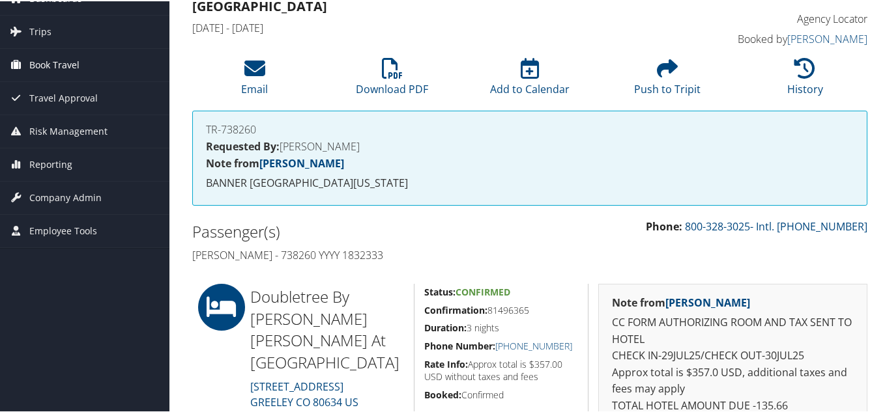
scroll to position [0, 0]
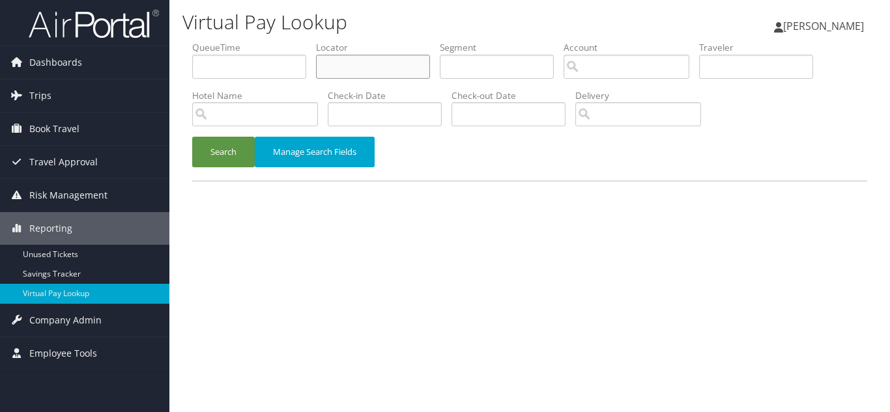
click at [357, 70] on input "text" at bounding box center [373, 67] width 114 height 24
paste input "OCAPQW"
click at [192, 137] on button "Search" at bounding box center [223, 152] width 63 height 31
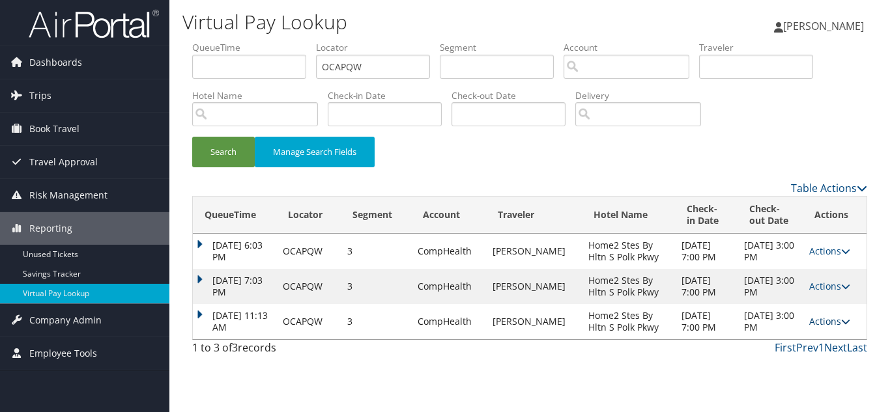
click at [832, 324] on link "Actions" at bounding box center [829, 321] width 41 height 12
click at [802, 365] on link "Logs" at bounding box center [804, 363] width 82 height 22
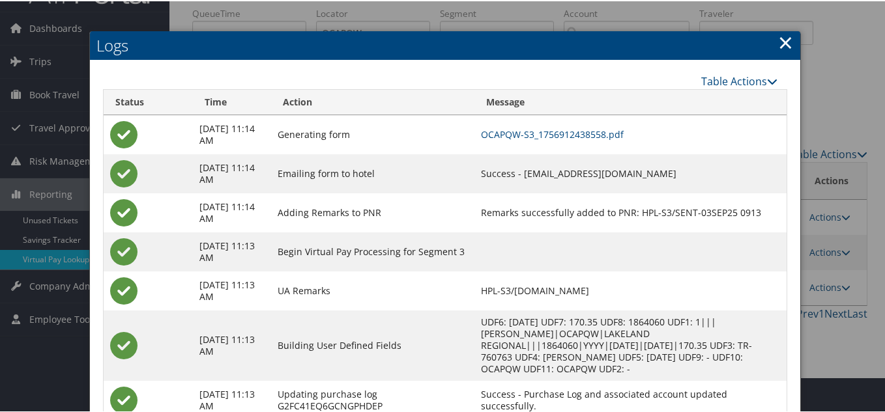
scroll to position [66, 0]
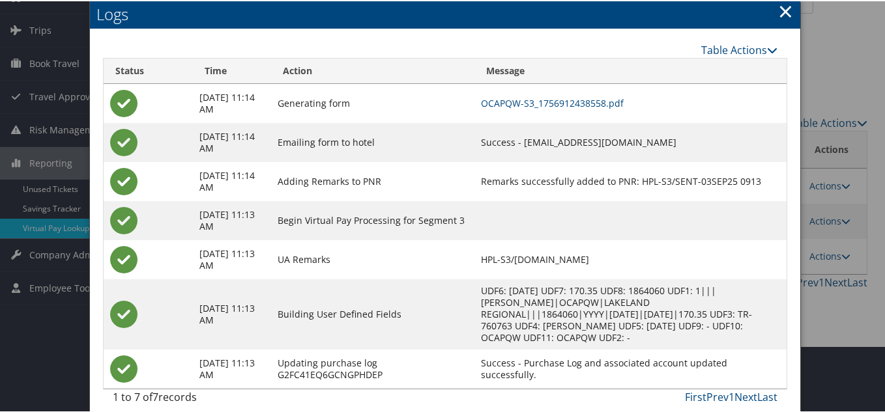
click at [780, 17] on link "×" at bounding box center [785, 10] width 15 height 26
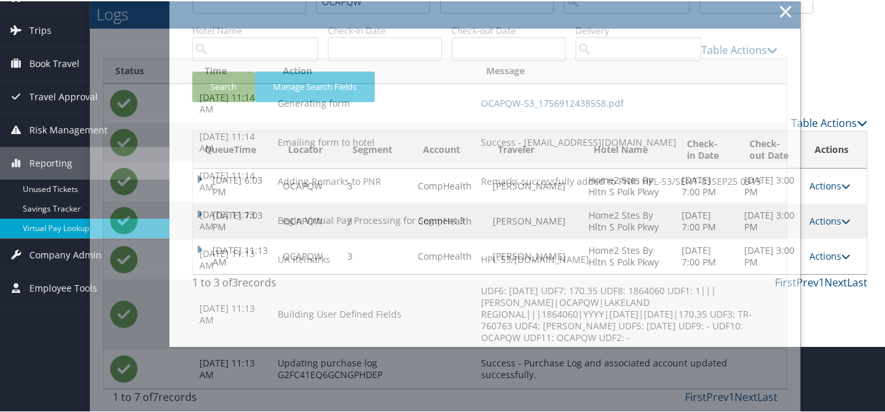
scroll to position [0, 0]
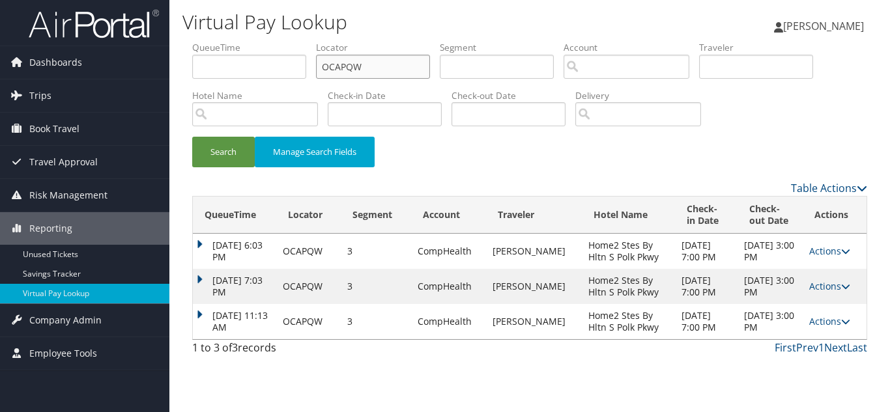
drag, startPoint x: 212, startPoint y: 92, endPoint x: 201, endPoint y: 95, distance: 12.0
click at [202, 41] on ul "QueueTime Locator OCAPQW Segment Account Traveler Hotel Name Check-in Date Chec…" at bounding box center [529, 41] width 675 height 0
paste input "IWXRQY"
click at [192, 137] on button "Search" at bounding box center [223, 152] width 63 height 31
click at [825, 323] on link "Actions" at bounding box center [828, 321] width 41 height 12
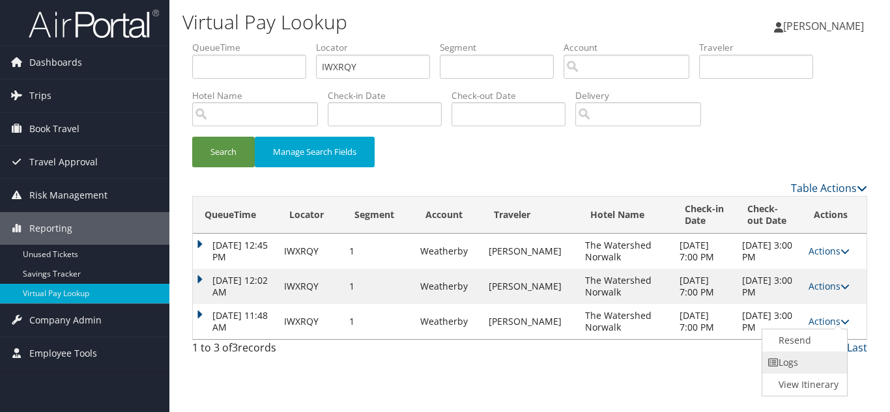
click at [818, 361] on link "Logs" at bounding box center [803, 363] width 82 height 22
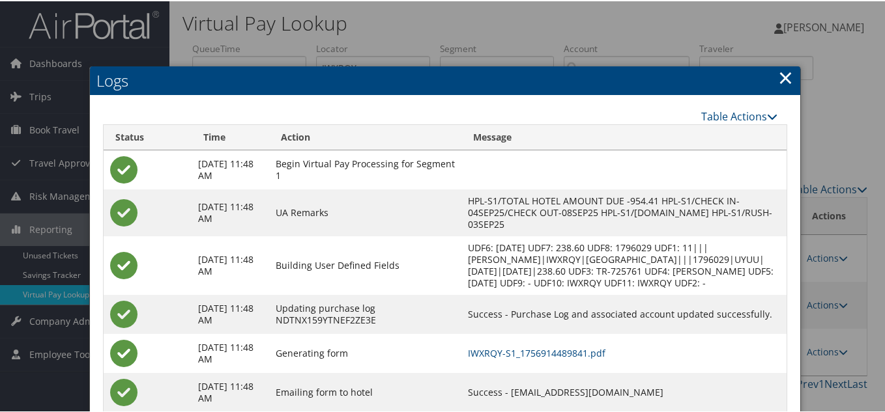
click at [786, 76] on link "×" at bounding box center [785, 76] width 15 height 26
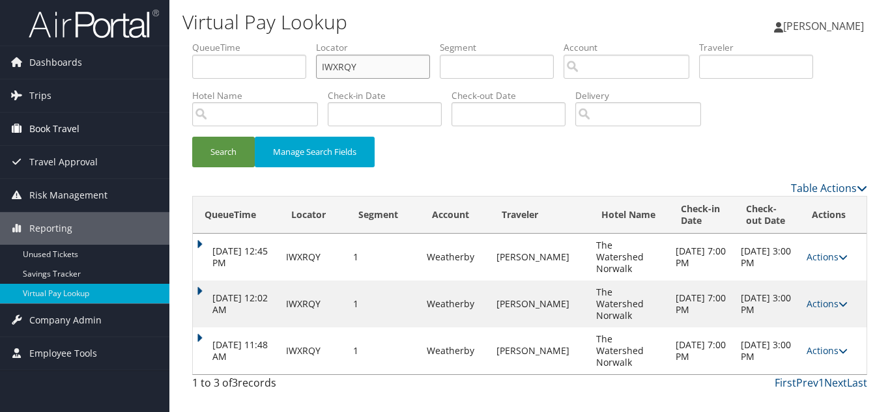
drag, startPoint x: 205, startPoint y: 92, endPoint x: 21, endPoint y: 115, distance: 185.7
click at [21, 115] on div "Dashboards AirPortal 360™ (Manager) My Travel Dashboard Trips Airtinerary® Look…" at bounding box center [445, 206] width 890 height 412
paste input "EQXPSP"
click at [192, 137] on button "Search" at bounding box center [223, 152] width 63 height 31
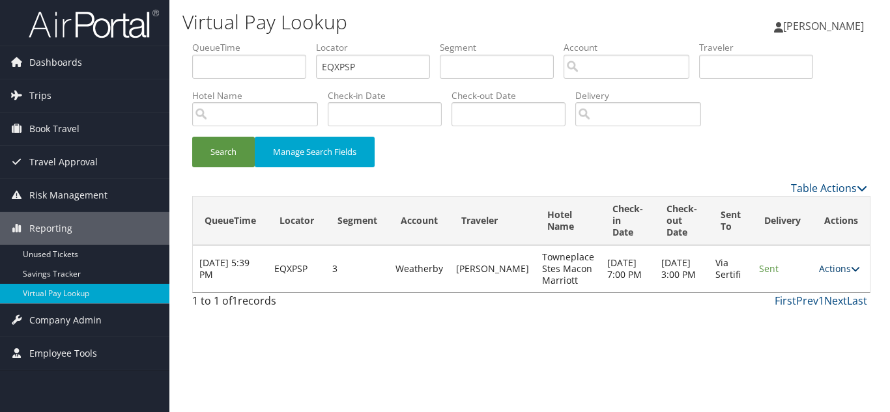
click at [842, 272] on link "Actions" at bounding box center [839, 268] width 41 height 12
click at [819, 305] on link "Logs" at bounding box center [812, 310] width 82 height 22
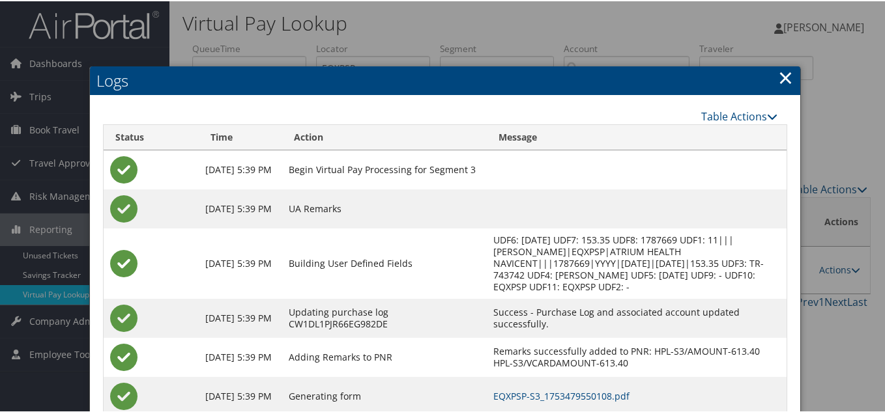
click at [778, 78] on link "×" at bounding box center [785, 76] width 15 height 26
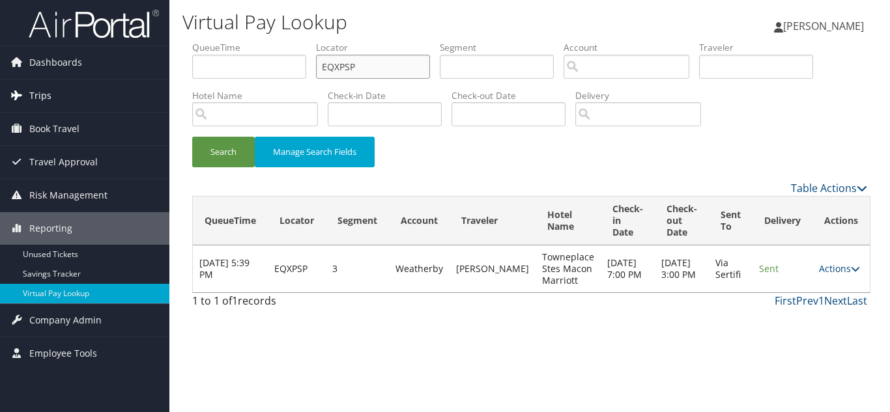
drag, startPoint x: 371, startPoint y: 74, endPoint x: 112, endPoint y: 85, distance: 258.8
click at [112, 85] on div "Dashboards AirPortal 360™ (Manager) My Travel Dashboard Trips Airtinerary® Look…" at bounding box center [445, 206] width 890 height 412
click at [851, 270] on icon at bounding box center [855, 268] width 9 height 9
drag, startPoint x: 820, startPoint y: 305, endPoint x: 827, endPoint y: 308, distance: 7.0
click at [819, 306] on link "Logs" at bounding box center [811, 310] width 82 height 22
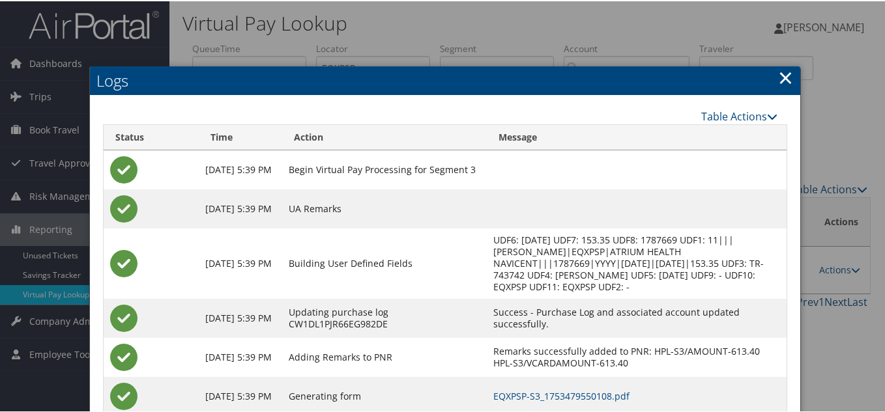
click at [773, 78] on div "Logs Table Actions Loading... Status Time Action Message Jul 25, 2025 5:39 PM B…" at bounding box center [445, 297] width 712 height 464
click at [784, 79] on link "×" at bounding box center [785, 76] width 15 height 26
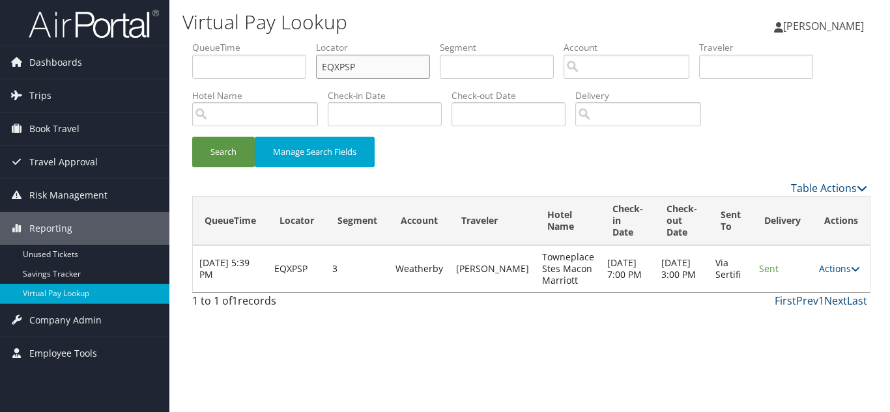
drag, startPoint x: 283, startPoint y: 65, endPoint x: 179, endPoint y: 23, distance: 112.5
click at [262, 41] on ul "QueueTime Locator EQXPSP Segment Account Traveler Hotel Name Check-in Date Chec…" at bounding box center [529, 41] width 675 height 0
click at [381, 69] on input "EQXPSP" at bounding box center [373, 67] width 114 height 24
drag, startPoint x: 385, startPoint y: 68, endPoint x: 105, endPoint y: 63, distance: 280.1
click at [113, 62] on div "Dashboards AirPortal 360™ (Manager) My Travel Dashboard Trips Airtinerary® Look…" at bounding box center [445, 206] width 890 height 412
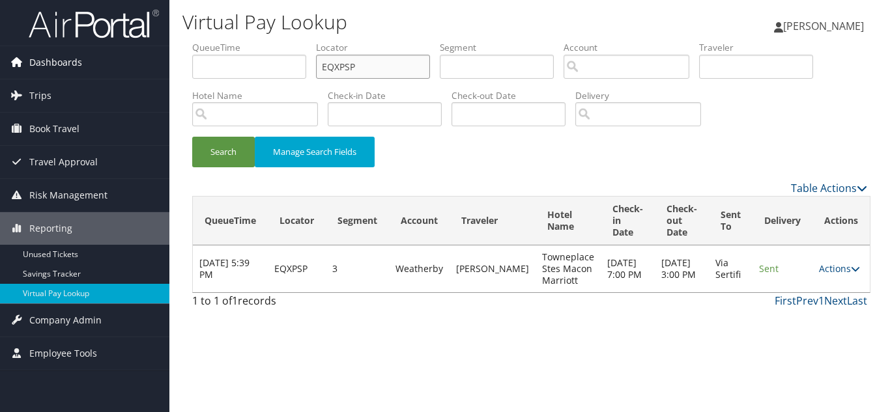
paste input "UBYOXW"
click at [192, 137] on button "Search" at bounding box center [223, 152] width 63 height 31
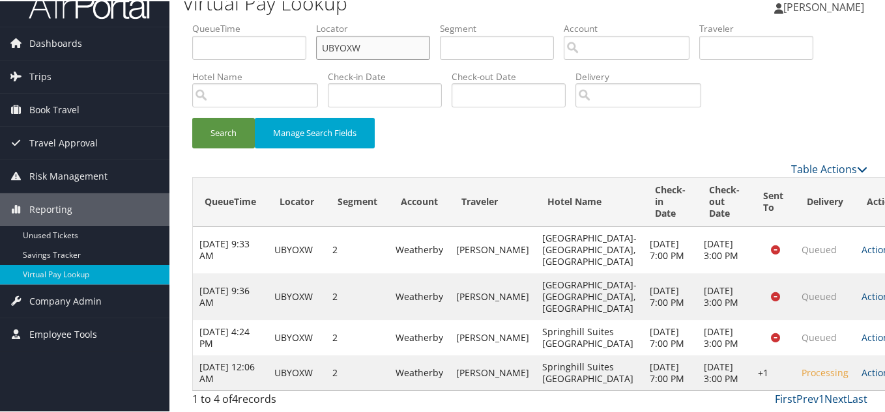
scroll to position [91, 0]
click at [889, 369] on icon at bounding box center [897, 371] width 9 height 9
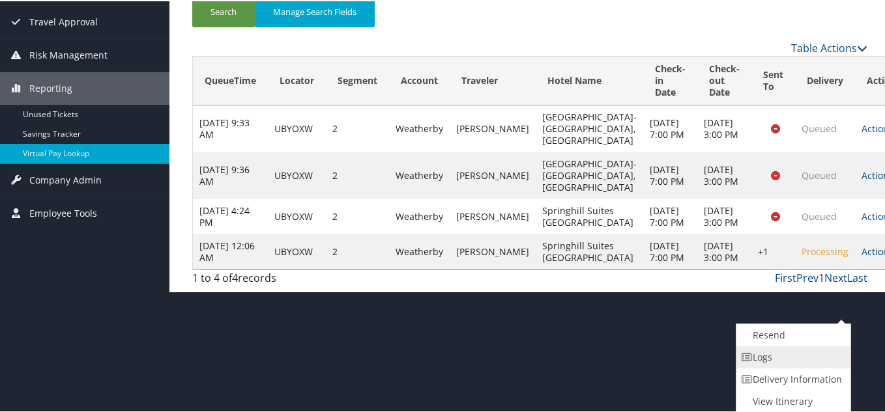
click at [786, 358] on link "Logs" at bounding box center [791, 356] width 111 height 22
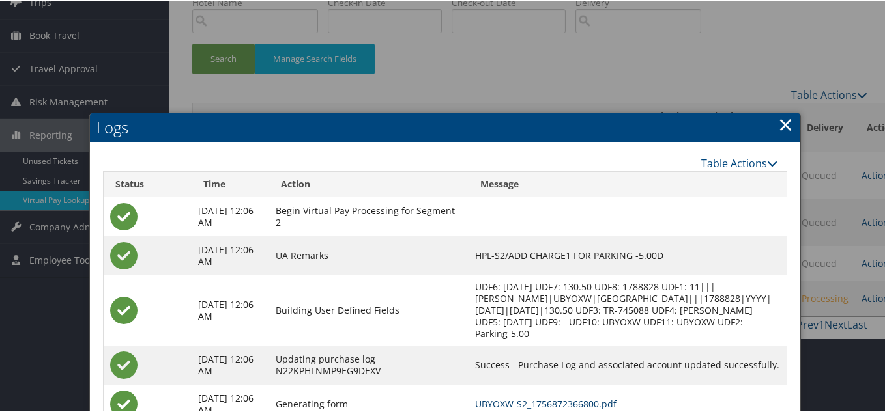
scroll to position [0, 0]
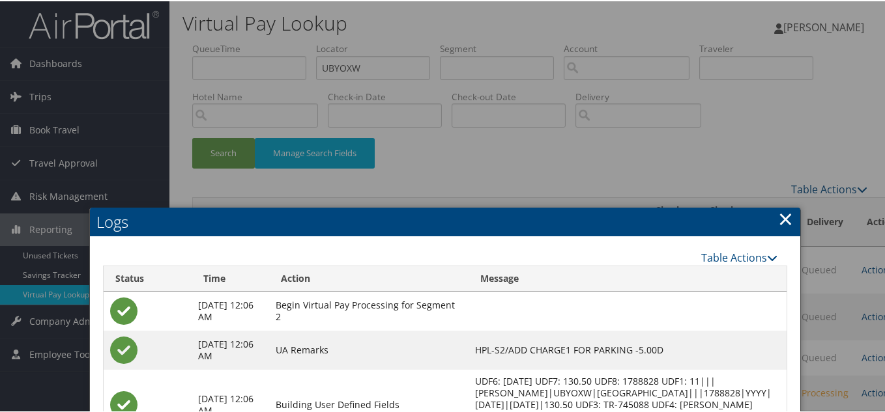
click at [785, 222] on link "×" at bounding box center [785, 218] width 15 height 26
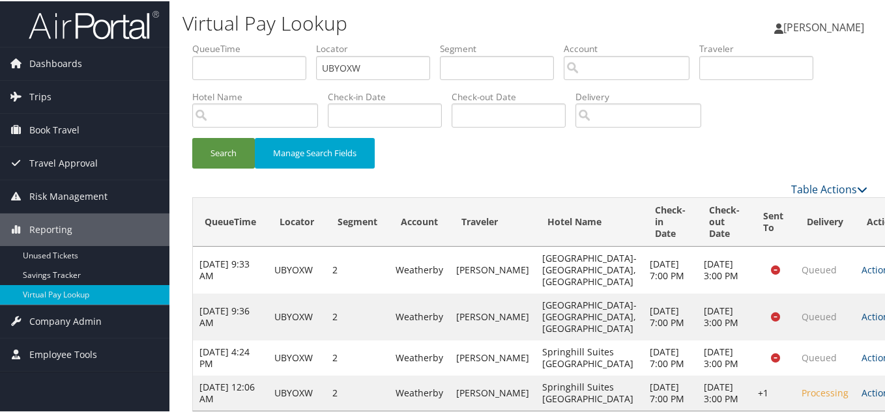
click at [763, 173] on div "Search Manage Search Fields" at bounding box center [529, 159] width 694 height 44
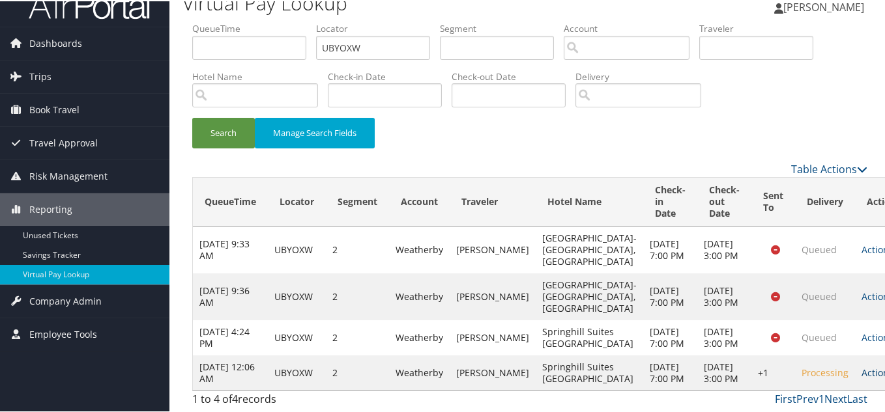
click at [861, 365] on link "Actions" at bounding box center [881, 371] width 41 height 12
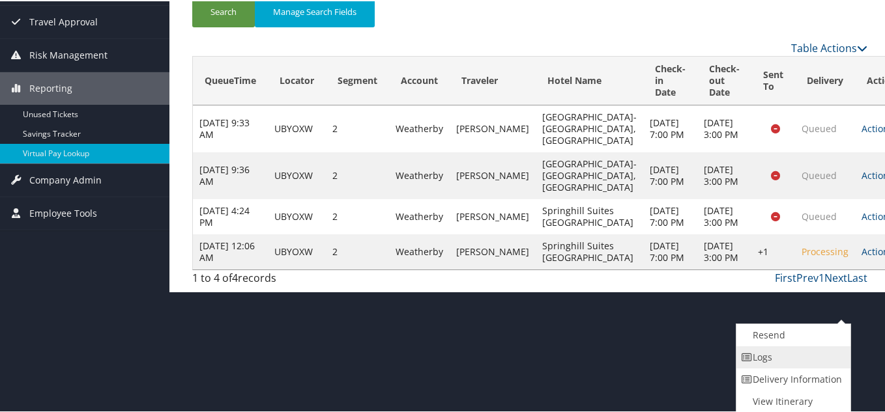
click at [777, 356] on link "Logs" at bounding box center [791, 356] width 111 height 22
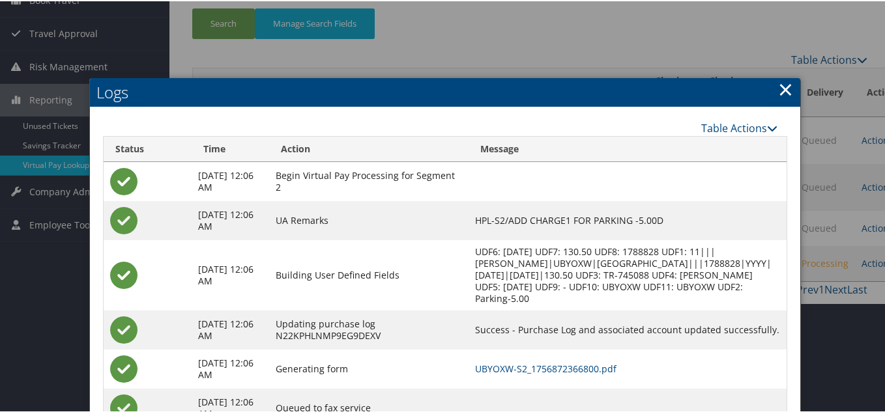
scroll to position [180, 0]
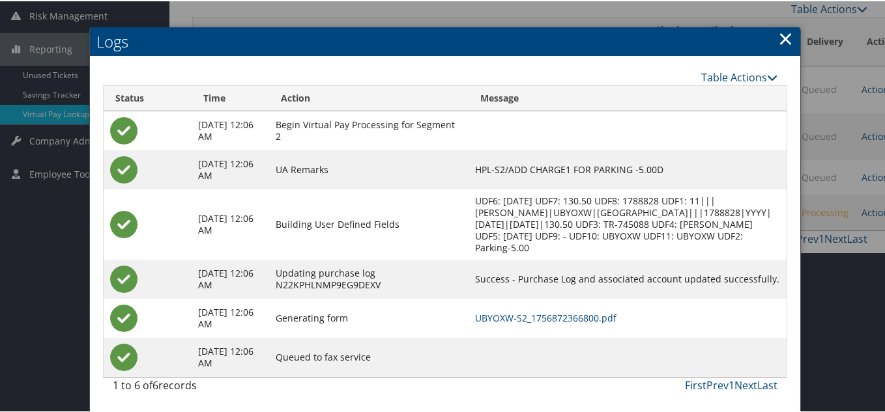
click at [782, 36] on link "×" at bounding box center [785, 37] width 15 height 26
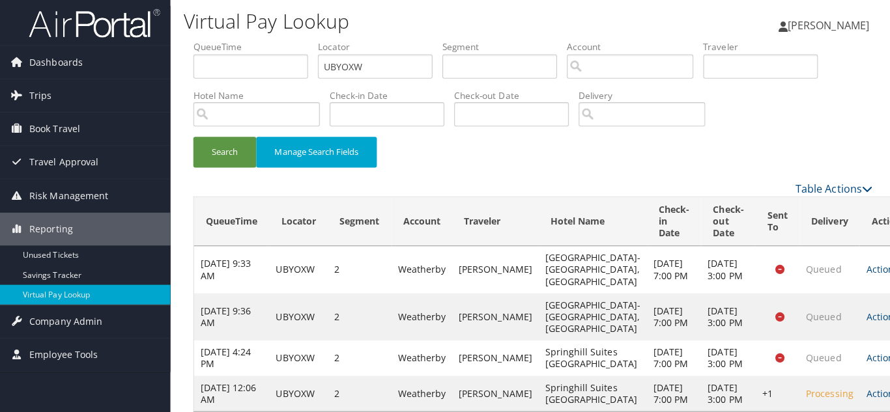
scroll to position [0, 0]
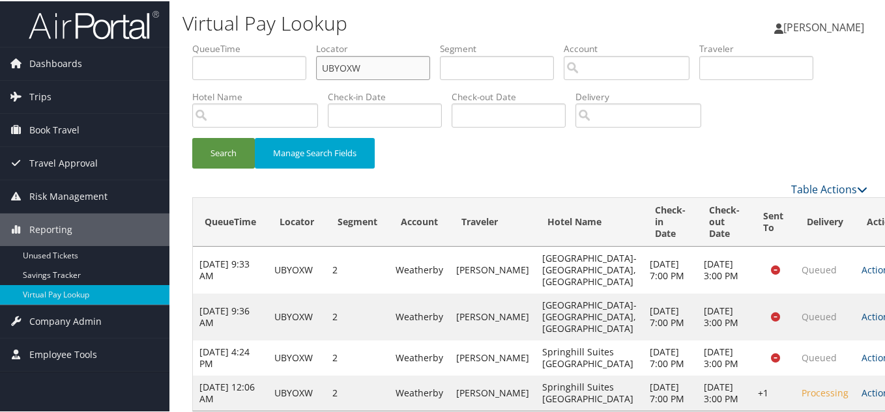
drag, startPoint x: 373, startPoint y: 65, endPoint x: 0, endPoint y: 33, distance: 374.6
click at [0, 33] on div "Dashboards AirPortal 360™ (Manager) My Travel Dashboard Trips Airtinerary® Look…" at bounding box center [445, 216] width 890 height 432
paste input "NOYGMZ"
type input "NOYGMZ"
click at [192, 137] on button "Search" at bounding box center [223, 152] width 63 height 31
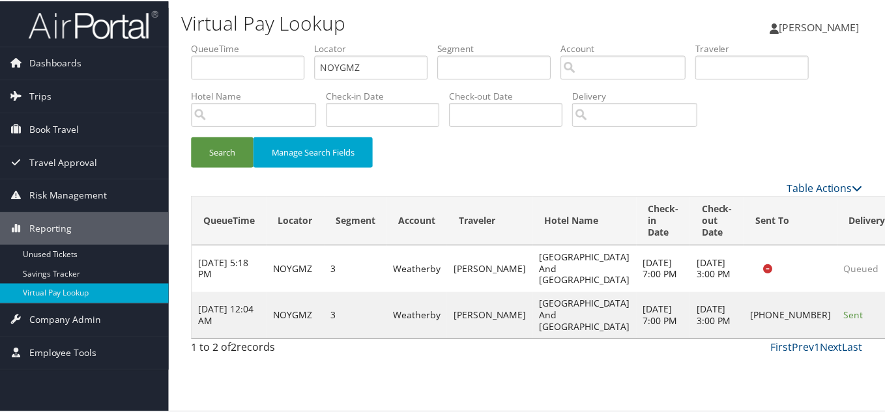
scroll to position [36, 0]
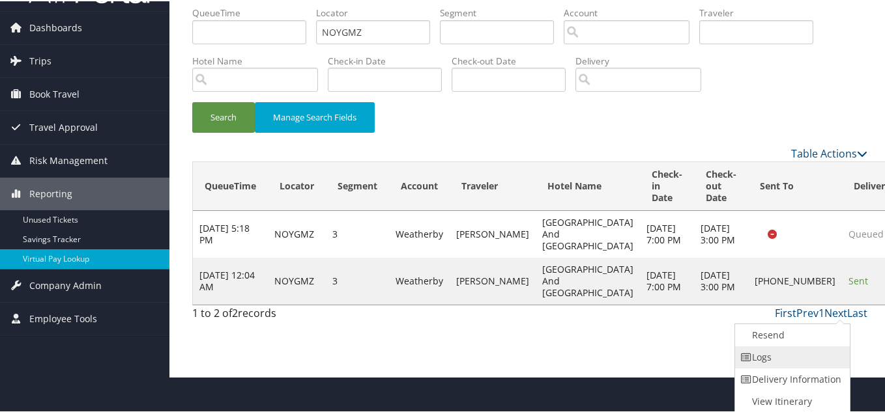
click at [776, 362] on link "Logs" at bounding box center [790, 356] width 111 height 22
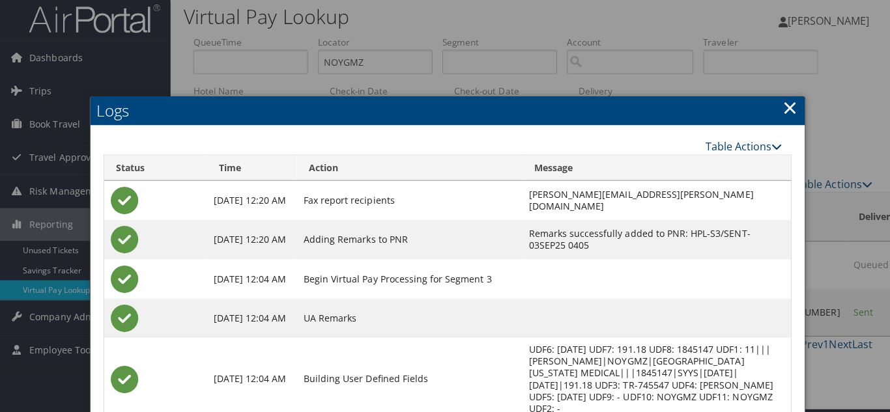
scroll to position [0, 0]
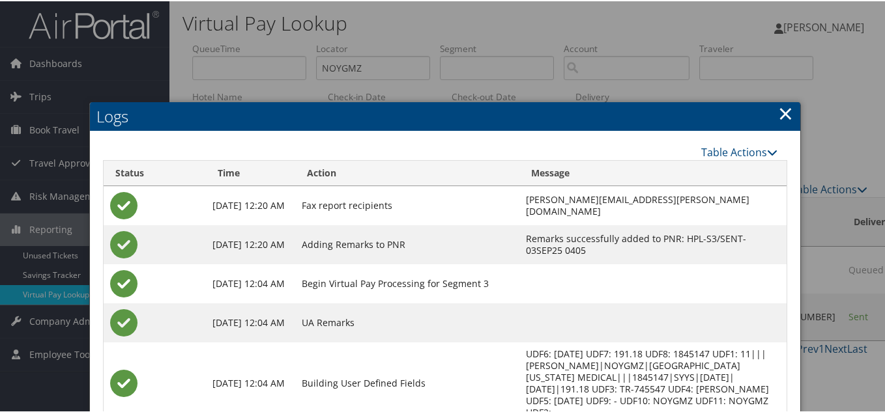
click at [780, 111] on link "×" at bounding box center [785, 112] width 15 height 26
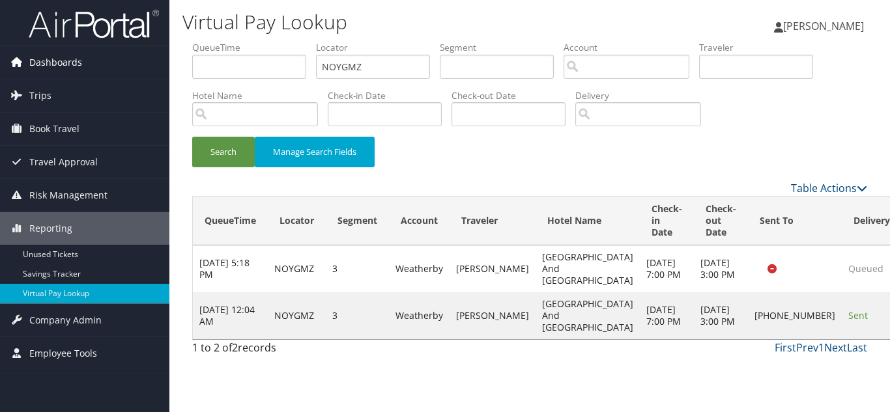
click at [52, 64] on span "Dashboards" at bounding box center [55, 62] width 53 height 33
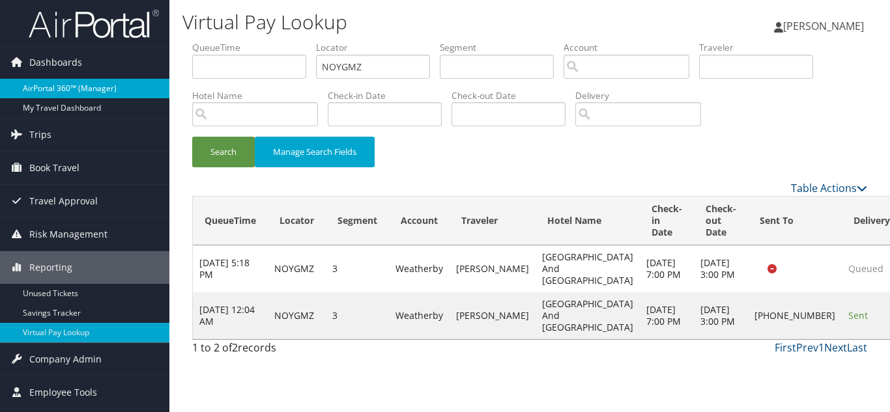
click at [74, 88] on link "AirPortal 360™ (Manager)" at bounding box center [84, 89] width 169 height 20
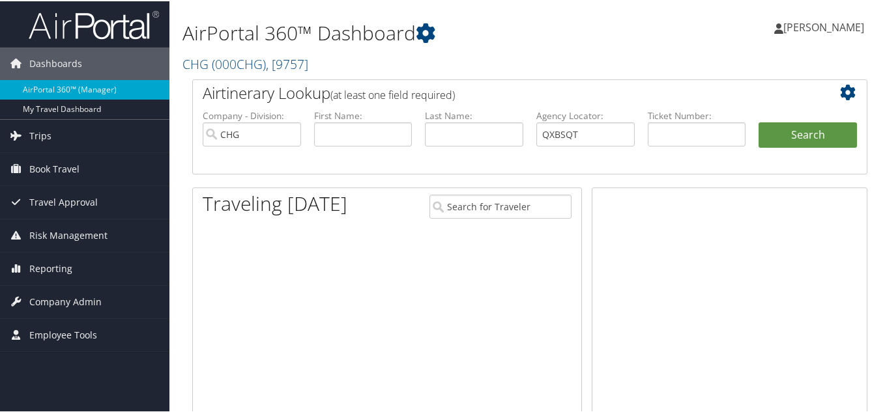
type input "QXBSQT"
click at [758, 121] on button "Search" at bounding box center [807, 134] width 98 height 26
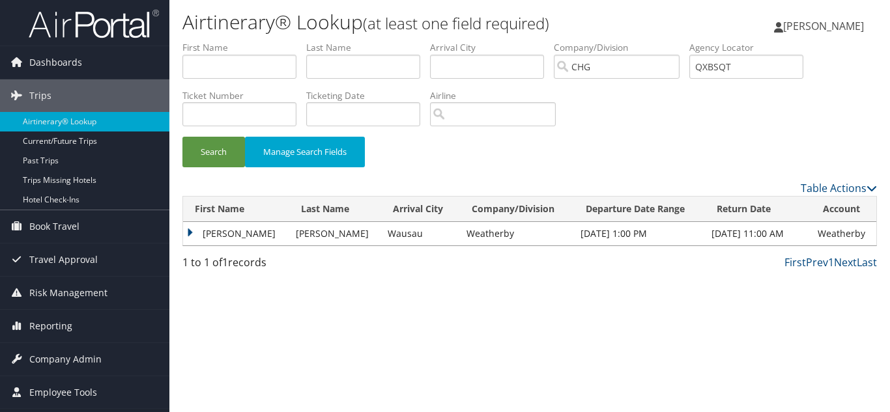
click at [193, 233] on td "Peter" at bounding box center [236, 233] width 106 height 23
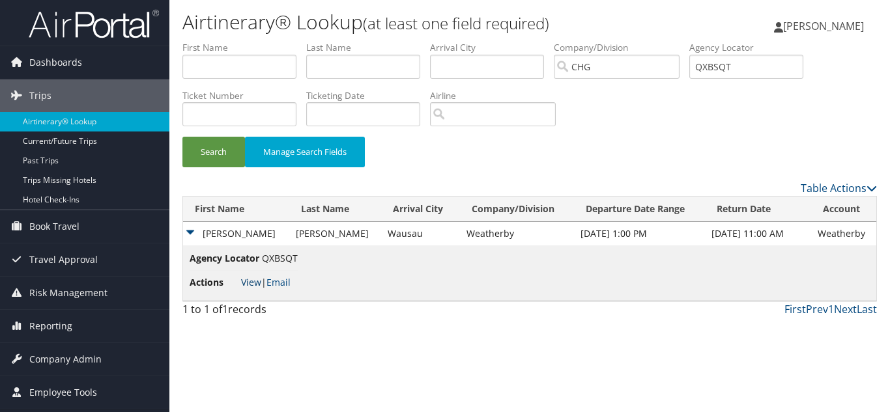
click at [246, 283] on link "View" at bounding box center [251, 282] width 20 height 12
click at [776, 66] on input "QXBSQT" at bounding box center [746, 67] width 114 height 24
drag, startPoint x: 788, startPoint y: 66, endPoint x: 367, endPoint y: 70, distance: 421.4
click at [367, 41] on ul "First Name Last Name Departure City Arrival City Company/Division CHG Airport/C…" at bounding box center [529, 41] width 694 height 0
paste input "APXWKV"
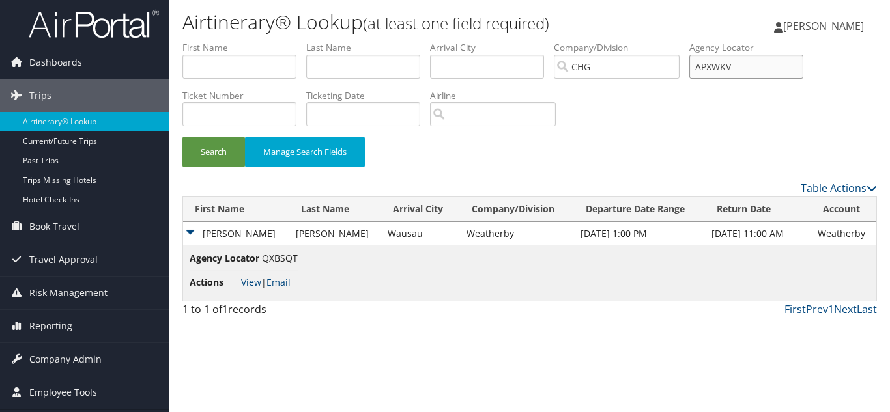
type input "APXWKV"
click at [182, 137] on button "Search" at bounding box center [213, 152] width 63 height 31
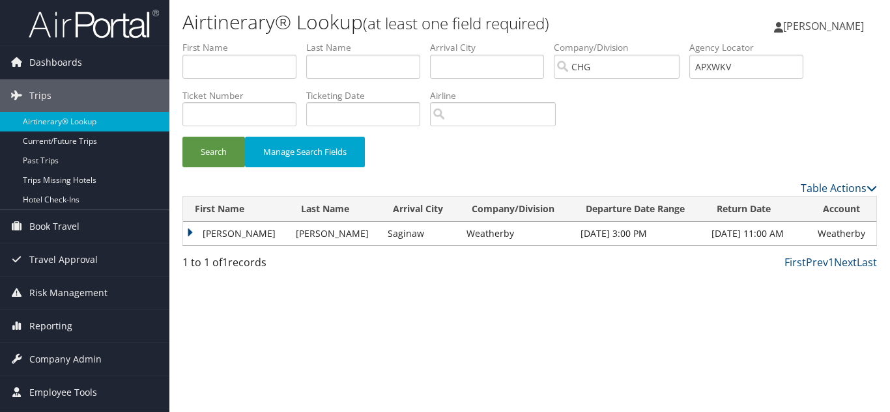
click at [190, 231] on td "Joshua" at bounding box center [236, 233] width 106 height 23
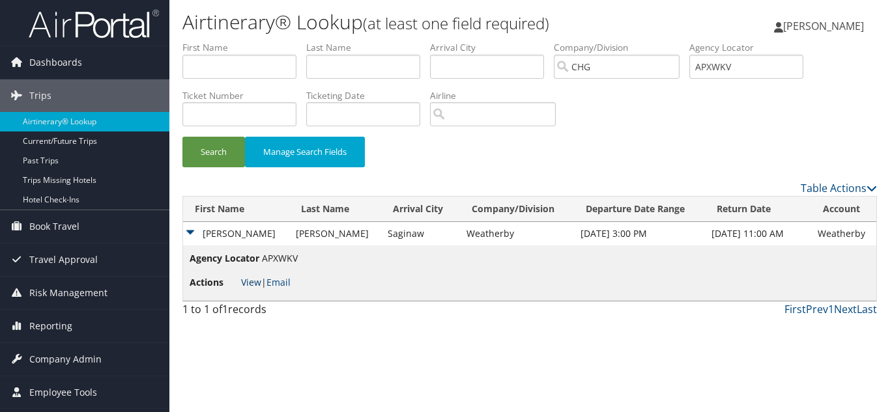
click at [256, 279] on link "View" at bounding box center [251, 282] width 20 height 12
click at [52, 324] on span "Reporting" at bounding box center [50, 326] width 43 height 33
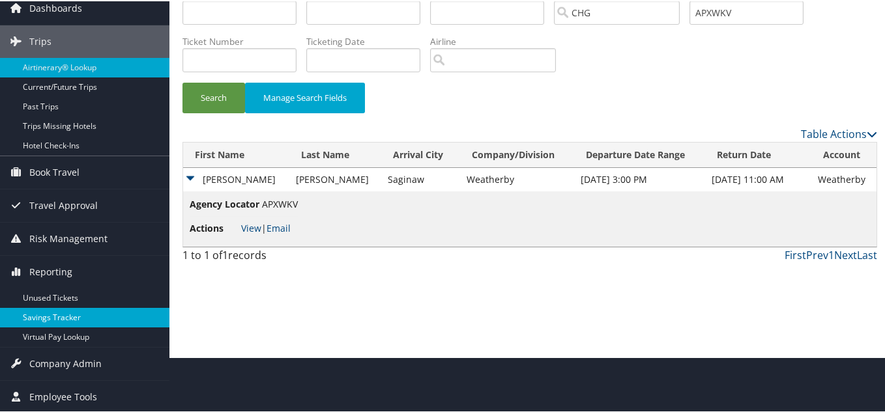
scroll to position [56, 0]
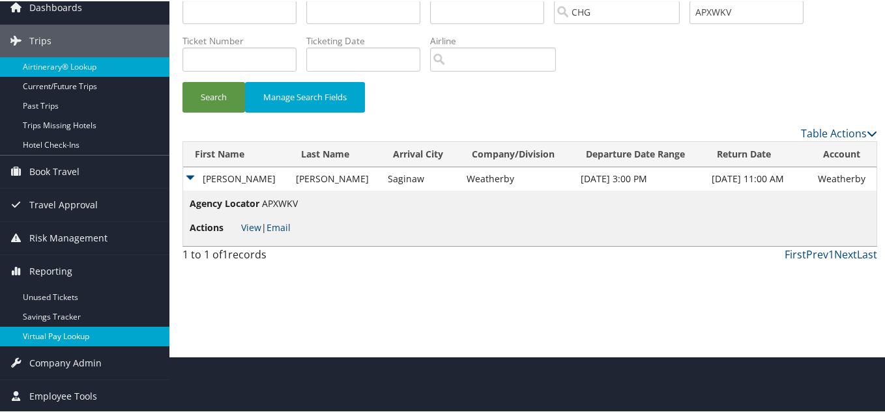
click at [45, 333] on link "Virtual Pay Lookup" at bounding box center [84, 336] width 169 height 20
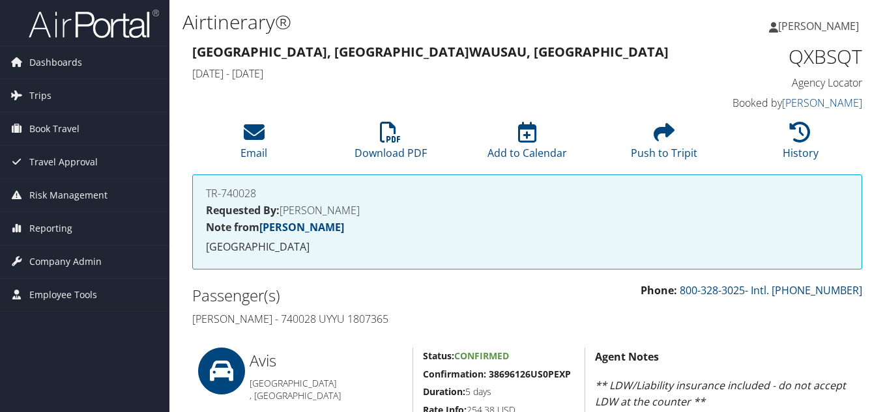
scroll to position [195, 0]
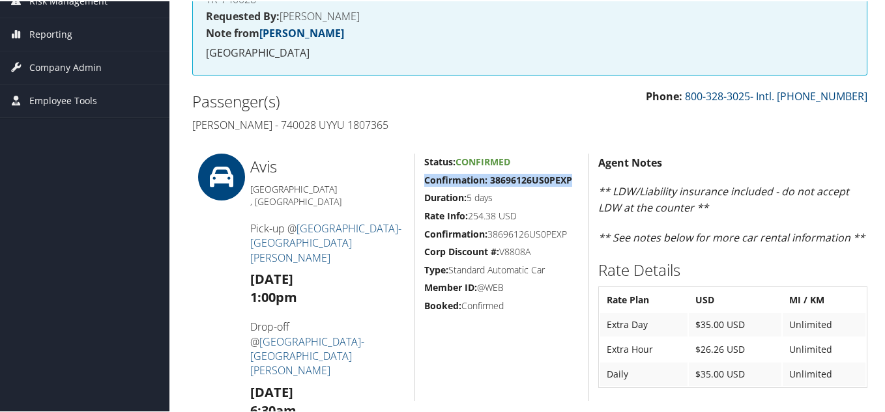
drag, startPoint x: 423, startPoint y: 177, endPoint x: 569, endPoint y: 184, distance: 146.0
click at [569, 184] on strong "Confirmation: 38696126US0PEXP" at bounding box center [498, 179] width 148 height 12
copy strong "Confirmation: 38696126US0PEXP"
click at [519, 197] on h5 "Duration: 5 days" at bounding box center [501, 196] width 154 height 13
drag, startPoint x: 423, startPoint y: 177, endPoint x: 569, endPoint y: 177, distance: 145.2
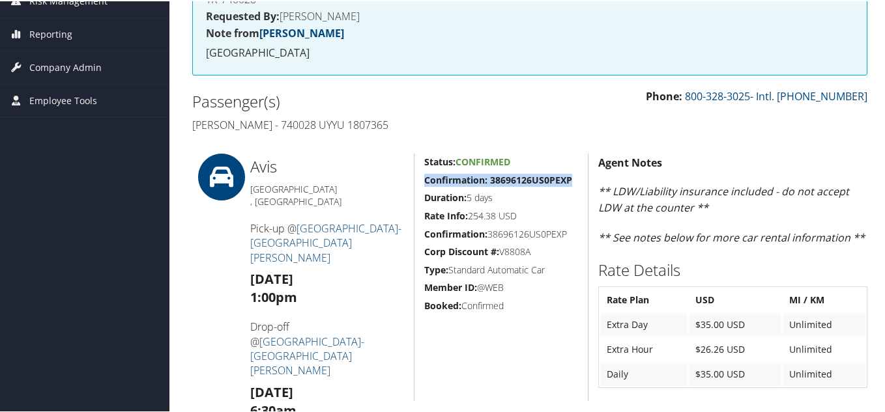
click at [569, 177] on strong "Confirmation: 38696126US0PEXP" at bounding box center [498, 179] width 148 height 12
copy strong "Confirmation: 38696126US0PEXP"
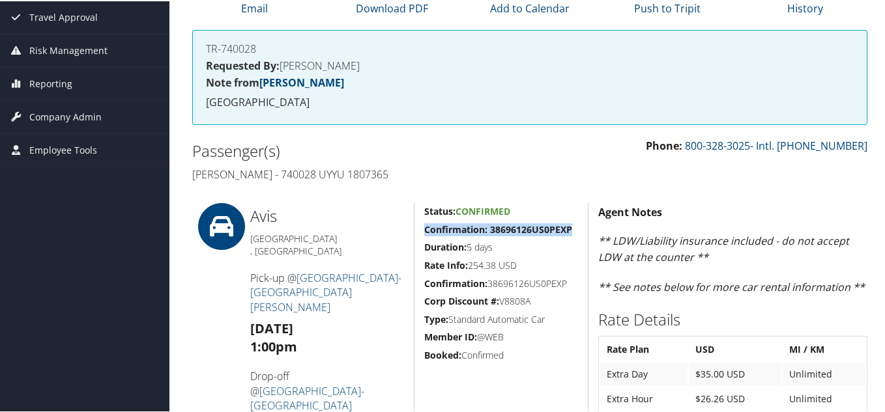
scroll to position [65, 0]
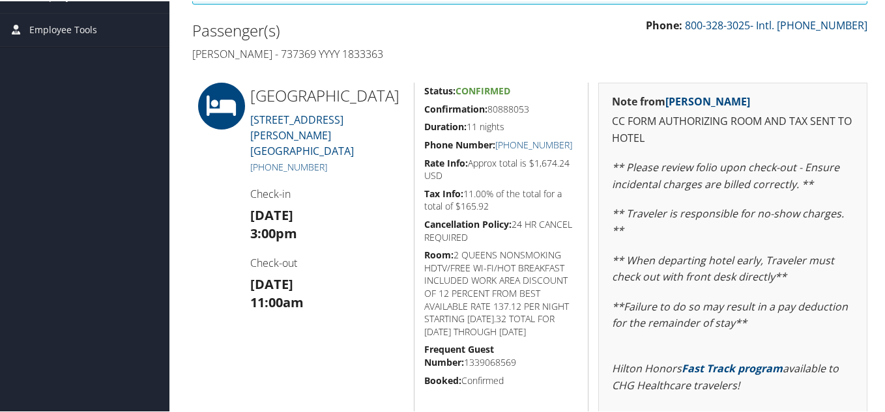
scroll to position [279, 0]
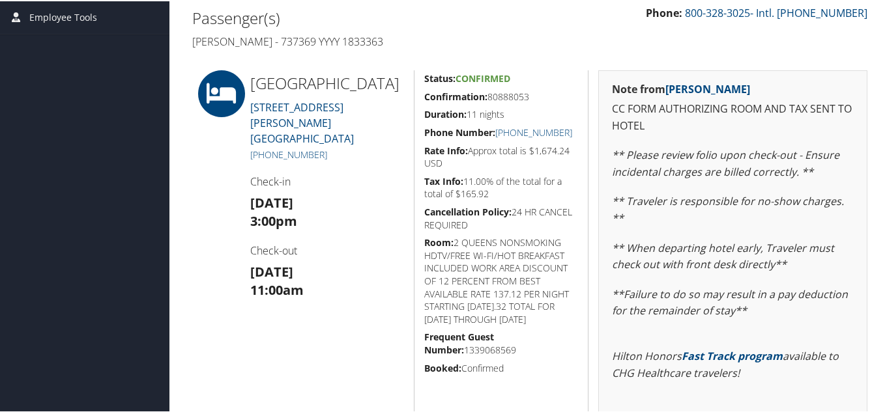
drag, startPoint x: 425, startPoint y: 94, endPoint x: 529, endPoint y: 98, distance: 104.3
click at [531, 98] on h5 "Confirmation: 80888053" at bounding box center [501, 95] width 154 height 13
copy h5 "Confirmation: 80888053"
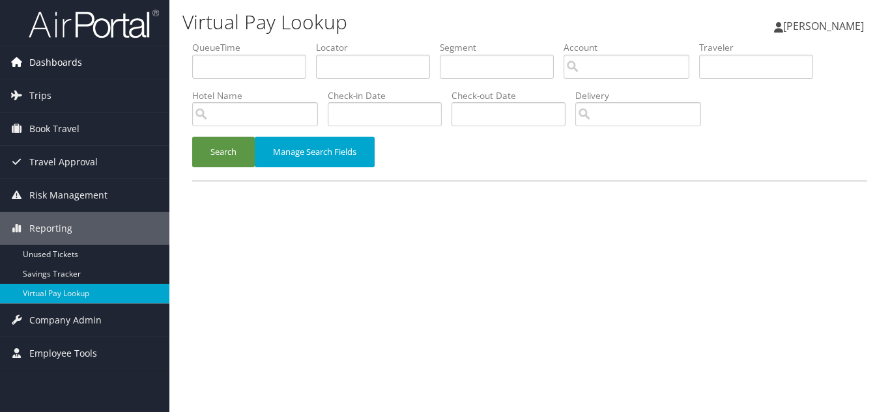
click at [57, 66] on span "Dashboards" at bounding box center [55, 62] width 53 height 33
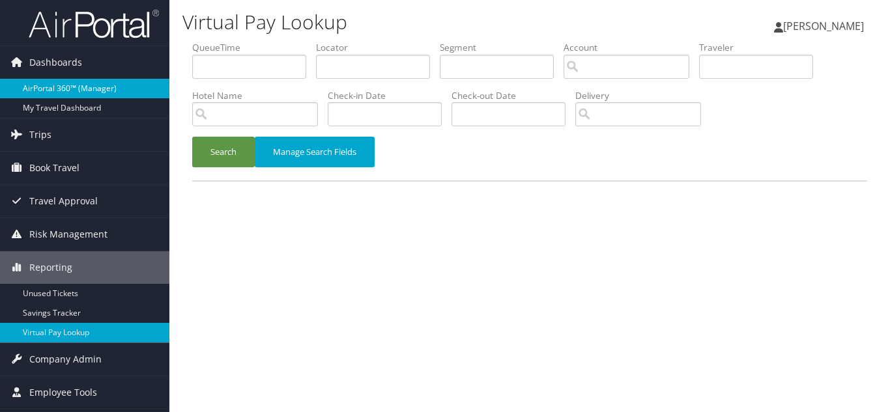
click at [59, 90] on link "AirPortal 360™ (Manager)" at bounding box center [84, 89] width 169 height 20
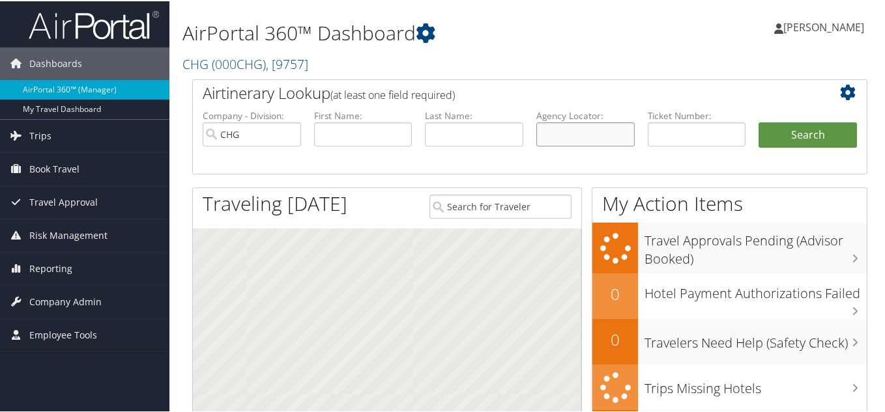
click at [571, 132] on input "text" at bounding box center [585, 133] width 98 height 24
paste input "QXBSQT"
type input "QXBSQT"
click at [758, 121] on button "Search" at bounding box center [807, 134] width 98 height 26
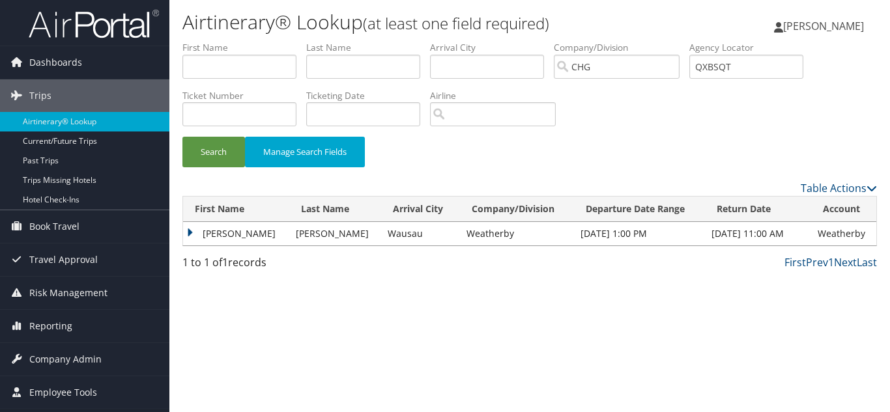
click at [188, 236] on td "Peter" at bounding box center [236, 233] width 106 height 23
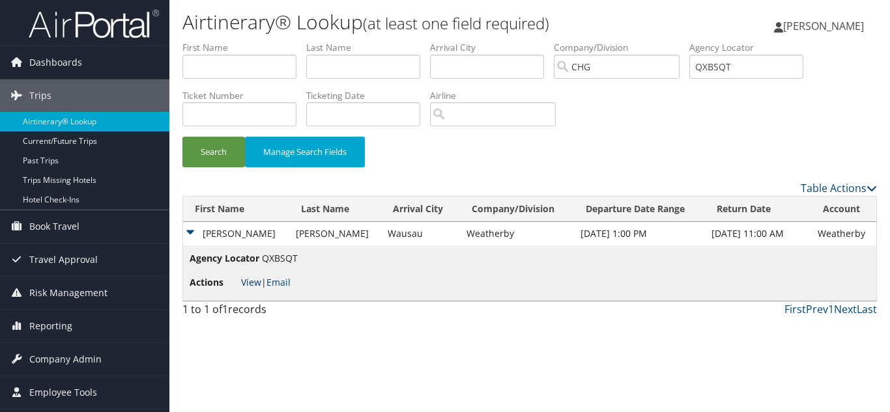
click at [255, 279] on link "View" at bounding box center [251, 282] width 20 height 12
click at [373, 63] on input "text" at bounding box center [363, 67] width 114 height 24
paste input "MMINBK"
type input "MMINBK"
click at [62, 330] on span "Reporting" at bounding box center [50, 326] width 43 height 33
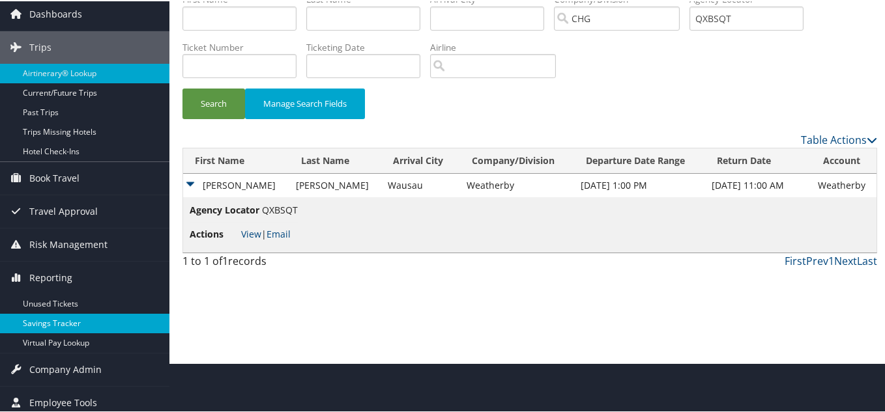
scroll to position [56, 0]
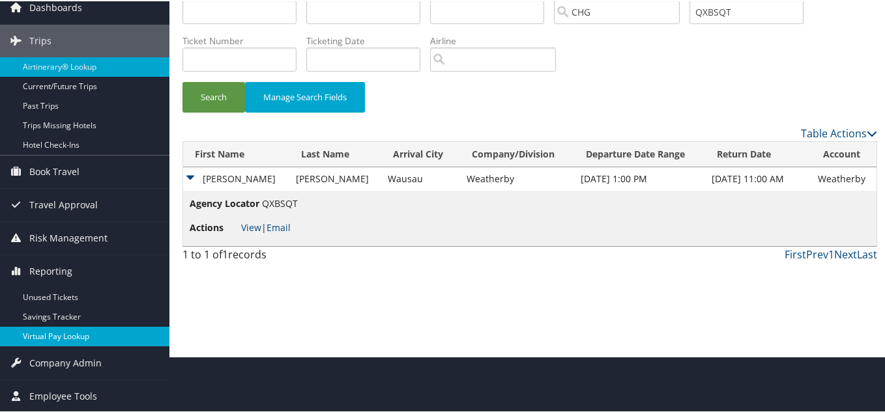
click at [61, 337] on link "Virtual Pay Lookup" at bounding box center [84, 336] width 169 height 20
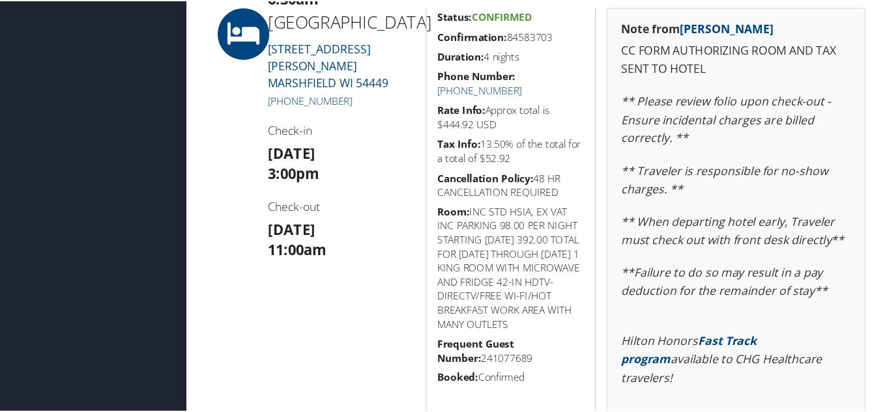
scroll to position [606, 0]
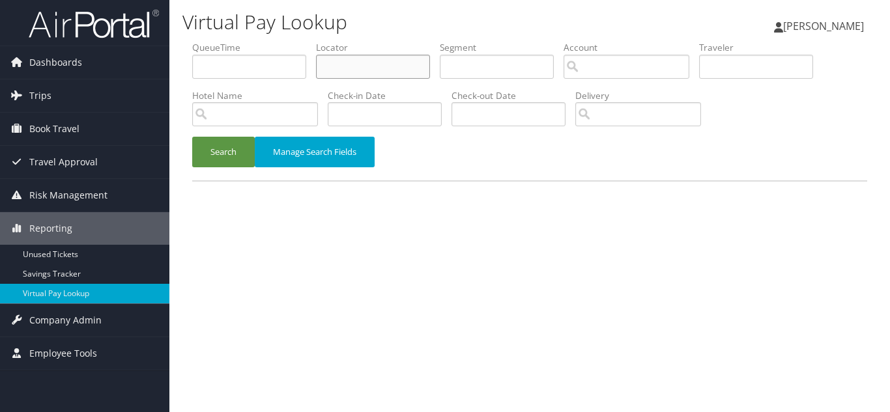
click at [356, 68] on input "text" at bounding box center [373, 67] width 114 height 24
paste input "MMINBK"
click at [192, 137] on button "Search" at bounding box center [223, 152] width 63 height 31
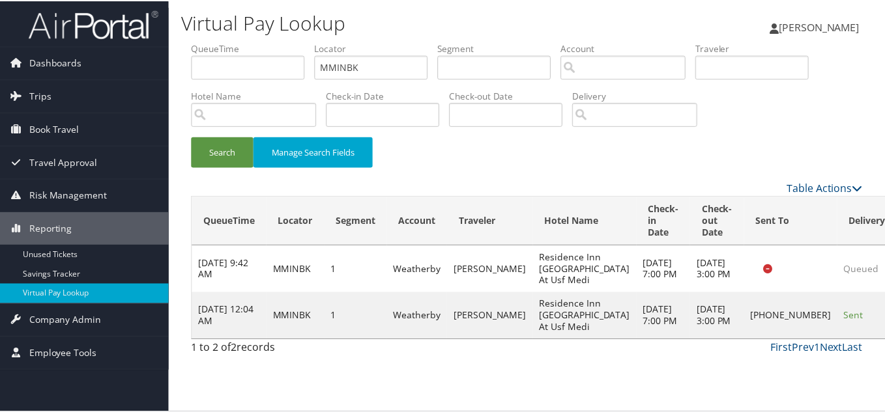
scroll to position [18, 0]
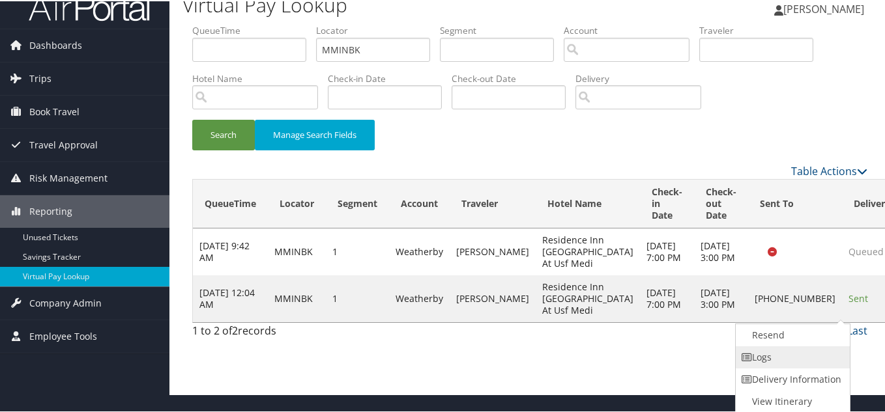
click at [770, 360] on link "Logs" at bounding box center [790, 356] width 111 height 22
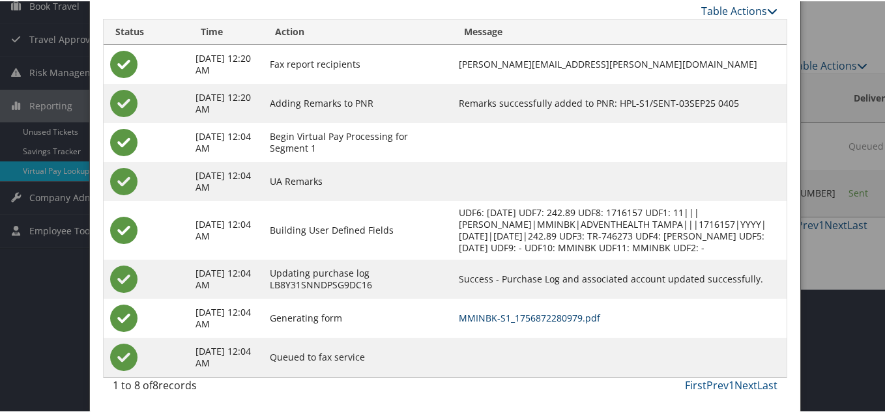
scroll to position [70, 0]
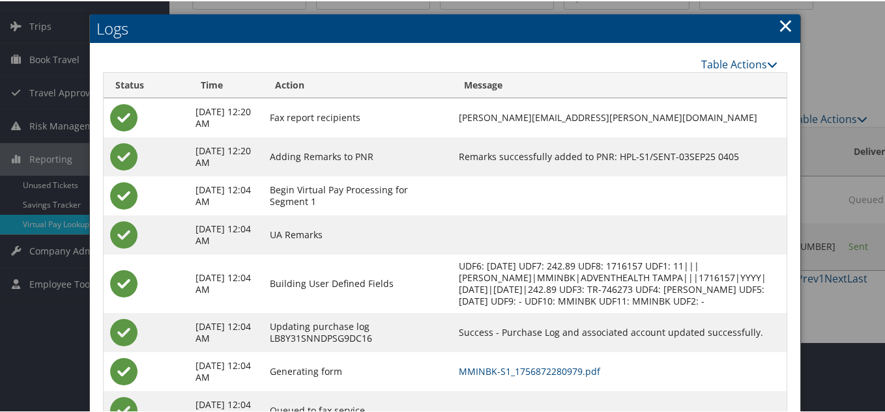
click at [785, 22] on link "×" at bounding box center [785, 24] width 15 height 26
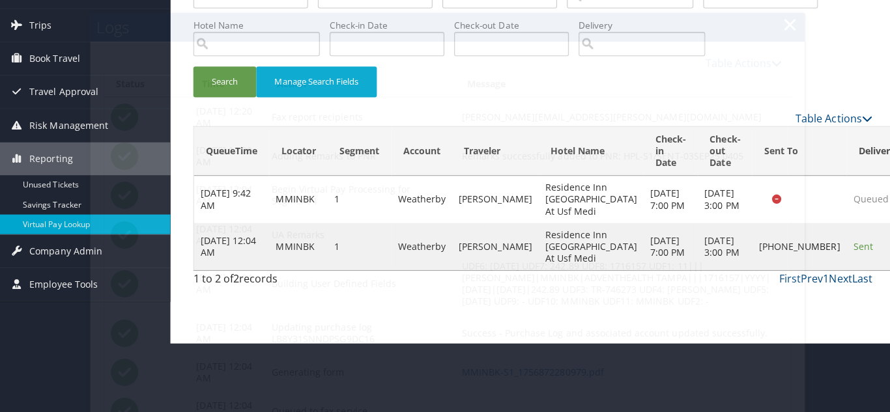
scroll to position [0, 0]
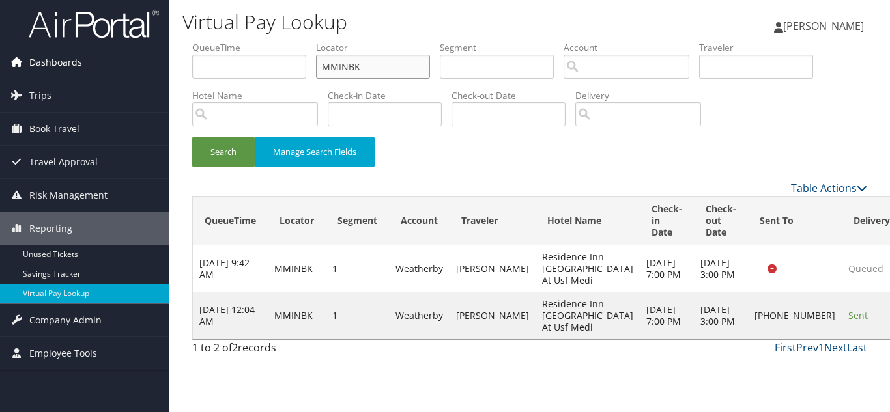
drag, startPoint x: 378, startPoint y: 66, endPoint x: 61, endPoint y: 53, distance: 317.4
click at [85, 49] on div "Dashboards AirPortal 360™ (Manager) My Travel Dashboard Trips Airtinerary® Look…" at bounding box center [445, 206] width 890 height 412
paste input "AGMRAI"
click at [192, 137] on button "Search" at bounding box center [223, 152] width 63 height 31
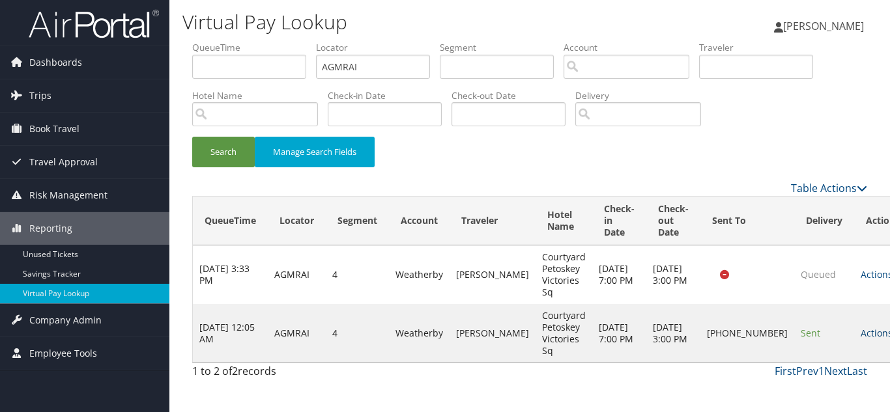
click at [860, 331] on link "Actions" at bounding box center [880, 333] width 41 height 12
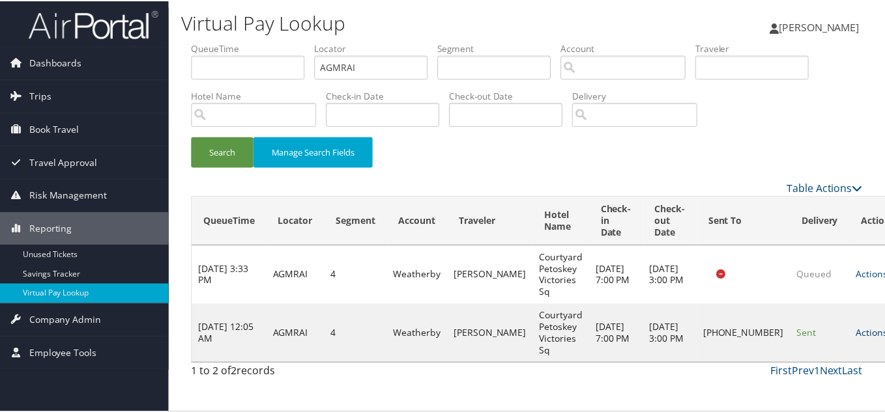
scroll to position [18, 0]
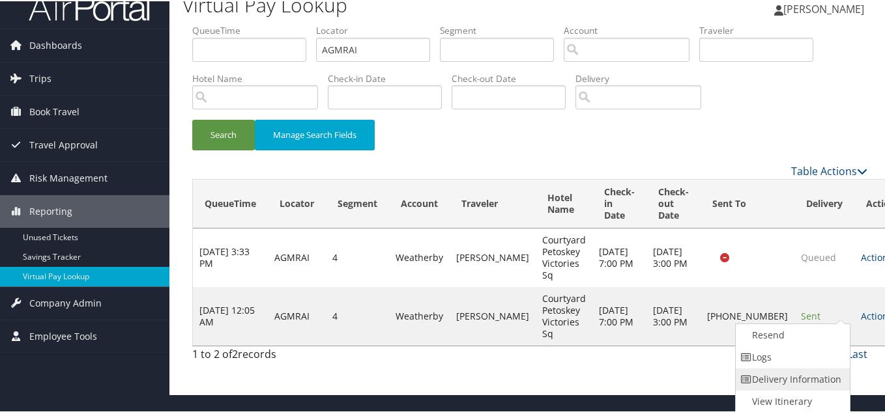
click at [777, 371] on link "Delivery Information" at bounding box center [790, 378] width 111 height 22
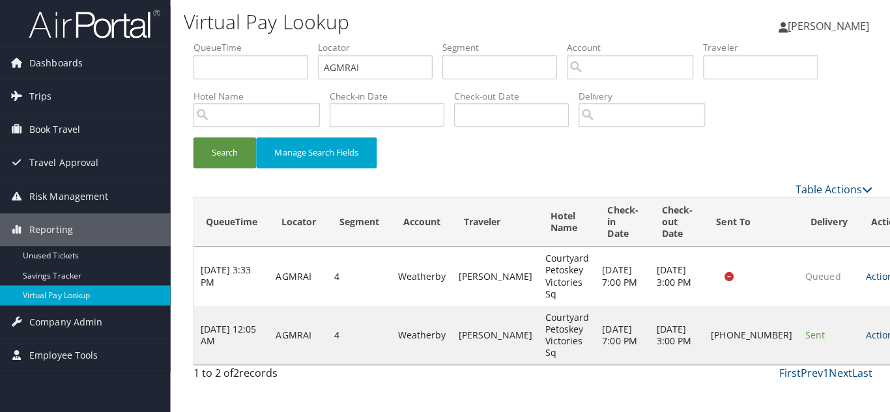
scroll to position [0, 0]
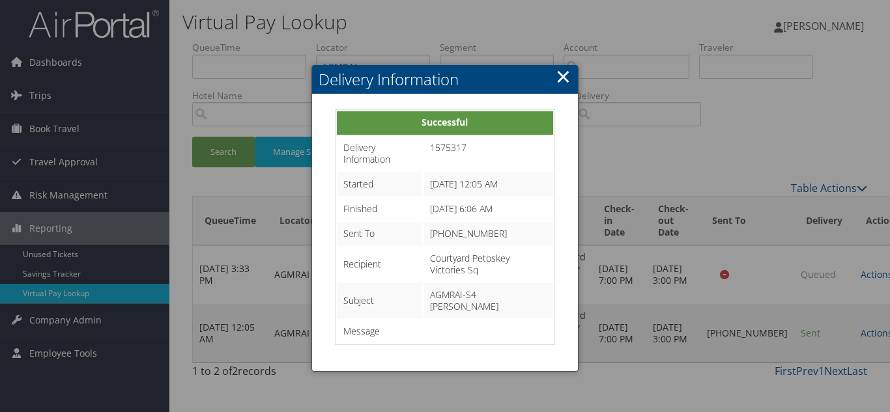
click at [561, 72] on link "×" at bounding box center [563, 76] width 15 height 26
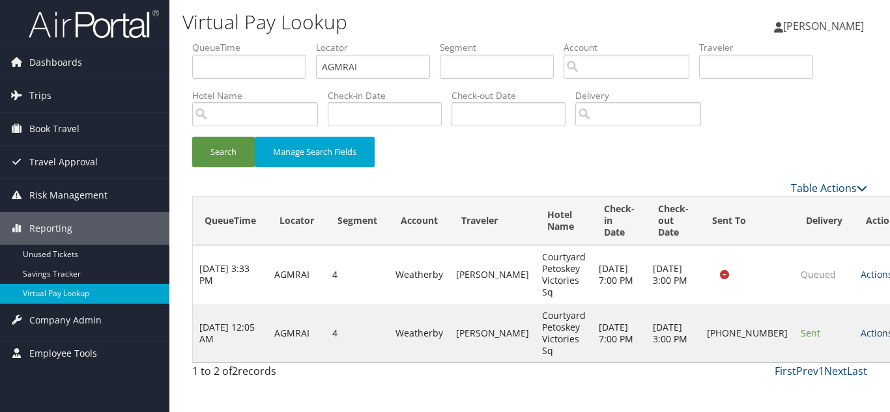
click at [860, 333] on link "Actions" at bounding box center [880, 333] width 41 height 12
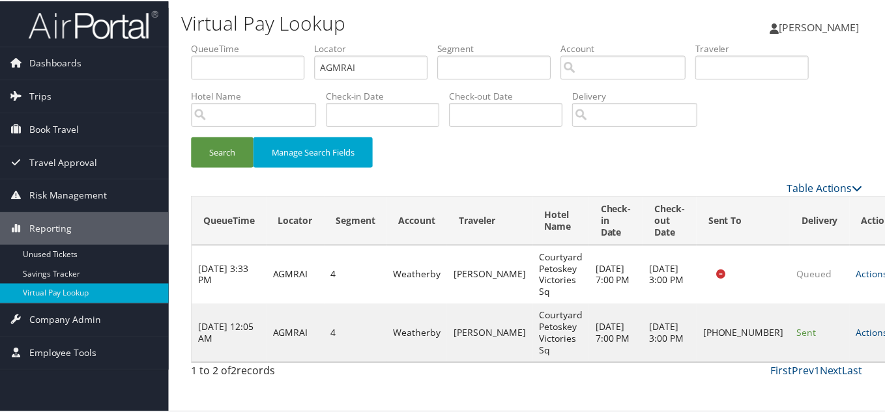
scroll to position [18, 0]
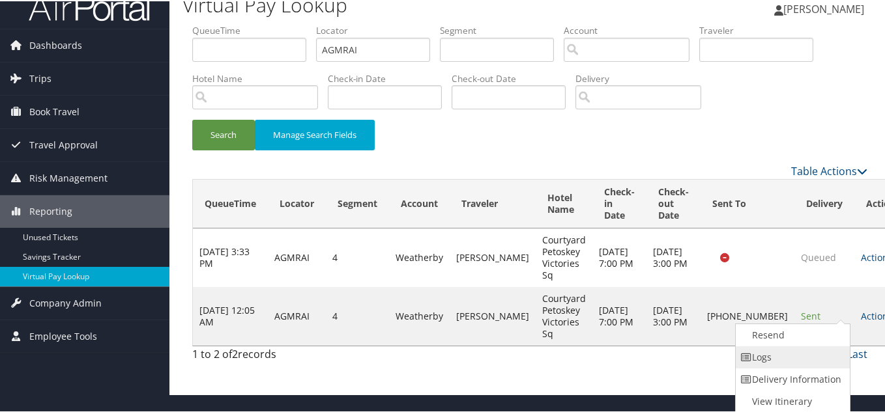
click at [791, 356] on link "Logs" at bounding box center [790, 356] width 111 height 22
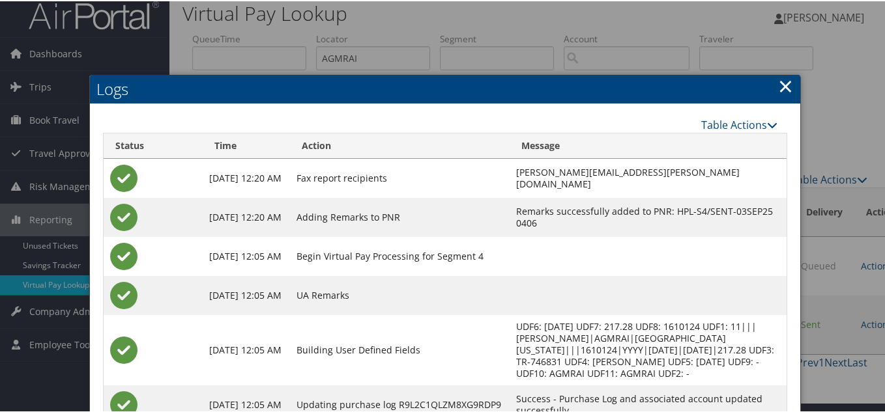
scroll to position [5, 0]
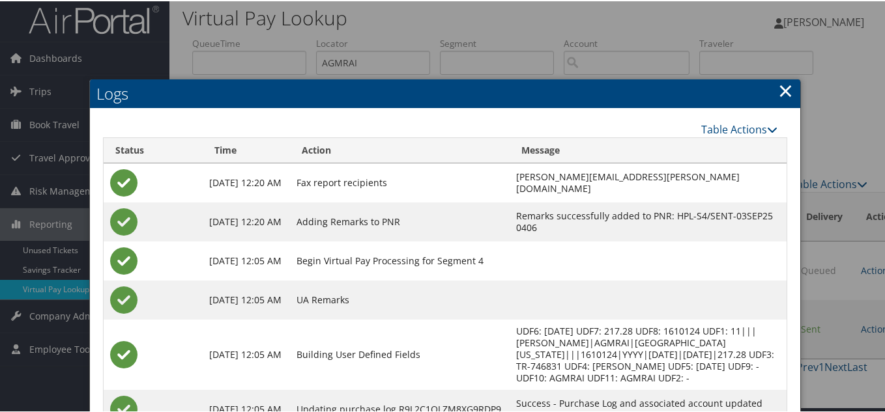
click at [779, 92] on link "×" at bounding box center [785, 89] width 15 height 26
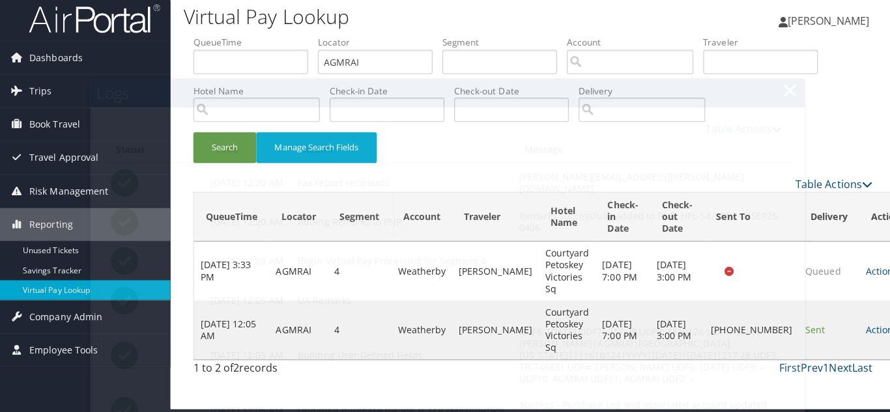
scroll to position [0, 0]
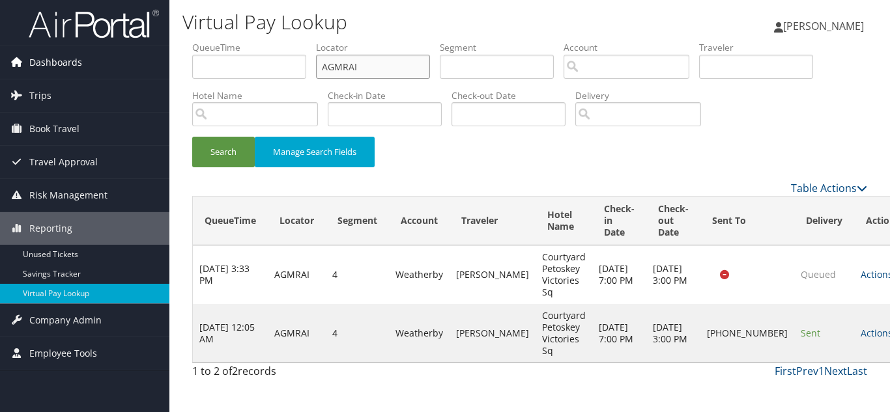
drag, startPoint x: 380, startPoint y: 69, endPoint x: 101, endPoint y: 72, distance: 278.8
click at [101, 72] on div "Dashboards AirPortal 360™ (Manager) My Travel Dashboard Trips Airtinerary® Look…" at bounding box center [445, 206] width 890 height 412
paste input "FUHVZY"
click at [192, 137] on button "Search" at bounding box center [223, 152] width 63 height 31
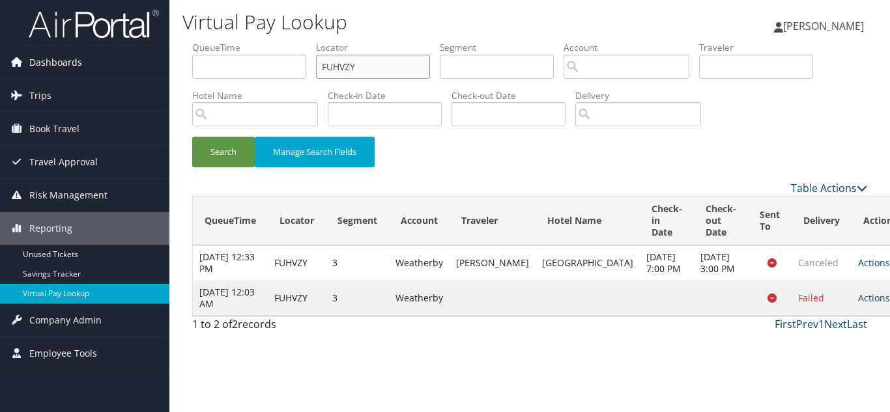
drag, startPoint x: 348, startPoint y: 62, endPoint x: 0, endPoint y: 62, distance: 347.8
click at [0, 62] on div "Dashboards AirPortal 360™ (Manager) My Travel Dashboard Trips Airtinerary® Look…" at bounding box center [445, 206] width 890 height 412
paste input "EWISAI"
click at [192, 137] on button "Search" at bounding box center [223, 152] width 63 height 31
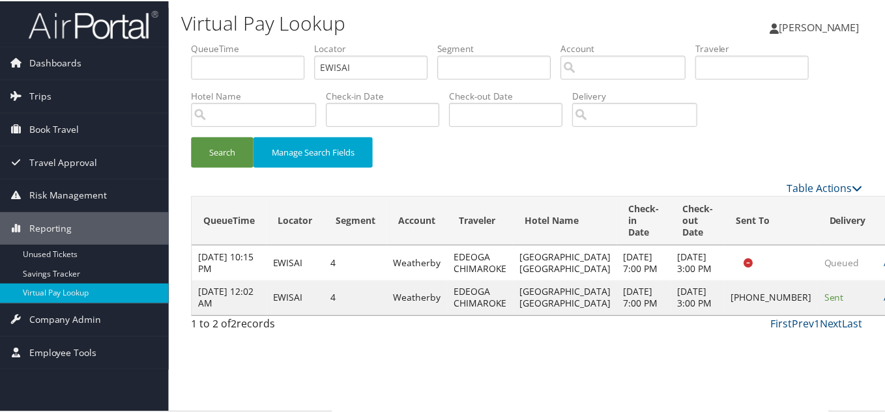
scroll to position [18, 0]
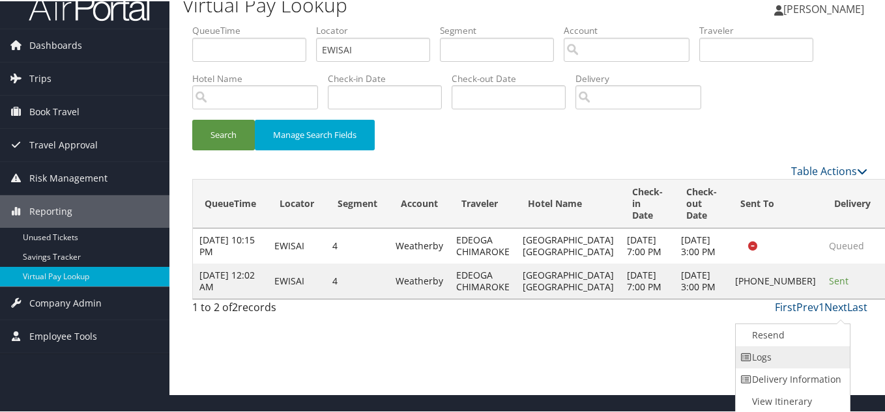
click at [781, 351] on link "Logs" at bounding box center [790, 356] width 111 height 22
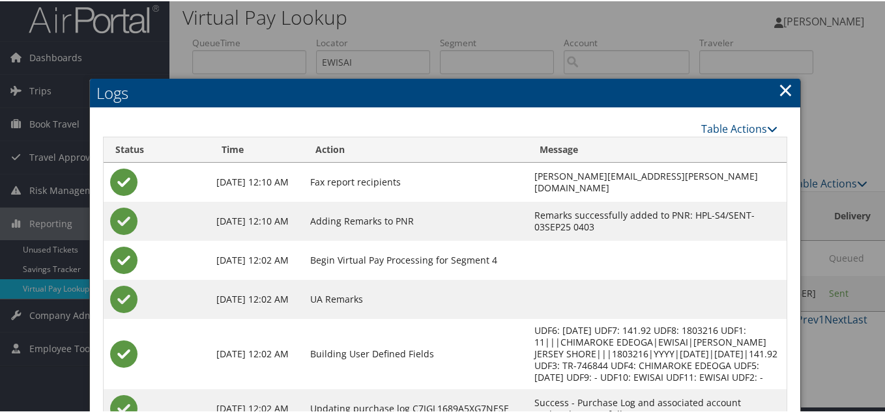
scroll to position [5, 0]
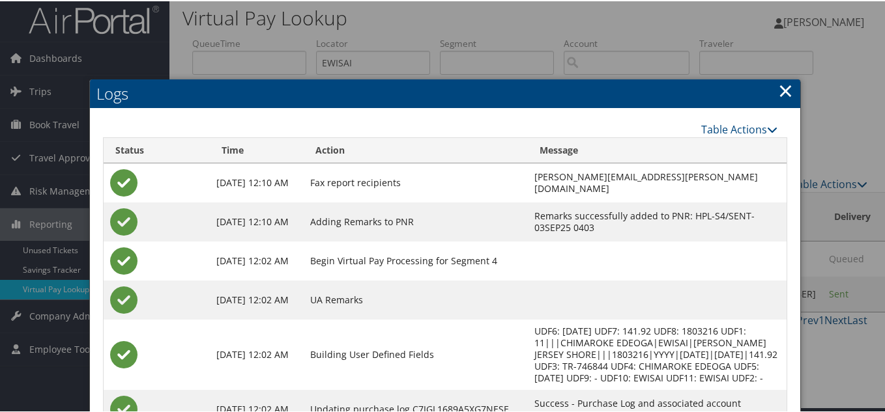
click at [778, 92] on link "×" at bounding box center [785, 89] width 15 height 26
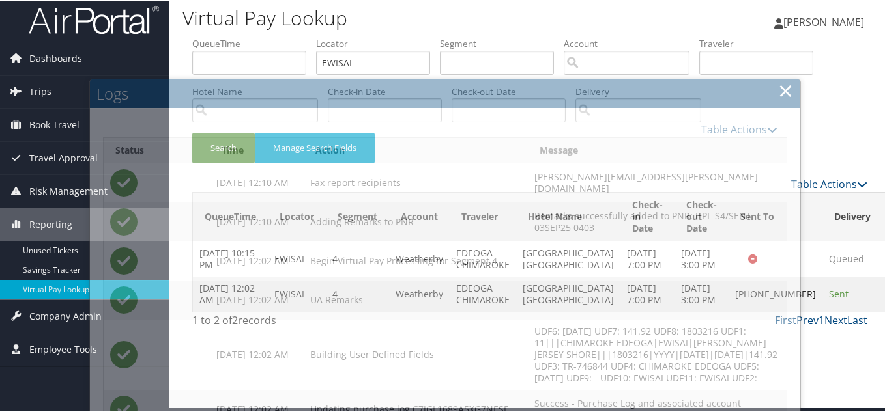
scroll to position [0, 0]
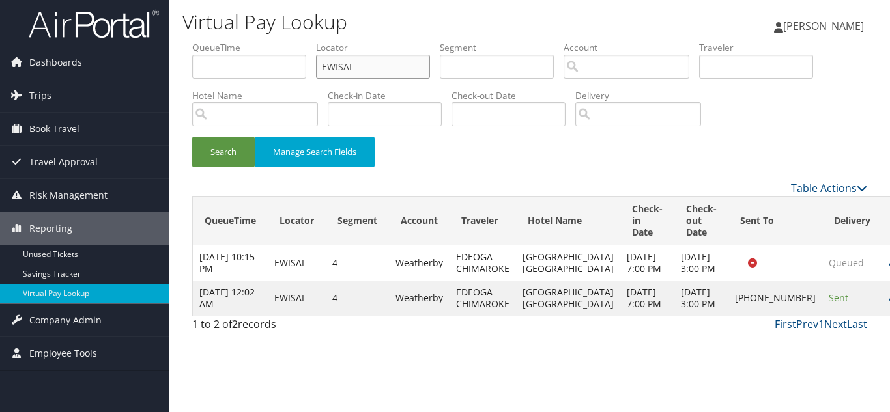
drag, startPoint x: 195, startPoint y: 66, endPoint x: 180, endPoint y: 68, distance: 15.8
click at [182, 66] on div "Virtual Pay Lookup [PERSON_NAME] [PERSON_NAME] My Settings Travel Agency Contac…" at bounding box center [529, 206] width 720 height 412
paste input "CTWWCF"
click at [192, 137] on button "Search" at bounding box center [223, 152] width 63 height 31
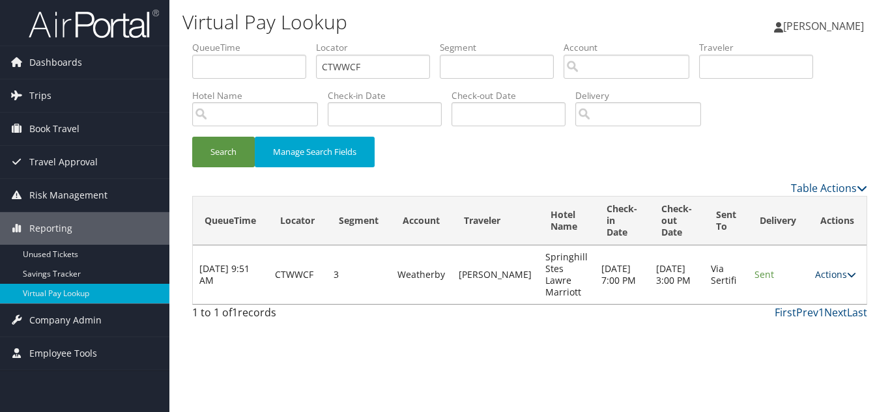
click at [834, 275] on link "Actions" at bounding box center [835, 274] width 41 height 12
click at [825, 313] on link "Logs" at bounding box center [810, 316] width 82 height 22
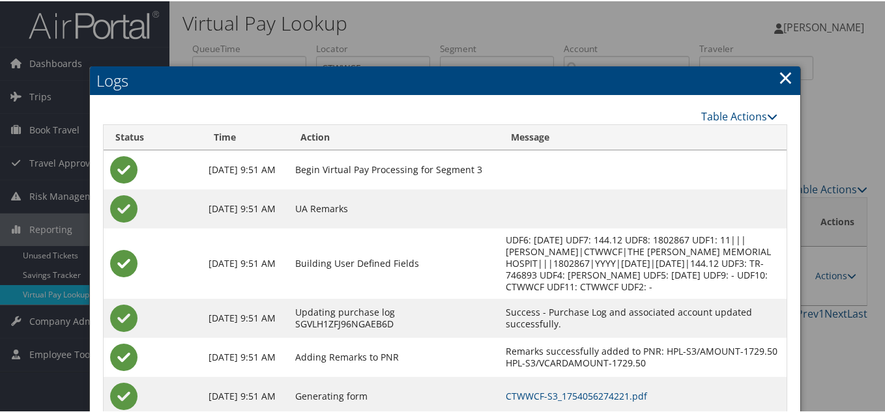
drag, startPoint x: 784, startPoint y: 75, endPoint x: 789, endPoint y: 87, distance: 13.7
click at [784, 78] on link "×" at bounding box center [785, 76] width 15 height 26
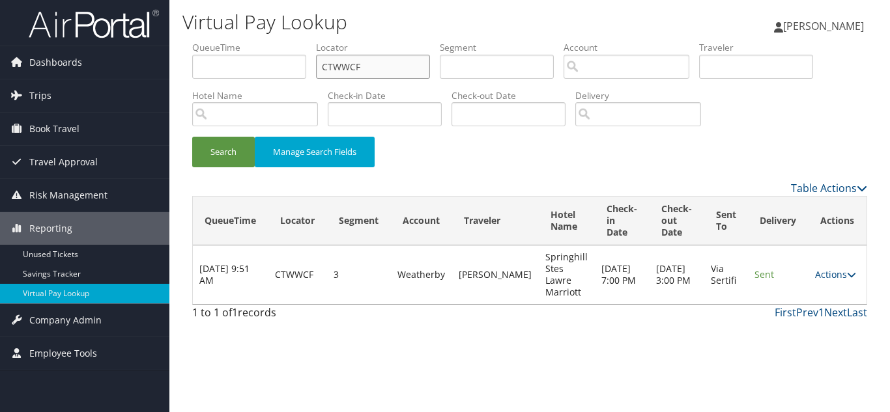
drag, startPoint x: 390, startPoint y: 68, endPoint x: 189, endPoint y: 63, distance: 201.3
click at [192, 63] on form "QueueTime Locator CTWWCF Segment Account Traveler Hotel Name Check-in Date Chec…" at bounding box center [529, 110] width 675 height 139
paste input "TR-746910"
click at [378, 74] on input "CTWWCF" at bounding box center [373, 67] width 114 height 24
drag, startPoint x: 356, startPoint y: 69, endPoint x: 211, endPoint y: 67, distance: 145.3
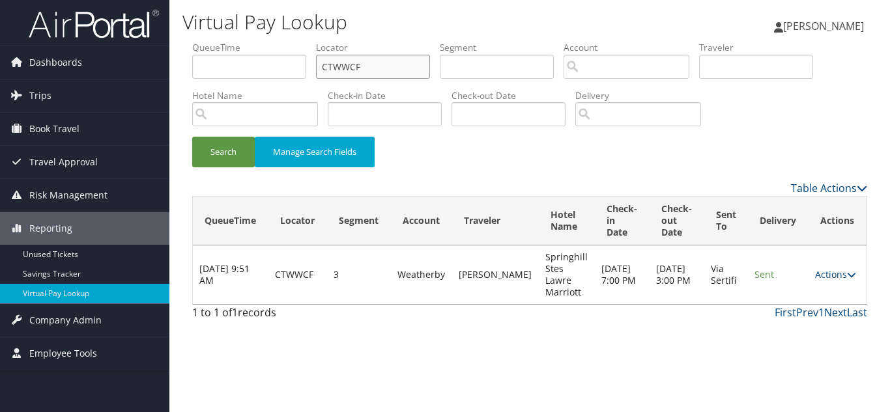
click at [211, 41] on ul "QueueTime Locator CTWWCF Segment Account Traveler Hotel Name Check-in Date Chec…" at bounding box center [529, 41] width 675 height 0
paste input "IAGGKY"
click at [192, 137] on button "Search" at bounding box center [223, 152] width 63 height 31
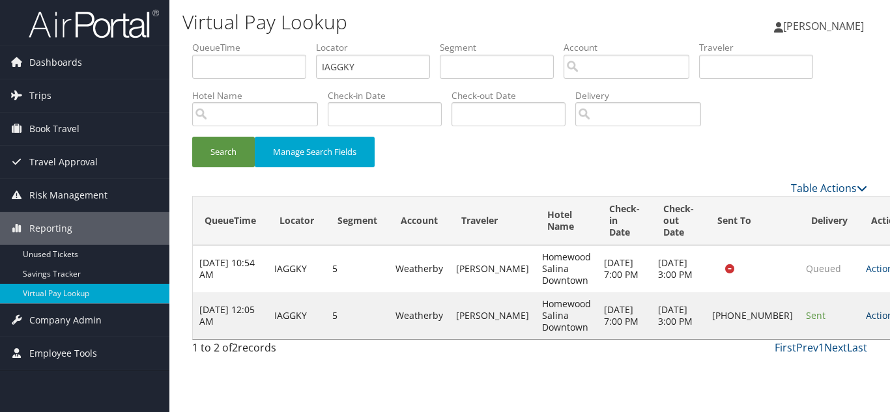
click at [866, 321] on link "Actions" at bounding box center [886, 315] width 41 height 12
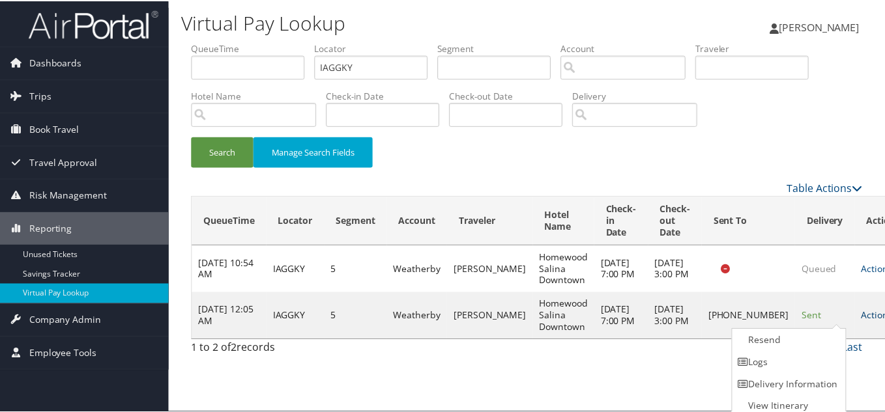
scroll to position [7, 0]
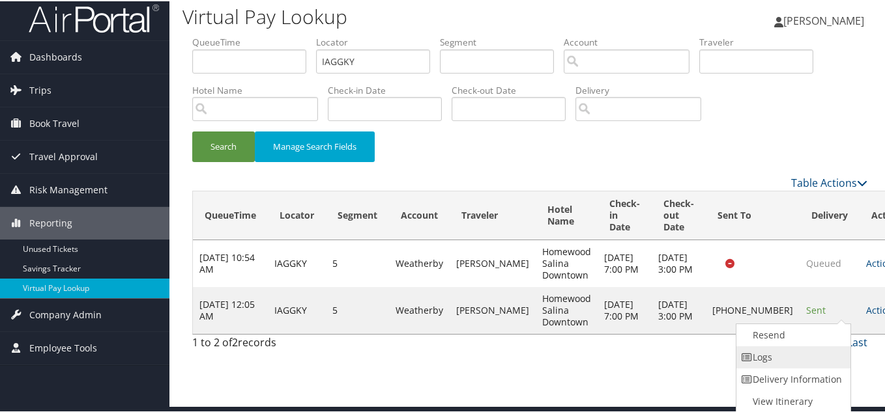
click at [773, 360] on link "Logs" at bounding box center [791, 356] width 111 height 22
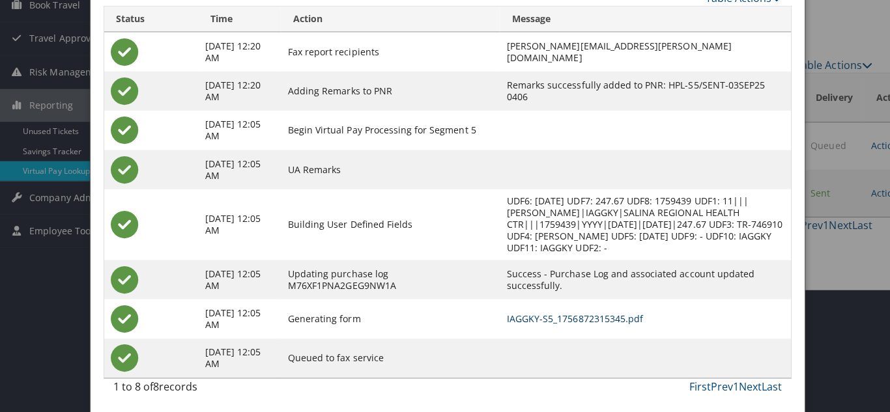
scroll to position [0, 0]
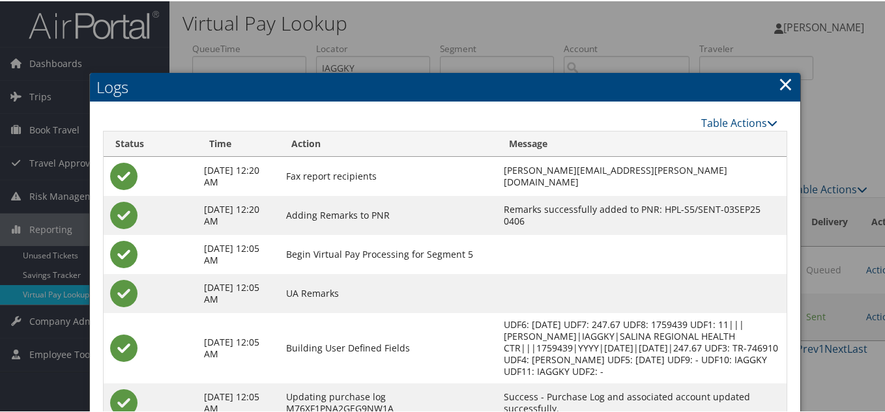
click at [778, 82] on link "×" at bounding box center [785, 83] width 15 height 26
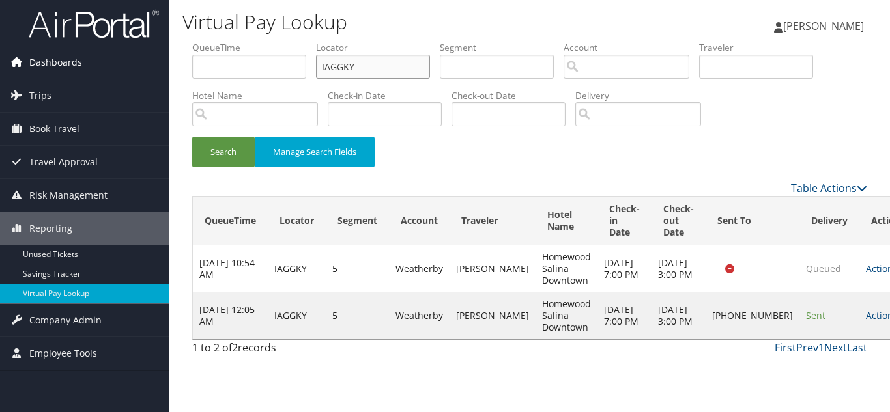
drag, startPoint x: 376, startPoint y: 69, endPoint x: 118, endPoint y: 69, distance: 258.6
click at [131, 69] on div "Dashboards AirPortal 360™ (Manager) My Travel Dashboard Trips Airtinerary® Look…" at bounding box center [445, 206] width 890 height 412
paste input "KTZDYD"
type input "KTZDYD"
click at [192, 137] on button "Search" at bounding box center [223, 152] width 63 height 31
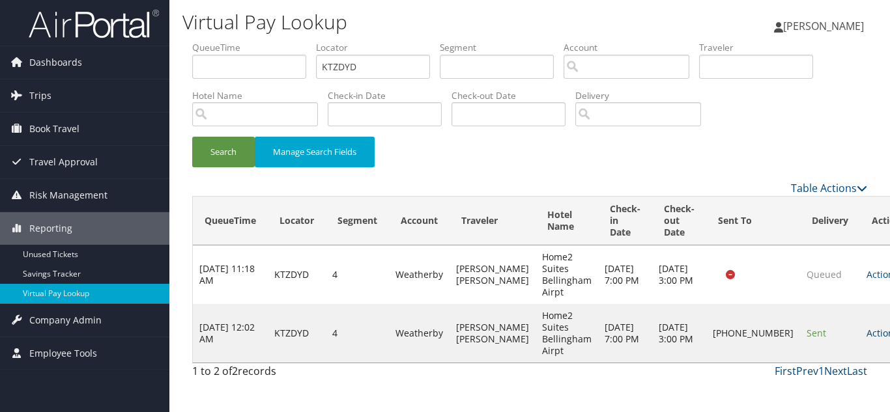
click at [866, 331] on link "Actions" at bounding box center [886, 333] width 41 height 12
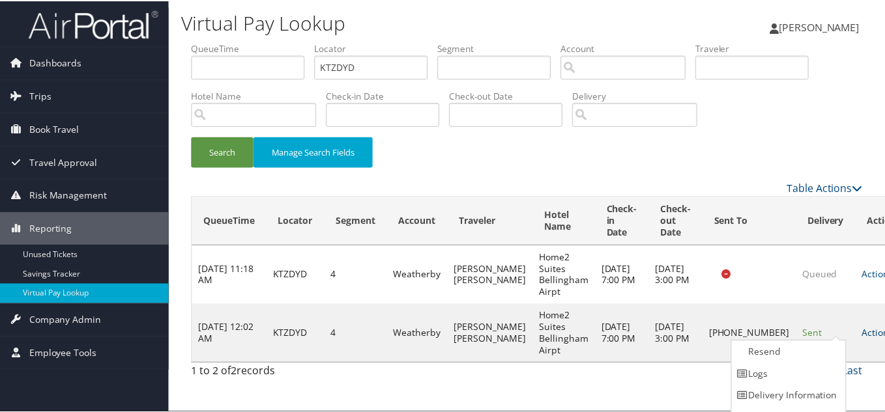
scroll to position [18, 0]
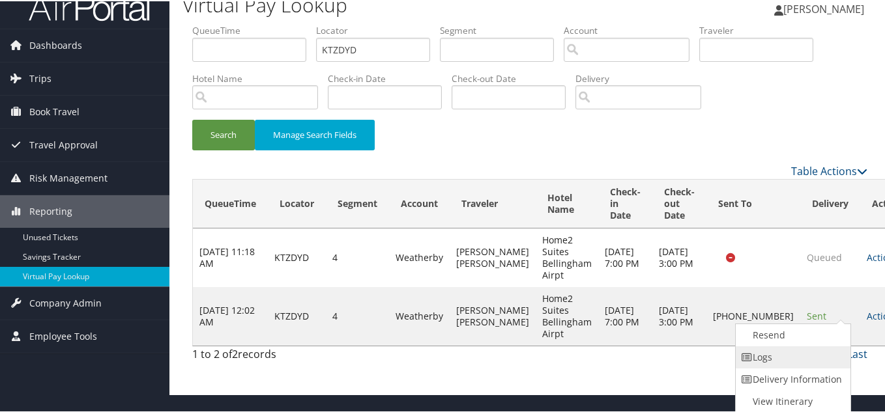
click at [802, 358] on link "Logs" at bounding box center [790, 356] width 111 height 22
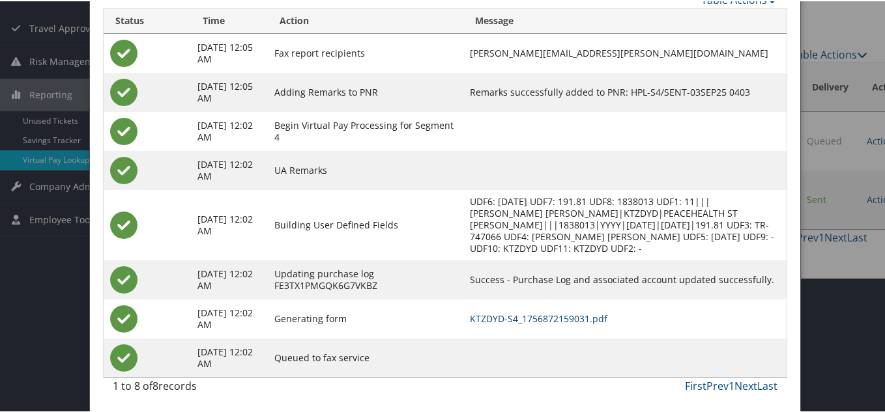
scroll to position [135, 0]
